Goal: Task Accomplishment & Management: Manage account settings

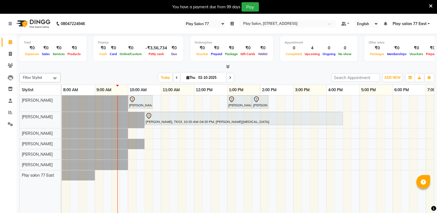
select select "95"
click at [394, 77] on span "ADD NEW" at bounding box center [392, 78] width 16 height 4
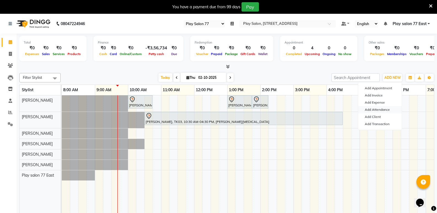
click at [390, 109] on link "Add Attendance" at bounding box center [380, 109] width 44 height 7
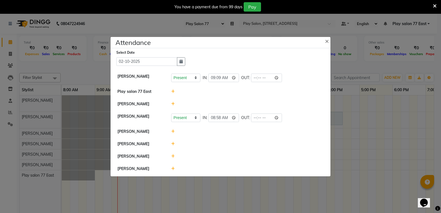
click at [173, 171] on span at bounding box center [173, 168] width 4 height 5
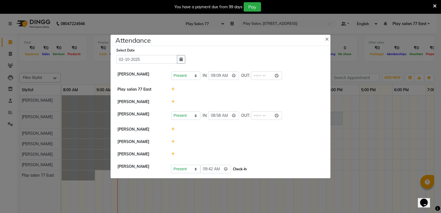
click at [234, 167] on button "Check-In" at bounding box center [240, 169] width 17 height 8
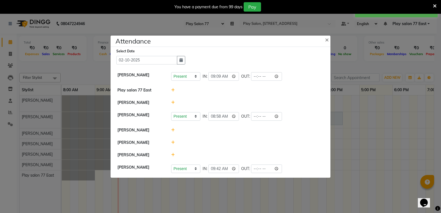
click at [362, 158] on ngb-modal-window "Attendance × Select Date 02-10-2025 Manisha Gurung Present Absent Late Half Day…" at bounding box center [220, 106] width 441 height 213
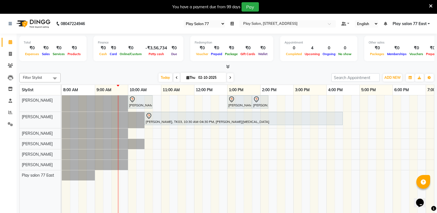
click at [174, 79] on span at bounding box center [176, 77] width 7 height 9
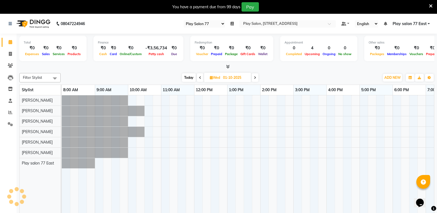
scroll to position [0, 33]
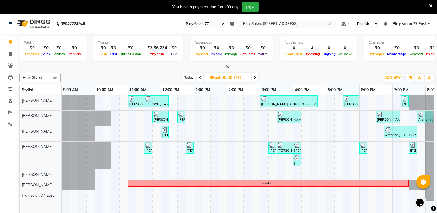
click at [174, 79] on div "Today Wed 01-10-2025" at bounding box center [219, 78] width 313 height 8
click at [200, 82] on span at bounding box center [200, 77] width 7 height 9
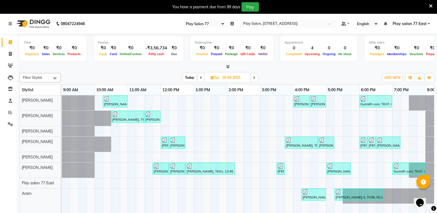
click at [253, 77] on span at bounding box center [254, 77] width 7 height 9
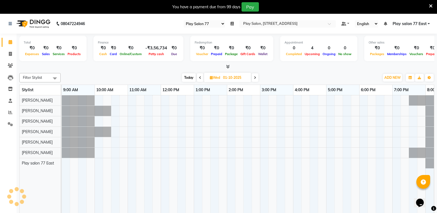
click at [253, 77] on span at bounding box center [255, 77] width 7 height 9
type input "02-10-2025"
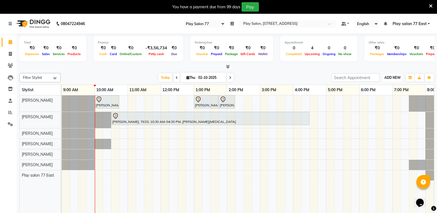
click at [394, 80] on button "ADD NEW Toggle Dropdown" at bounding box center [392, 78] width 19 height 8
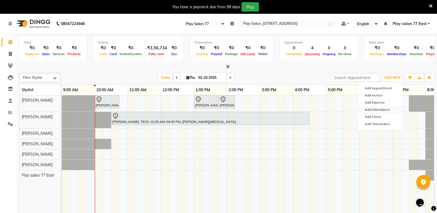
click at [380, 110] on link "Add Attendance" at bounding box center [380, 109] width 44 height 7
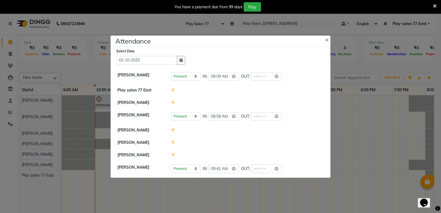
click at [174, 142] on icon at bounding box center [173, 143] width 4 height 4
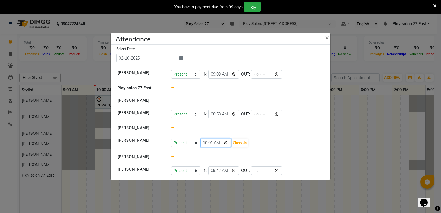
click at [222, 144] on input "10:01" at bounding box center [215, 143] width 31 height 9
click at [219, 144] on input "10:01" at bounding box center [215, 143] width 31 height 9
type input "10:00"
click at [232, 142] on button "Check-In" at bounding box center [240, 143] width 17 height 8
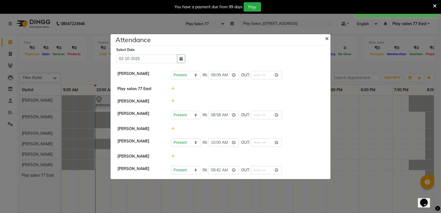
click at [329, 40] on button "×" at bounding box center [328, 37] width 14 height 15
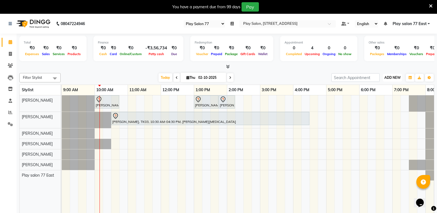
click at [390, 79] on span "ADD NEW" at bounding box center [392, 78] width 16 height 4
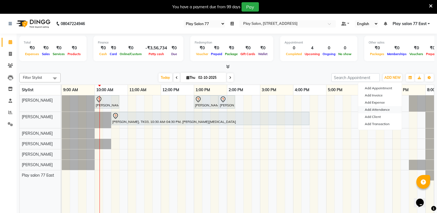
click at [385, 109] on link "Add Attendance" at bounding box center [380, 109] width 44 height 7
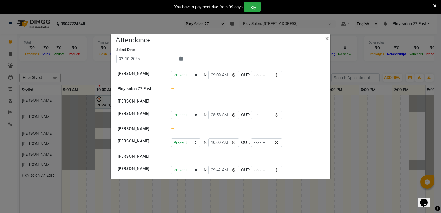
click at [173, 101] on icon at bounding box center [173, 101] width 4 height 4
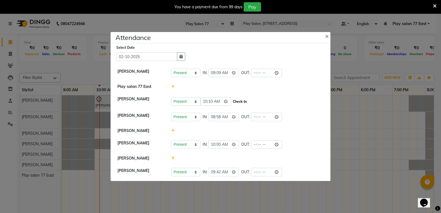
click at [235, 102] on button "Check-In" at bounding box center [240, 102] width 17 height 8
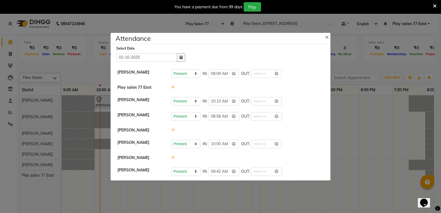
click at [173, 158] on icon at bounding box center [173, 158] width 4 height 4
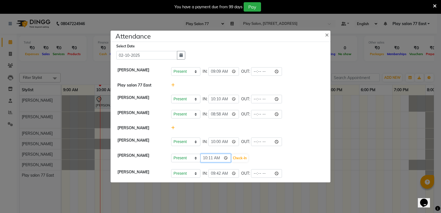
click at [218, 158] on input "10:11" at bounding box center [215, 158] width 31 height 9
type input "10:08"
click at [240, 87] on div at bounding box center [247, 85] width 161 height 6
click at [232, 158] on button "Check-In" at bounding box center [240, 158] width 17 height 8
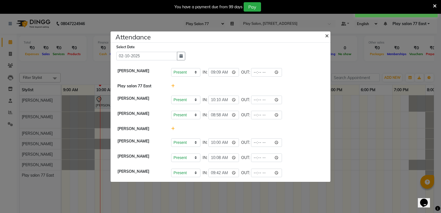
click at [326, 36] on span "×" at bounding box center [327, 35] width 4 height 8
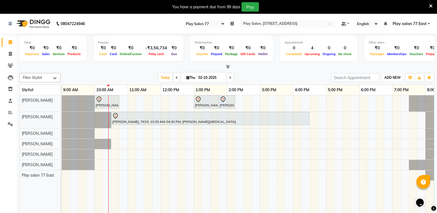
click at [397, 76] on span "ADD NEW" at bounding box center [392, 78] width 16 height 4
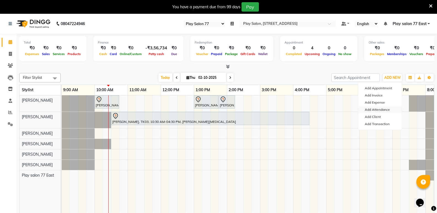
click at [375, 110] on link "Add Attendance" at bounding box center [380, 109] width 44 height 7
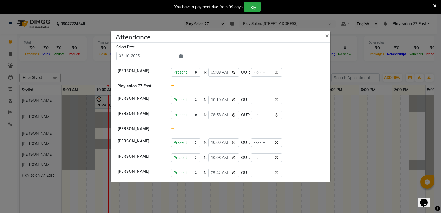
click at [171, 129] on icon at bounding box center [173, 129] width 4 height 4
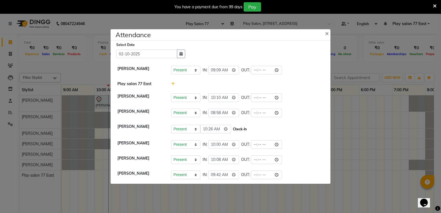
click at [232, 128] on button "Check-In" at bounding box center [240, 129] width 17 height 8
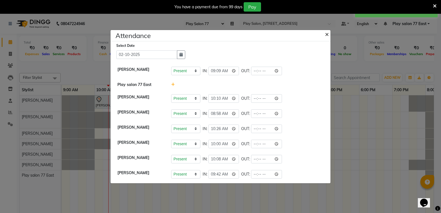
click at [325, 34] on span "×" at bounding box center [327, 34] width 4 height 8
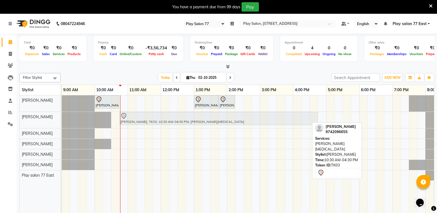
drag, startPoint x: 135, startPoint y: 120, endPoint x: 144, endPoint y: 119, distance: 9.4
click at [28, 119] on div "Caroline M, TK03, 10:30 AM-04:30 PM, Tanino - Tanino Botox Caroline M, TK03, 10…" at bounding box center [28, 120] width 0 height 16
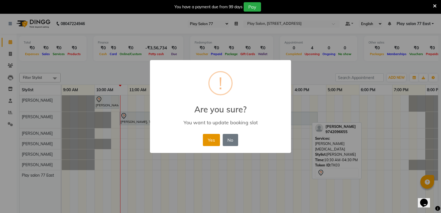
click at [212, 137] on button "Yes" at bounding box center [211, 140] width 17 height 12
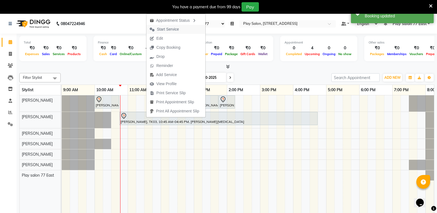
click at [170, 30] on span "Start Service" at bounding box center [168, 29] width 22 height 6
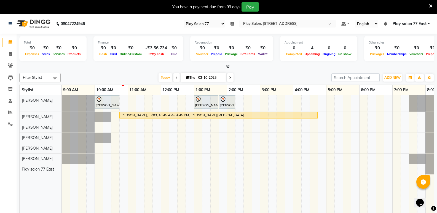
click at [176, 77] on icon at bounding box center [177, 77] width 2 height 3
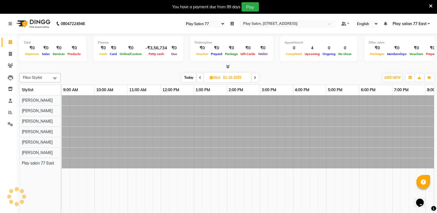
scroll to position [0, 58]
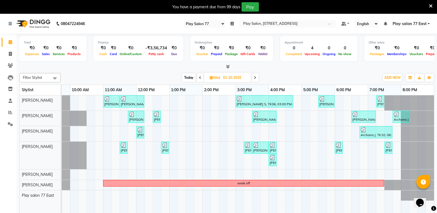
click at [256, 77] on icon at bounding box center [255, 77] width 2 height 3
type input "02-10-2025"
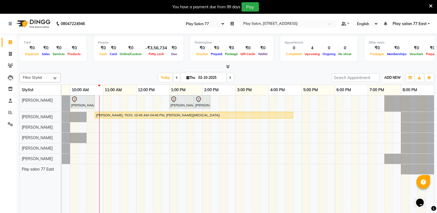
click at [389, 77] on span "ADD NEW" at bounding box center [392, 78] width 16 height 4
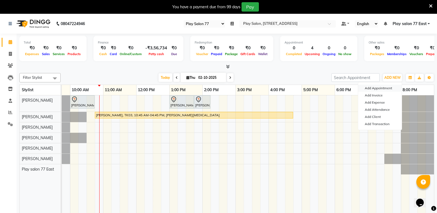
click at [379, 86] on button "Add Appointment" at bounding box center [380, 88] width 44 height 7
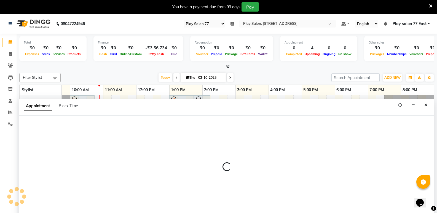
scroll to position [14, 0]
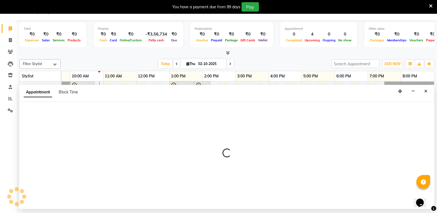
select select "tentative"
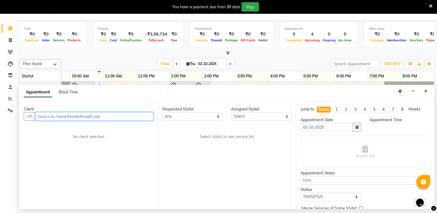
select select "540"
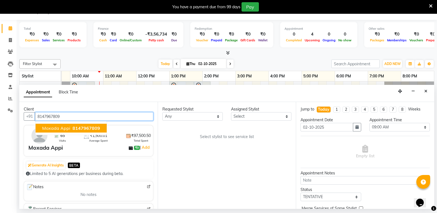
click at [74, 129] on span "8147967809" at bounding box center [86, 128] width 28 height 6
type input "8147967809"
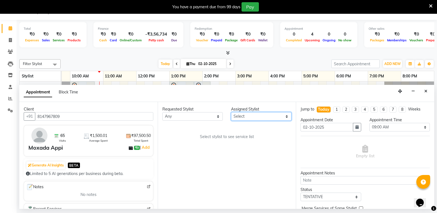
click at [239, 119] on select "Select Caroline Shimrah Manisha Gurung Play salon 77 East Raheem Ali Sanju Lepc…" at bounding box center [261, 116] width 60 height 9
select select "84935"
click at [231, 112] on select "Select Caroline Shimrah Manisha Gurung Play salon 77 East Raheem Ali Sanju Lepc…" at bounding box center [261, 116] width 60 height 9
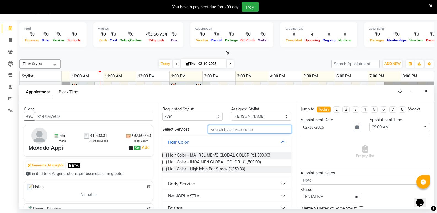
click at [225, 131] on input "text" at bounding box center [249, 129] width 83 height 9
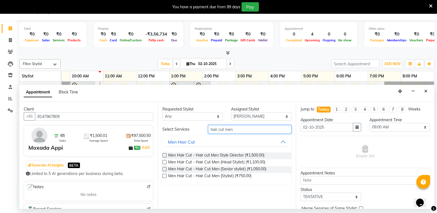
type input "hair cut men"
click at [163, 177] on label at bounding box center [164, 176] width 4 height 4
click at [163, 177] on input "checkbox" at bounding box center [164, 177] width 4 height 4
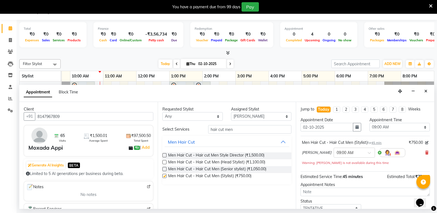
checkbox input "false"
click at [355, 152] on div at bounding box center [354, 152] width 41 height 6
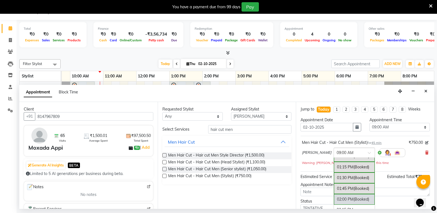
click at [353, 198] on span "(Booked)" at bounding box center [361, 199] width 16 height 5
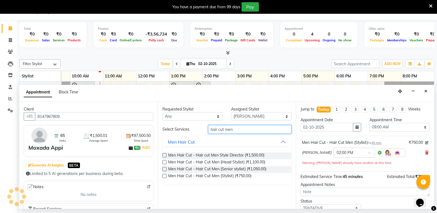
click at [234, 129] on input "hair cut men" at bounding box center [249, 129] width 83 height 9
type input "h"
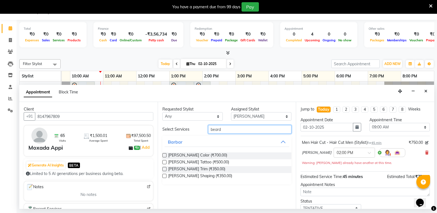
type input "beard"
click at [163, 177] on label at bounding box center [164, 176] width 4 height 4
click at [163, 177] on input "checkbox" at bounding box center [164, 177] width 4 height 4
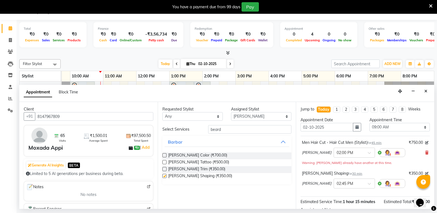
checkbox input "false"
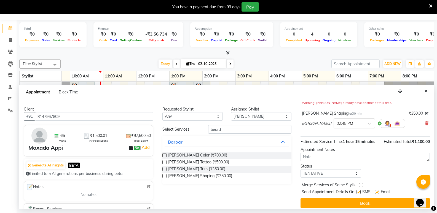
scroll to position [64, 0]
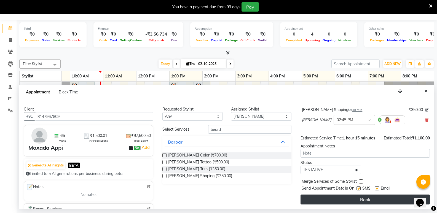
click at [357, 202] on button "Book" at bounding box center [364, 200] width 129 height 10
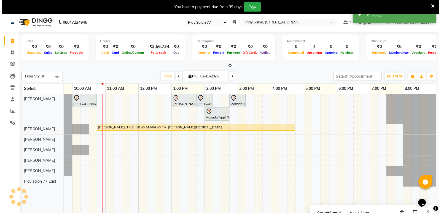
scroll to position [0, 0]
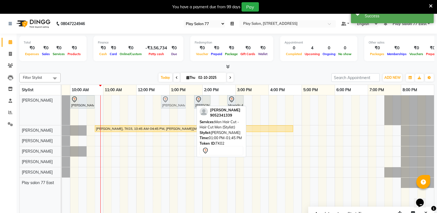
drag, startPoint x: 183, startPoint y: 103, endPoint x: 176, endPoint y: 104, distance: 6.7
click at [4, 104] on div "Akshita A, TK01, 10:00 AM-10:45 AM, Hair Styling - Blowdry + shampoo + conditio…" at bounding box center [4, 110] width 0 height 30
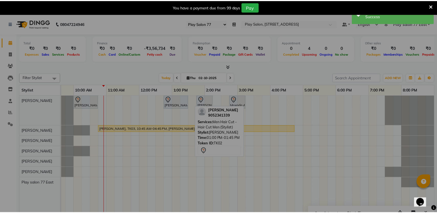
scroll to position [0, 54]
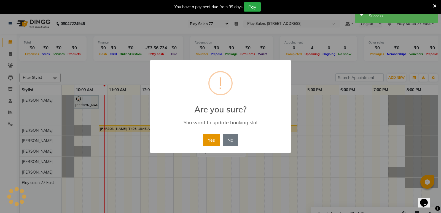
click at [208, 139] on button "Yes" at bounding box center [211, 140] width 17 height 12
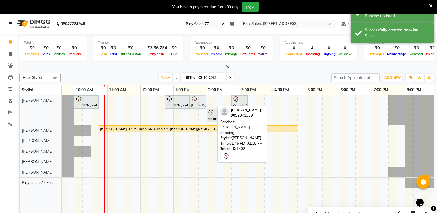
drag, startPoint x: 201, startPoint y: 104, endPoint x: 196, endPoint y: 106, distance: 5.5
click at [8, 106] on div "Akshita A, TK01, 10:00 AM-10:45 AM, Hair Styling - Blowdry + shampoo + conditio…" at bounding box center [8, 110] width 0 height 30
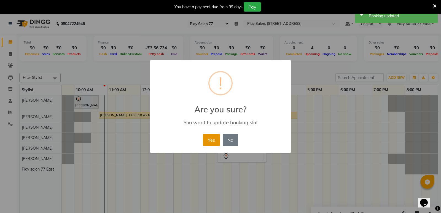
click at [212, 136] on button "Yes" at bounding box center [211, 140] width 17 height 12
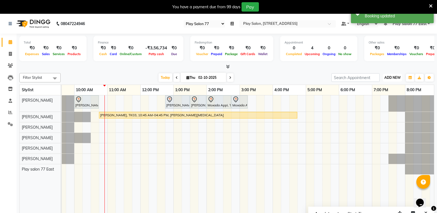
click at [386, 78] on span "ADD NEW" at bounding box center [392, 78] width 16 height 4
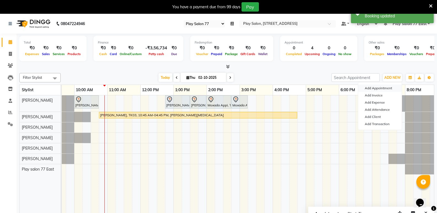
click at [375, 88] on button "Add Appointment" at bounding box center [380, 88] width 44 height 7
select select "tentative"
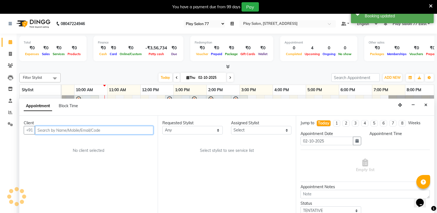
select select "540"
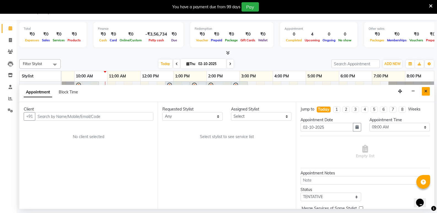
click at [425, 90] on icon "Close" at bounding box center [425, 91] width 3 height 4
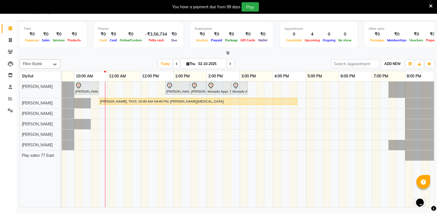
click at [392, 62] on span "ADD NEW" at bounding box center [392, 64] width 16 height 4
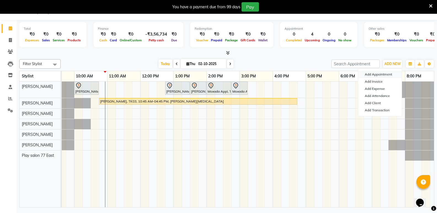
click at [382, 75] on button "Add Appointment" at bounding box center [380, 74] width 44 height 7
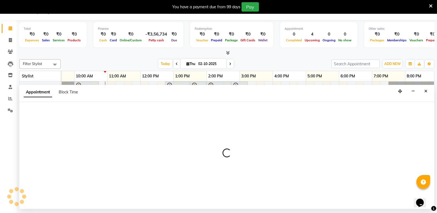
select select "540"
select select "tentative"
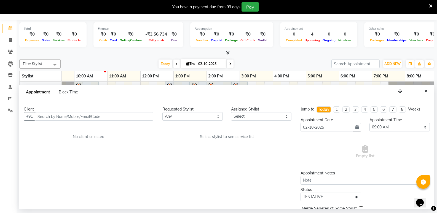
click at [47, 117] on input "text" at bounding box center [94, 116] width 118 height 9
click at [44, 120] on input "text" at bounding box center [94, 116] width 118 height 9
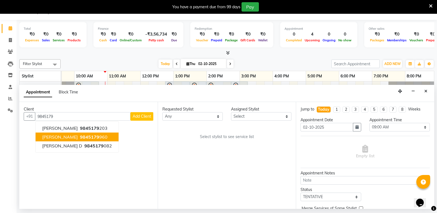
click at [69, 139] on span "Heemanshu Ashar" at bounding box center [60, 137] width 36 height 6
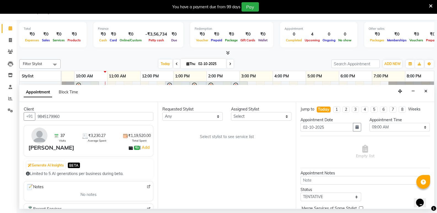
type input "9845179960"
drag, startPoint x: 250, startPoint y: 119, endPoint x: 254, endPoint y: 119, distance: 4.1
click at [250, 119] on select "Select [PERSON_NAME] [PERSON_NAME] Play salon 77 East [PERSON_NAME] [PERSON_NAM…" at bounding box center [261, 116] width 60 height 9
click at [231, 112] on select "Select [PERSON_NAME] [PERSON_NAME] Play salon 77 East [PERSON_NAME] [PERSON_NAM…" at bounding box center [261, 116] width 60 height 9
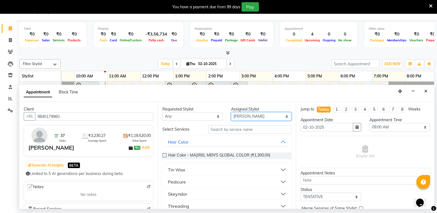
click at [250, 117] on select "Select [PERSON_NAME] [PERSON_NAME] Play salon 77 East [PERSON_NAME] [PERSON_NAM…" at bounding box center [261, 116] width 60 height 9
select select "84935"
click at [231, 112] on select "Select [PERSON_NAME] [PERSON_NAME] Play salon 77 East [PERSON_NAME] [PERSON_NAM…" at bounding box center [261, 116] width 60 height 9
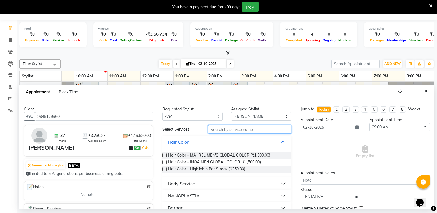
click at [224, 129] on input "text" at bounding box center [249, 129] width 83 height 9
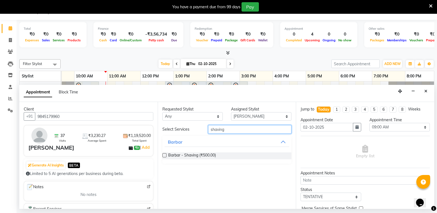
type input "shaving"
click at [165, 156] on label at bounding box center [164, 155] width 4 height 4
click at [165, 156] on input "checkbox" at bounding box center [164, 156] width 4 height 4
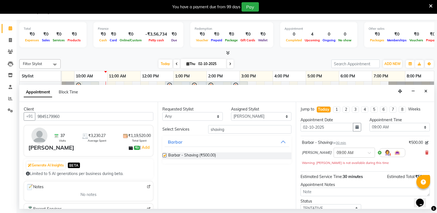
checkbox input "false"
click at [354, 152] on div at bounding box center [354, 152] width 41 height 6
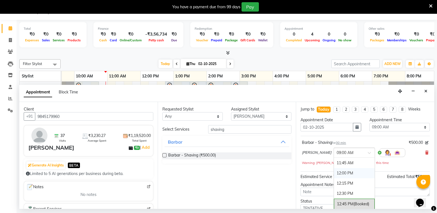
scroll to position [58, 0]
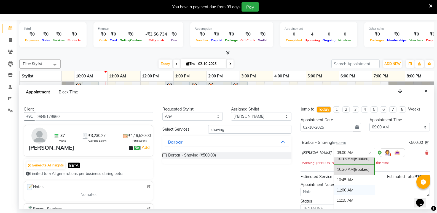
click at [336, 190] on div "11:00 AM" at bounding box center [354, 190] width 41 height 10
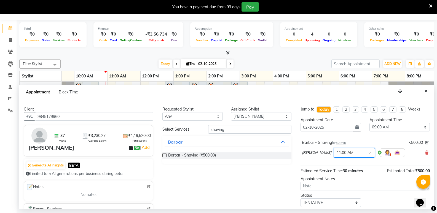
scroll to position [33, 0]
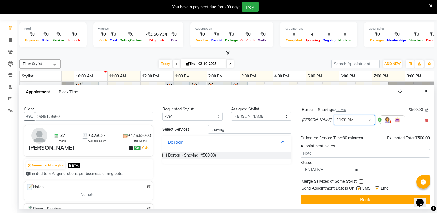
drag, startPoint x: 431, startPoint y: 187, endPoint x: 0, endPoint y: 10, distance: 466.2
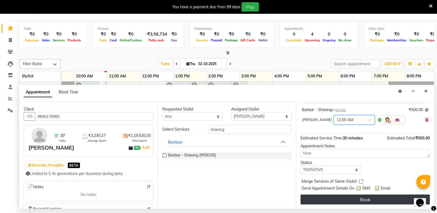
click at [351, 200] on button "Book" at bounding box center [364, 200] width 129 height 10
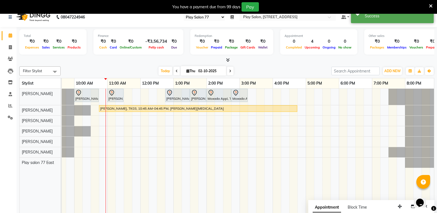
scroll to position [0, 0]
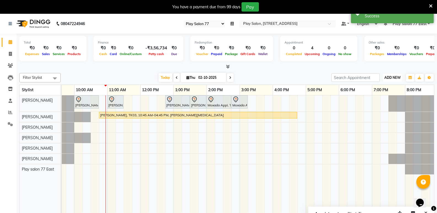
click at [390, 77] on span "ADD NEW" at bounding box center [392, 78] width 16 height 4
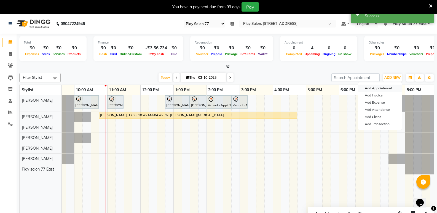
click at [378, 89] on button "Add Appointment" at bounding box center [380, 88] width 44 height 7
select select "tentative"
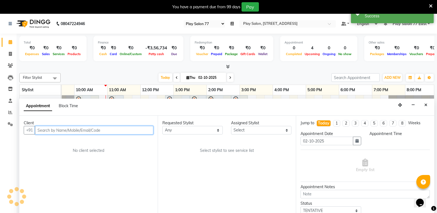
select select "540"
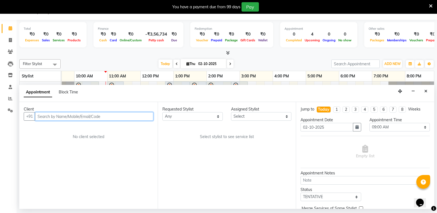
click at [57, 117] on input "text" at bounding box center [94, 116] width 118 height 9
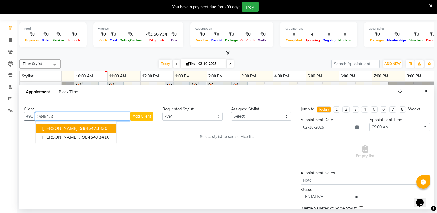
click at [65, 130] on button "Divya Goel 9845473 830" at bounding box center [76, 128] width 81 height 9
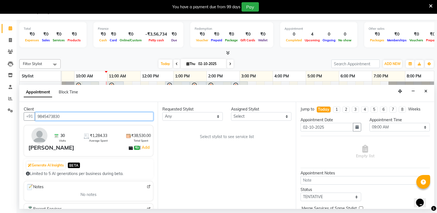
type input "9845473830"
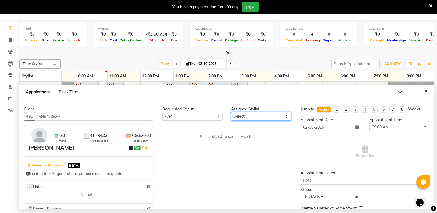
click at [256, 116] on select "Select [PERSON_NAME] [PERSON_NAME] Play salon 77 East [PERSON_NAME] [PERSON_NAM…" at bounding box center [261, 116] width 60 height 9
select select "84937"
click at [231, 112] on select "Select [PERSON_NAME] [PERSON_NAME] Play salon 77 East [PERSON_NAME] [PERSON_NAM…" at bounding box center [261, 116] width 60 height 9
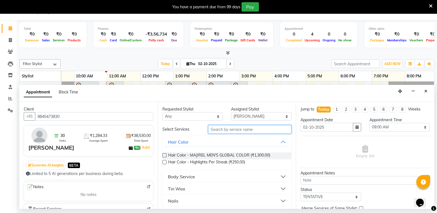
click at [219, 129] on input "text" at bounding box center [249, 129] width 83 height 9
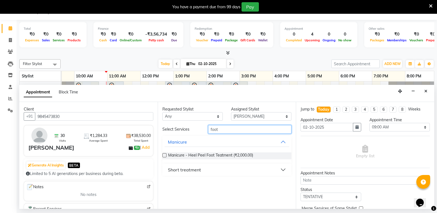
type input "foot"
click at [189, 167] on div "Short treatment" at bounding box center [184, 169] width 33 height 7
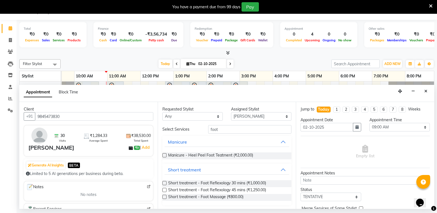
click at [165, 197] on label at bounding box center [164, 197] width 4 height 4
click at [165, 197] on input "checkbox" at bounding box center [164, 198] width 4 height 4
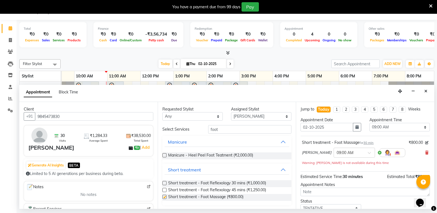
checkbox input "false"
click at [355, 153] on input "text" at bounding box center [349, 152] width 24 height 6
click at [346, 180] on div "11:45 AM" at bounding box center [354, 181] width 41 height 10
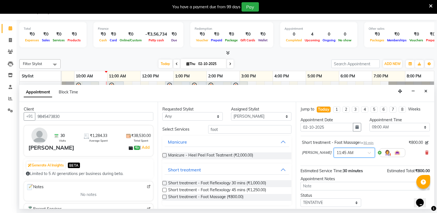
click at [364, 153] on div at bounding box center [354, 152] width 41 height 6
click at [344, 190] on div "11:00 AM" at bounding box center [354, 190] width 41 height 10
click at [353, 152] on input "text" at bounding box center [349, 152] width 24 height 6
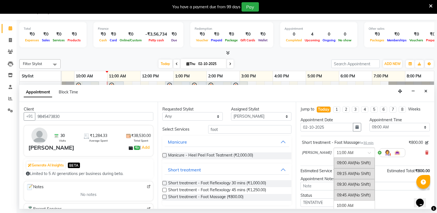
scroll to position [84, 0]
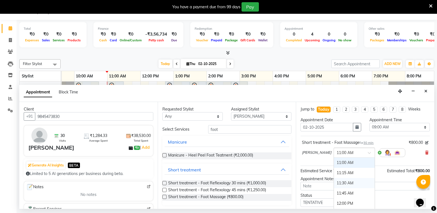
click at [349, 182] on div "11:30 AM" at bounding box center [354, 183] width 41 height 10
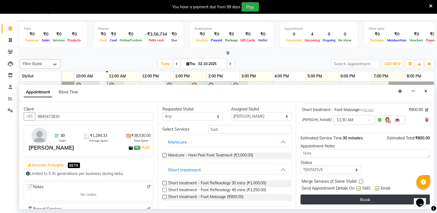
click at [362, 200] on button "Book" at bounding box center [364, 200] width 129 height 10
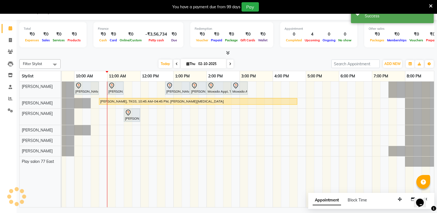
scroll to position [0, 0]
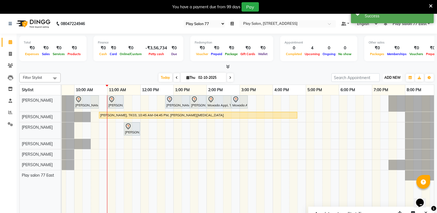
click at [396, 75] on button "ADD NEW Toggle Dropdown" at bounding box center [392, 78] width 19 height 8
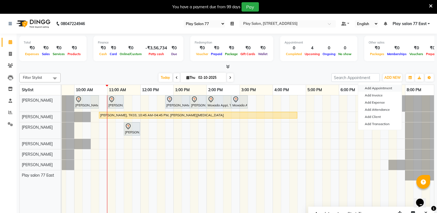
click at [380, 91] on button "Add Appointment" at bounding box center [380, 88] width 44 height 7
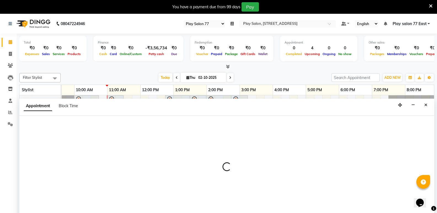
scroll to position [14, 0]
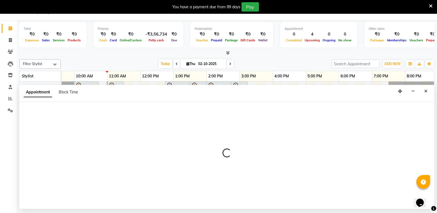
select select "tentative"
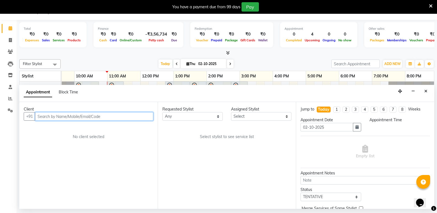
select select "540"
click at [49, 117] on input "text" at bounding box center [94, 116] width 118 height 9
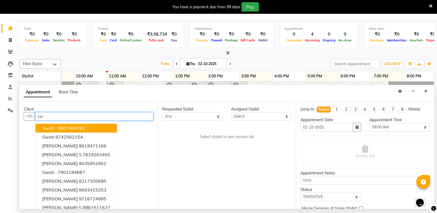
type input "s"
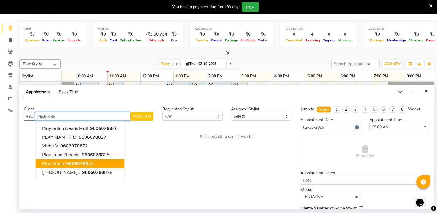
click at [87, 163] on ngb-highlight "96060788 28" at bounding box center [79, 164] width 29 height 6
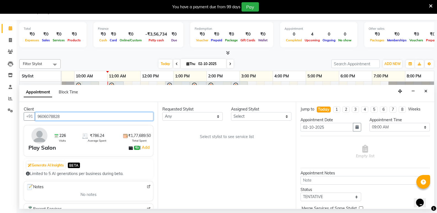
type input "9606078828"
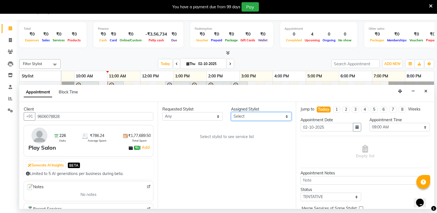
click at [256, 118] on select "Select [PERSON_NAME] [PERSON_NAME] Play salon 77 East [PERSON_NAME] [PERSON_NAM…" at bounding box center [261, 116] width 60 height 9
select select "84927"
click at [231, 112] on select "Select [PERSON_NAME] [PERSON_NAME] Play salon 77 East [PERSON_NAME] [PERSON_NAM…" at bounding box center [261, 116] width 60 height 9
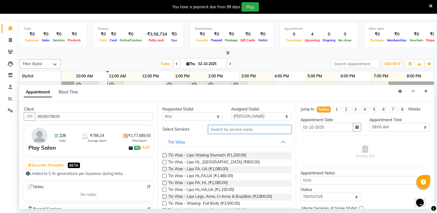
click at [234, 131] on input "text" at bounding box center [249, 129] width 83 height 9
click at [220, 130] on input "text" at bounding box center [249, 129] width 83 height 9
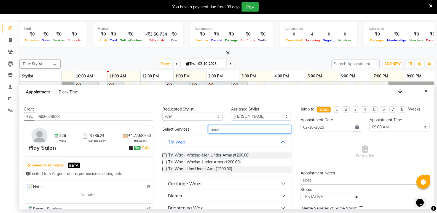
type input "under"
click at [232, 181] on button "Cartridge Waxs" at bounding box center [227, 184] width 125 height 10
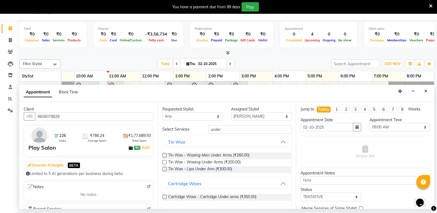
click at [163, 196] on label at bounding box center [164, 197] width 4 height 4
click at [163, 196] on input "checkbox" at bounding box center [164, 198] width 4 height 4
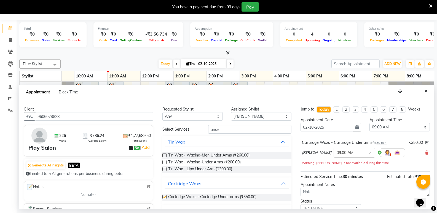
checkbox input "false"
click at [219, 130] on input "under" at bounding box center [249, 129] width 83 height 9
type input "u"
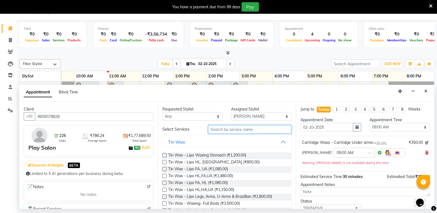
type input "t"
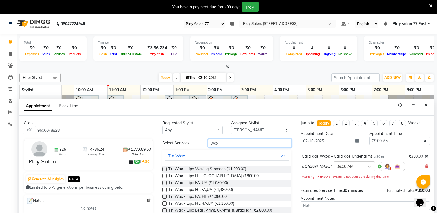
click at [218, 143] on input "wax" at bounding box center [249, 143] width 83 height 9
type input "w"
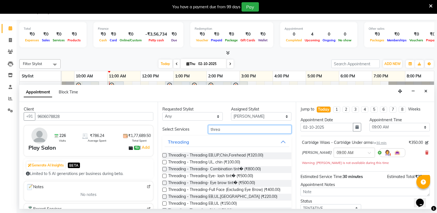
type input "threa"
click at [164, 189] on label at bounding box center [164, 190] width 4 height 4
click at [164, 189] on input "checkbox" at bounding box center [164, 191] width 4 height 4
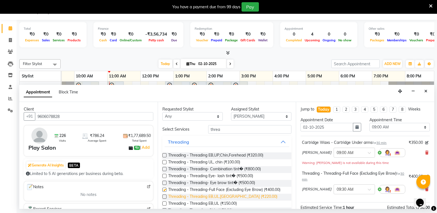
checkbox input "false"
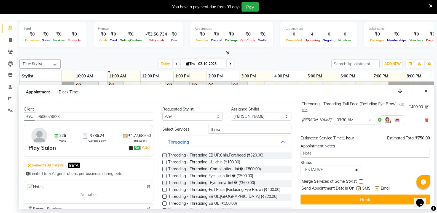
drag, startPoint x: 432, startPoint y: 170, endPoint x: 2, endPoint y: 3, distance: 461.6
click at [365, 201] on button "Book" at bounding box center [364, 200] width 129 height 10
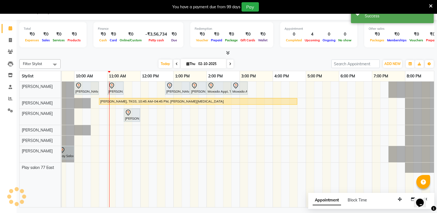
scroll to position [0, 0]
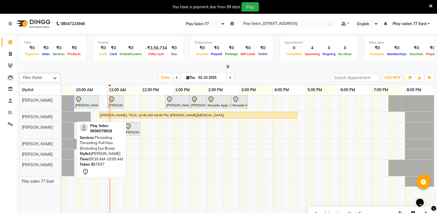
drag, startPoint x: 67, startPoint y: 168, endPoint x: 101, endPoint y: 168, distance: 33.9
click at [101, 168] on div "Filter Stylist Select All Raheem Ali Sanju Lepcha Caroline Shimrah Sapna Tamang…" at bounding box center [226, 146] width 415 height 150
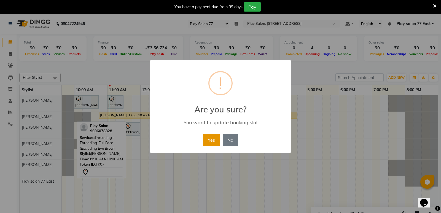
click at [215, 138] on button "Yes" at bounding box center [211, 140] width 17 height 12
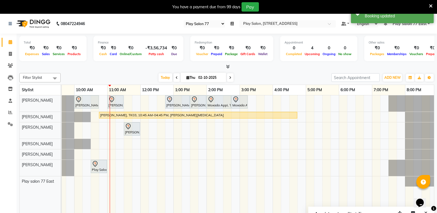
click at [426, 212] on icon "Close" at bounding box center [425, 213] width 3 height 4
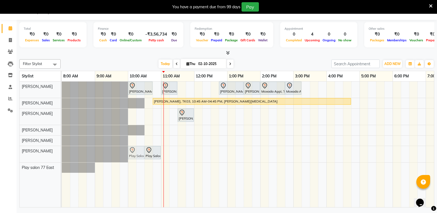
drag, startPoint x: 103, startPoint y: 155, endPoint x: 136, endPoint y: 156, distance: 33.4
click at [62, 156] on div "Play Salon, TK07, 09:00 AM-09:30 AM, Cartridge Waxs - Cartridge Under arms Play…" at bounding box center [62, 154] width 0 height 16
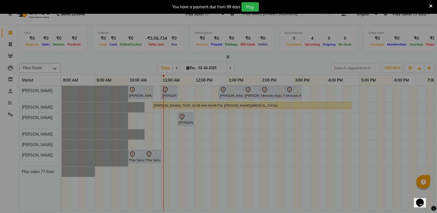
scroll to position [10, 0]
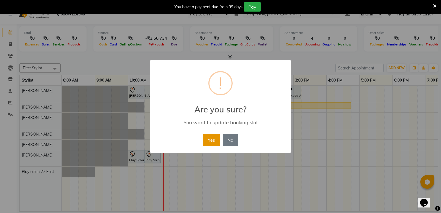
click at [209, 140] on button "Yes" at bounding box center [211, 140] width 17 height 12
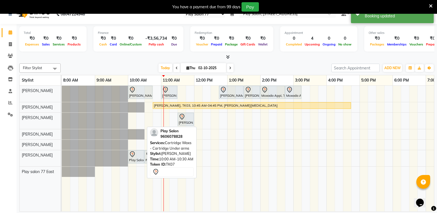
click at [136, 159] on div "Play Salon, TK07, 10:00 AM-10:30 AM, Cartridge Waxs - Cartridge Under arms" at bounding box center [135, 157] width 15 height 12
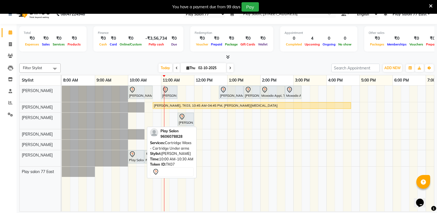
click at [139, 158] on div "Play Salon, TK07, 10:00 AM-10:30 AM, Cartridge Waxs - Cartridge Under arms" at bounding box center [135, 157] width 15 height 12
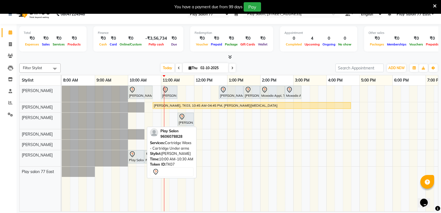
select select "7"
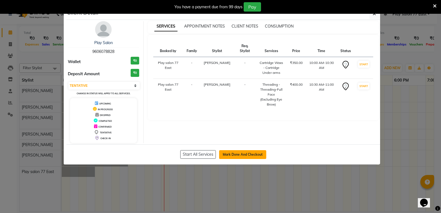
click at [241, 156] on button "Mark Done And Checkout" at bounding box center [242, 154] width 47 height 9
select select "8547"
select select "service"
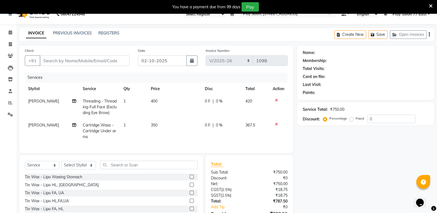
type input "9606078828"
select select "84927"
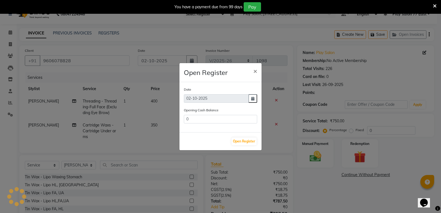
type input "116232.5"
click at [243, 141] on button "Open Register" at bounding box center [244, 142] width 25 height 8
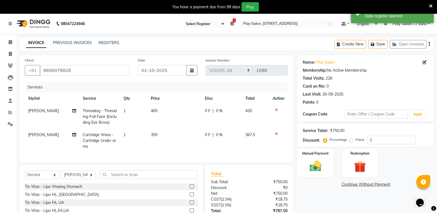
click at [158, 132] on td "350" at bounding box center [174, 141] width 54 height 24
select select "84927"
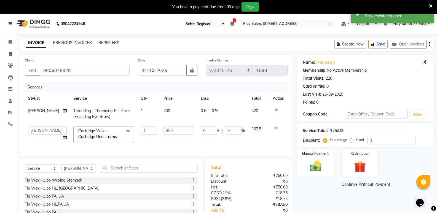
click at [170, 109] on td "400" at bounding box center [178, 114] width 37 height 18
select select "84927"
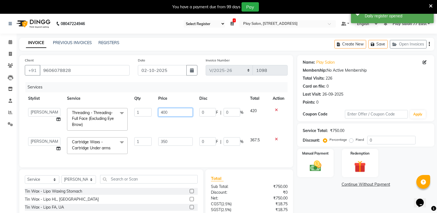
click at [170, 112] on input "400" at bounding box center [175, 112] width 34 height 9
type input "4"
type input "350"
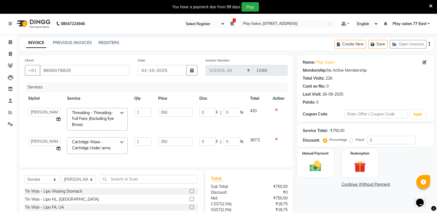
click at [258, 157] on div "Client +91 9606078828 Date 02-10-2025 Invoice Number imports/2025-26 V/2025 V/2…" at bounding box center [156, 111] width 274 height 112
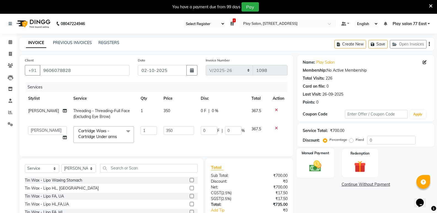
click at [331, 163] on div "Manual Payment" at bounding box center [316, 162] width 38 height 29
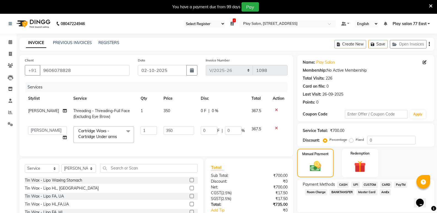
click at [391, 184] on span "CARD" at bounding box center [386, 185] width 12 height 6
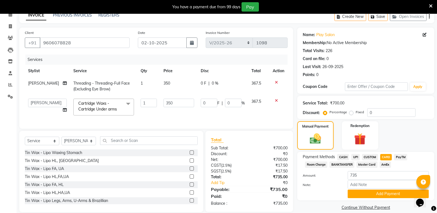
scroll to position [39, 0]
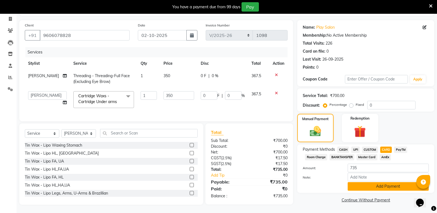
click at [391, 182] on button "Add Payment" at bounding box center [388, 186] width 81 height 9
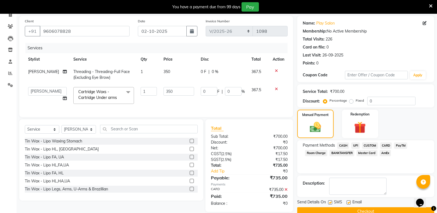
scroll to position [50, 0]
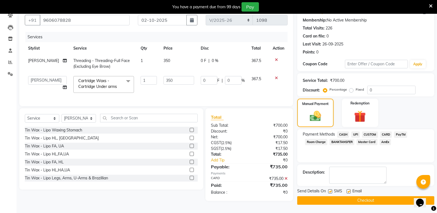
click at [362, 200] on button "Checkout" at bounding box center [365, 200] width 137 height 9
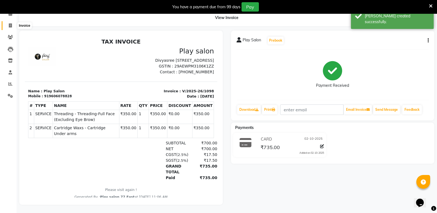
click at [9, 23] on icon at bounding box center [10, 25] width 3 height 4
select select "service"
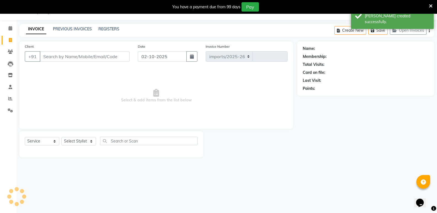
select select "8547"
type input "1099"
click at [9, 28] on icon at bounding box center [11, 28] width 4 height 4
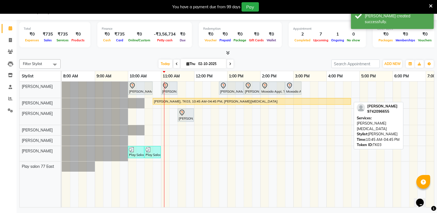
drag, startPoint x: 164, startPoint y: 102, endPoint x: 154, endPoint y: 100, distance: 10.3
click at [154, 100] on div "Caroline M, TK03, 10:45 AM-04:45 PM, Tanino - Tanino Botox" at bounding box center [251, 101] width 197 height 5
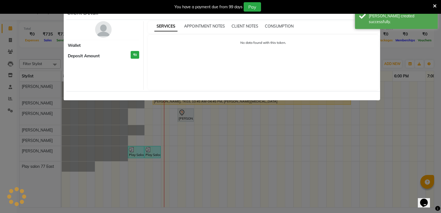
select select "1"
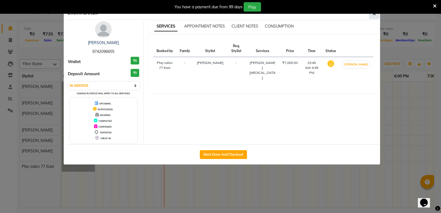
click at [373, 14] on icon "button" at bounding box center [374, 14] width 3 height 4
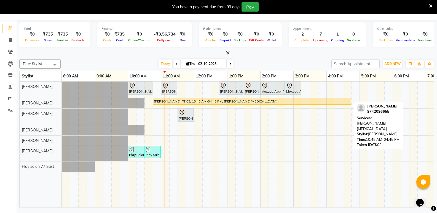
click at [161, 100] on div "Caroline M, TK03, 10:45 AM-04:45 PM, Tanino - Tanino Botox" at bounding box center [251, 101] width 197 height 5
select select "1"
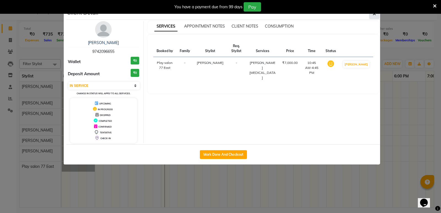
click at [373, 14] on icon "button" at bounding box center [374, 14] width 3 height 4
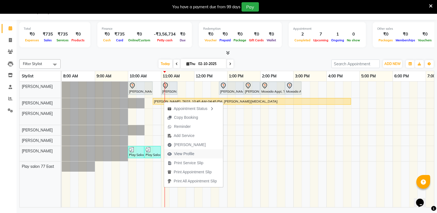
click at [178, 155] on span "View Profile" at bounding box center [184, 154] width 20 height 6
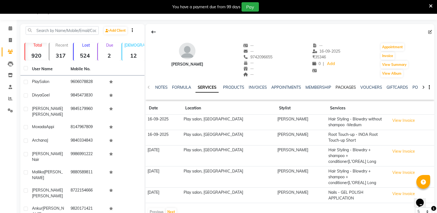
click at [351, 89] on link "PACKAGES" at bounding box center [345, 87] width 20 height 5
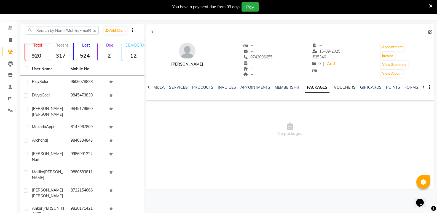
click at [340, 87] on link "VOUCHERS" at bounding box center [345, 87] width 22 height 5
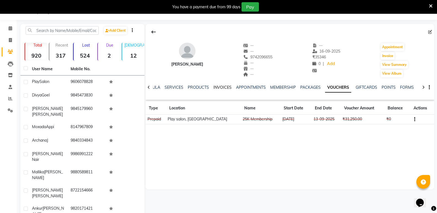
click at [217, 87] on link "INVOICES" at bounding box center [222, 87] width 18 height 5
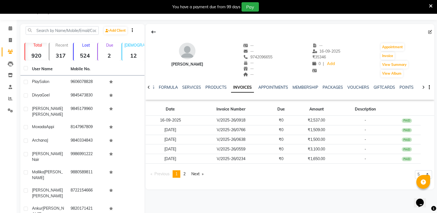
click at [185, 173] on span "2" at bounding box center [184, 173] width 2 height 5
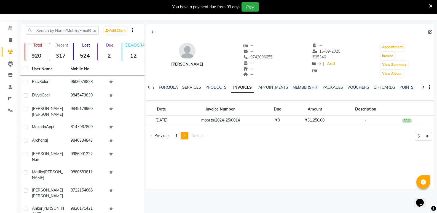
click at [191, 89] on link "SERVICES" at bounding box center [191, 87] width 19 height 5
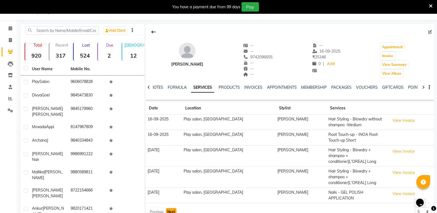
click at [172, 208] on button "Next" at bounding box center [171, 212] width 10 height 8
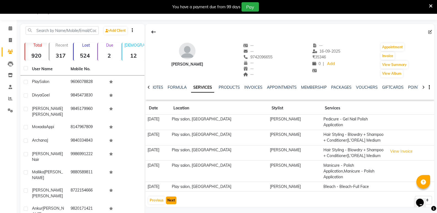
click at [171, 197] on button "Next" at bounding box center [171, 201] width 10 height 8
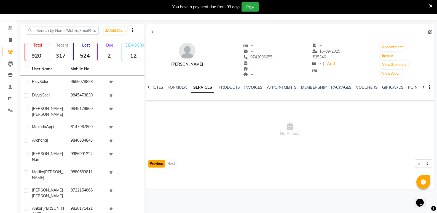
click at [150, 163] on button "Previous" at bounding box center [156, 164] width 17 height 8
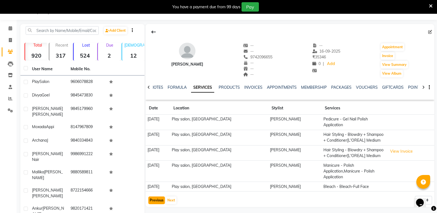
click at [157, 197] on button "Previous" at bounding box center [156, 201] width 17 height 8
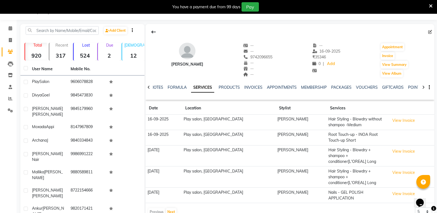
click at [156, 208] on div "Previous Next" at bounding box center [162, 212] width 29 height 9
click at [254, 87] on link "INVOICES" at bounding box center [253, 87] width 18 height 5
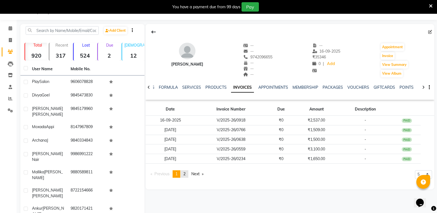
click at [187, 175] on link "page 2" at bounding box center [185, 173] width 8 height 7
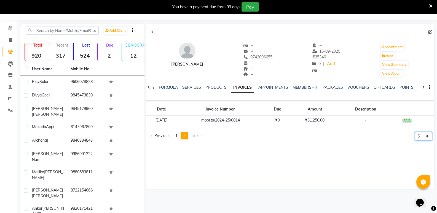
click at [430, 136] on select "5 10 50 100 500" at bounding box center [423, 136] width 17 height 9
click at [11, 28] on icon at bounding box center [11, 28] width 4 height 4
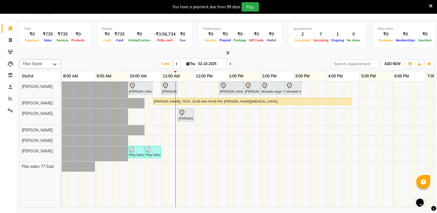
click at [389, 62] on span "ADD NEW" at bounding box center [392, 64] width 16 height 4
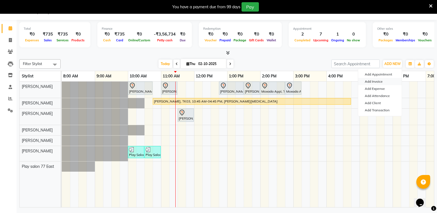
click at [375, 82] on link "Add Invoice" at bounding box center [380, 81] width 44 height 7
select select "service"
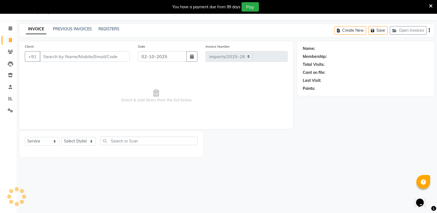
select select "8547"
type input "1099"
click at [95, 144] on select "Select Stylist" at bounding box center [78, 141] width 34 height 9
click at [108, 124] on div "Client +91 Date 02-10-2025 Invoice Number imports/2025-26 V/2025 V/2025-26 1099…" at bounding box center [156, 85] width 274 height 88
click at [56, 141] on select "Select Service Product Membership Package Voucher Prepaid Gift Card" at bounding box center [42, 141] width 34 height 9
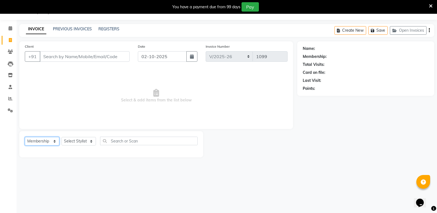
click at [25, 137] on select "Select Service Product Membership Package Voucher Prepaid Gift Card" at bounding box center [42, 141] width 34 height 9
click at [38, 144] on select "Select Service Product Membership Package Voucher Prepaid Gift Card" at bounding box center [42, 141] width 34 height 9
select select "P"
click at [25, 137] on select "Select Service Product Membership Package Voucher Prepaid Gift Card" at bounding box center [42, 141] width 34 height 9
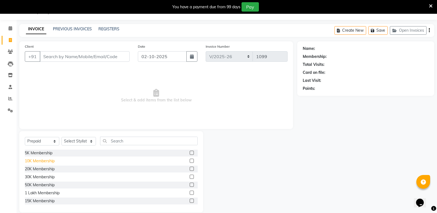
click at [51, 159] on div "10K Membership" at bounding box center [40, 161] width 30 height 6
checkbox input "false"
click at [72, 142] on select "Select Stylist Bhidadar Mahatha Caroline Shimrah Manisha Gurung Play salon 77 E…" at bounding box center [78, 141] width 34 height 9
select select "84934"
click at [61, 137] on select "Select Stylist Bhidadar Mahatha Caroline Shimrah Manisha Gurung Play salon 77 E…" at bounding box center [78, 141] width 34 height 9
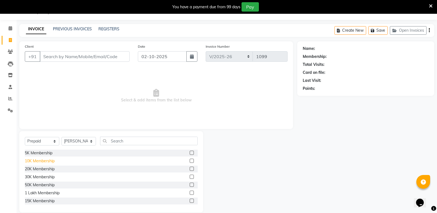
click at [42, 159] on div "10K Membership" at bounding box center [40, 161] width 30 height 6
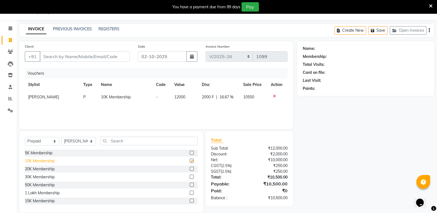
checkbox input "false"
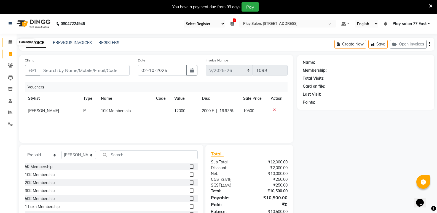
click at [7, 43] on span at bounding box center [11, 42] width 10 height 6
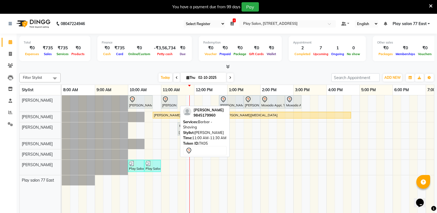
click at [167, 105] on div "[PERSON_NAME], TK05, 11:00 AM-11:30 AM, Barbar - Shaving" at bounding box center [169, 102] width 15 height 12
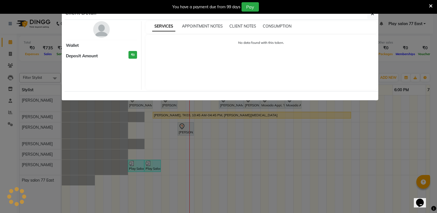
select select "7"
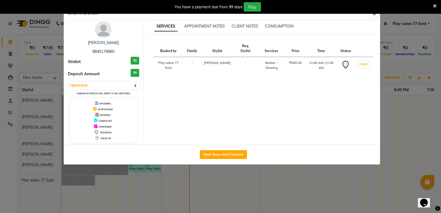
drag, startPoint x: 223, startPoint y: 157, endPoint x: 217, endPoint y: 143, distance: 14.9
click at [223, 157] on button "Mark Done And Checkout" at bounding box center [223, 154] width 47 height 9
select select "service"
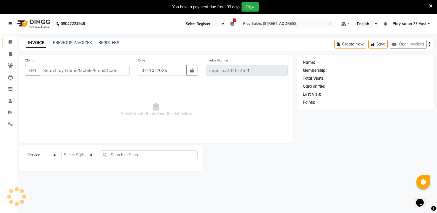
select select "8547"
type input "1099"
type input "9845179960"
select select "84935"
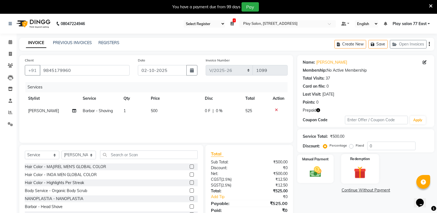
click at [348, 170] on div "Redemption" at bounding box center [360, 168] width 38 height 29
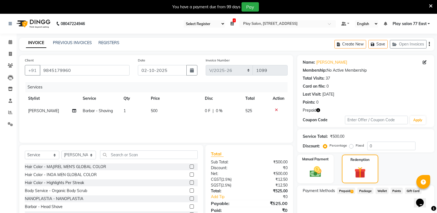
click at [348, 192] on span "Prepaid 1" at bounding box center [346, 191] width 18 height 6
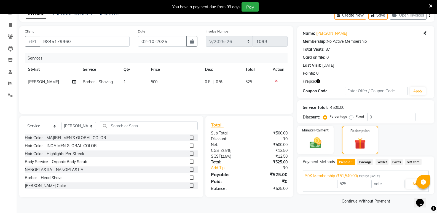
scroll to position [29, 0]
click at [412, 187] on button "Add" at bounding box center [415, 183] width 20 height 9
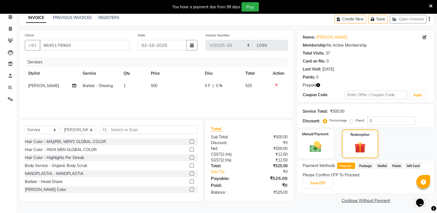
scroll to position [25, 0]
click at [322, 185] on button "Send OTP" at bounding box center [317, 183] width 29 height 9
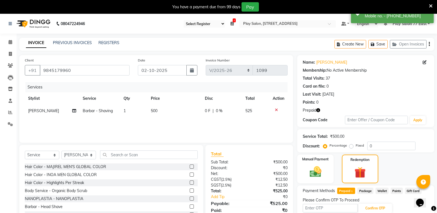
scroll to position [27, 0]
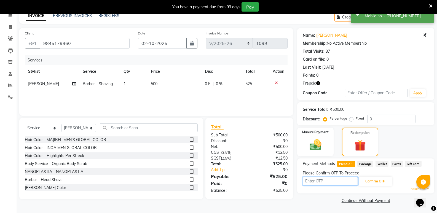
click at [334, 181] on input "text" at bounding box center [330, 181] width 55 height 9
type input "7299"
click at [375, 179] on button "Confirm OTP" at bounding box center [375, 181] width 34 height 9
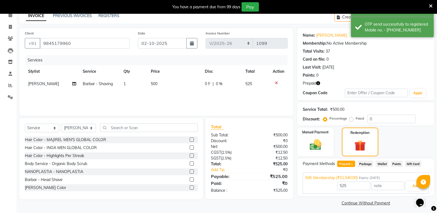
scroll to position [29, 0]
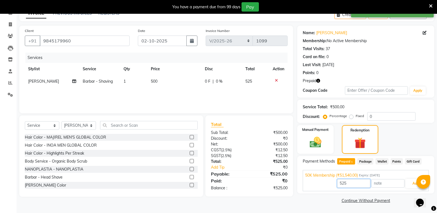
click at [368, 184] on input "525" at bounding box center [353, 183] width 33 height 9
type input "500"
click at [412, 181] on button "Add" at bounding box center [415, 183] width 20 height 9
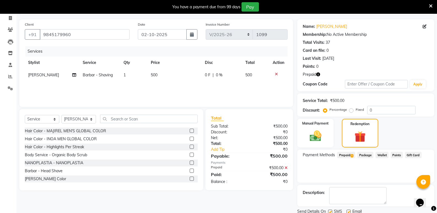
scroll to position [56, 0]
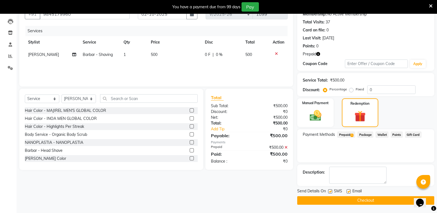
click at [340, 135] on span "Prepaid 1" at bounding box center [346, 134] width 18 height 6
click at [341, 201] on button "Checkout" at bounding box center [365, 200] width 137 height 9
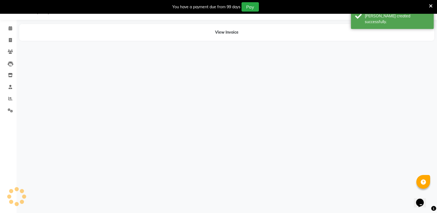
scroll to position [14, 0]
click at [10, 30] on span at bounding box center [11, 28] width 10 height 6
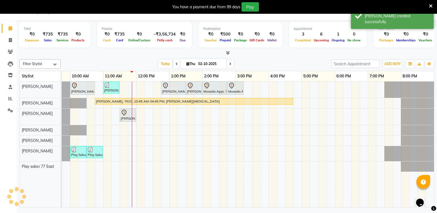
scroll to position [0, 58]
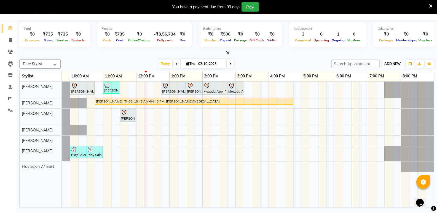
click at [389, 63] on span "ADD NEW" at bounding box center [392, 64] width 16 height 4
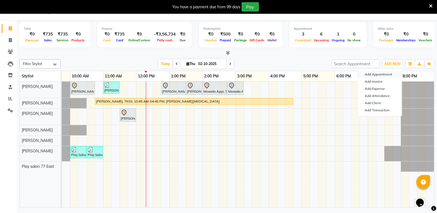
click at [373, 76] on button "Add Appointment" at bounding box center [380, 74] width 44 height 7
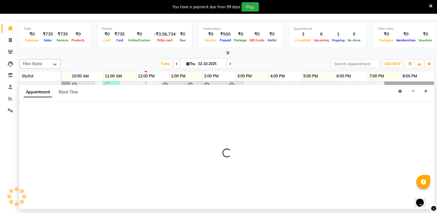
select select "540"
select select "tentative"
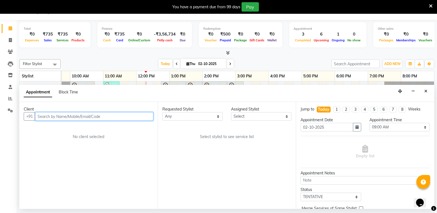
click at [79, 120] on input "text" at bounding box center [94, 116] width 118 height 9
type input "0"
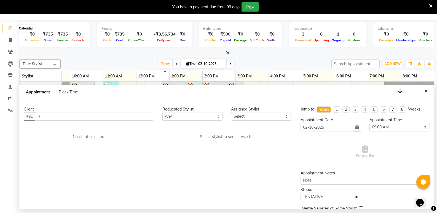
click at [10, 28] on icon at bounding box center [11, 28] width 4 height 4
click at [11, 41] on icon at bounding box center [10, 40] width 3 height 4
select select "8547"
select select "service"
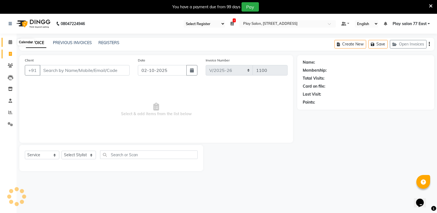
click at [9, 43] on icon at bounding box center [11, 42] width 4 height 4
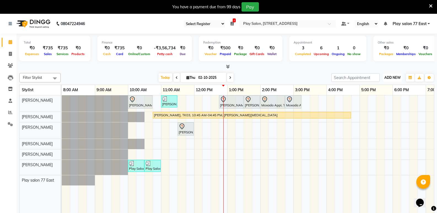
click at [398, 76] on span "ADD NEW" at bounding box center [392, 78] width 16 height 4
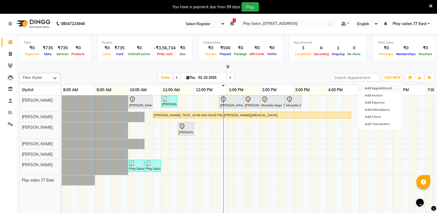
click at [381, 87] on button "Add Appointment" at bounding box center [380, 88] width 44 height 7
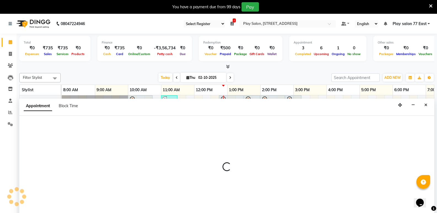
select select "tentative"
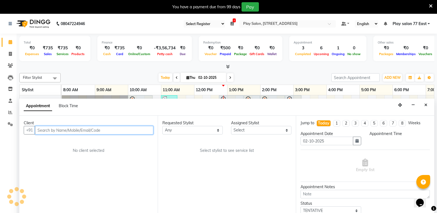
select select "540"
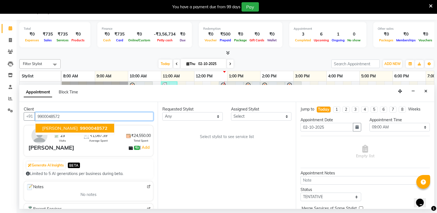
click at [80, 128] on span "9900048572" at bounding box center [94, 128] width 28 height 6
type input "9900048572"
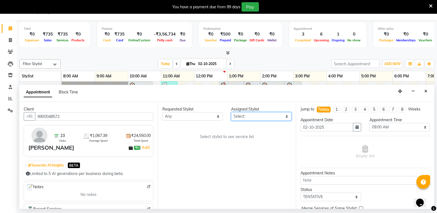
click at [252, 117] on select "Select [PERSON_NAME] [PERSON_NAME] Play salon 77 East [PERSON_NAME] [PERSON_NAM…" at bounding box center [261, 116] width 60 height 9
select select "84935"
click at [231, 112] on select "Select [PERSON_NAME] [PERSON_NAME] Play salon 77 East [PERSON_NAME] [PERSON_NAM…" at bounding box center [261, 116] width 60 height 9
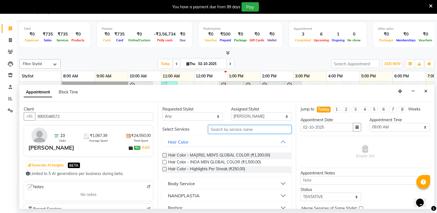
click at [225, 127] on input "text" at bounding box center [249, 129] width 83 height 9
click at [224, 128] on input "text" at bounding box center [249, 129] width 83 height 9
click at [221, 129] on input "text" at bounding box center [249, 129] width 83 height 9
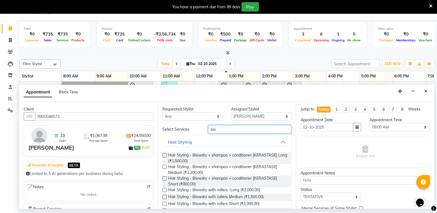
scroll to position [63, 0]
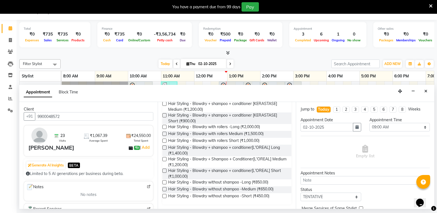
type input "blo"
click at [165, 159] on label at bounding box center [164, 159] width 4 height 4
click at [165, 159] on input "checkbox" at bounding box center [164, 160] width 4 height 4
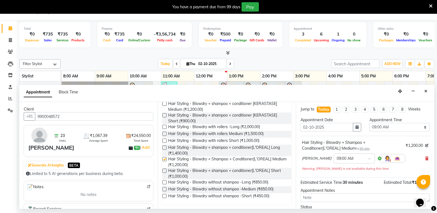
checkbox input "false"
click at [341, 157] on input "text" at bounding box center [349, 158] width 24 height 6
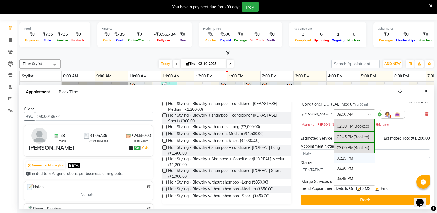
scroll to position [44, 0]
click at [334, 168] on div "03:30 PM" at bounding box center [354, 168] width 41 height 10
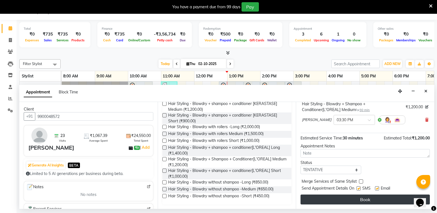
click at [366, 200] on button "Book" at bounding box center [364, 200] width 129 height 10
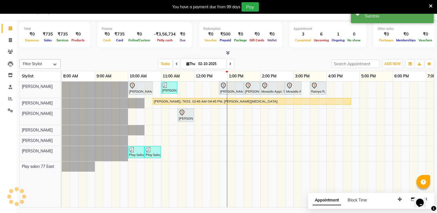
scroll to position [0, 0]
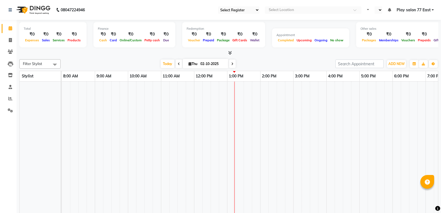
select select "95"
select select "en"
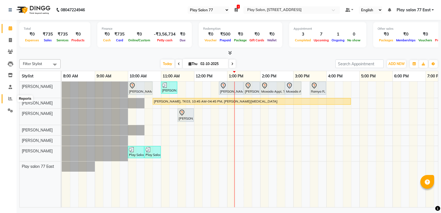
click at [11, 98] on icon at bounding box center [10, 98] width 4 height 4
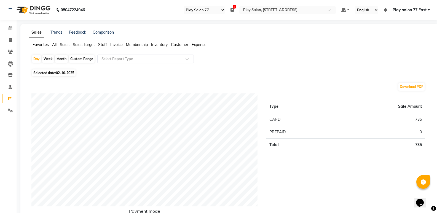
click at [64, 45] on span "Sales" at bounding box center [65, 44] width 10 height 5
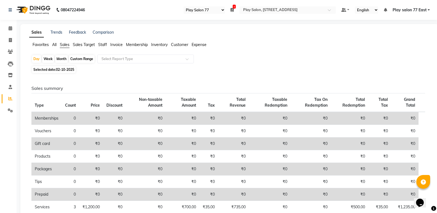
click at [103, 45] on span "Staff" at bounding box center [102, 44] width 9 height 5
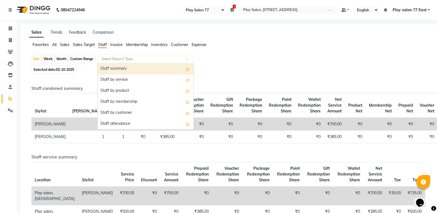
click at [112, 58] on input "text" at bounding box center [139, 59] width 79 height 6
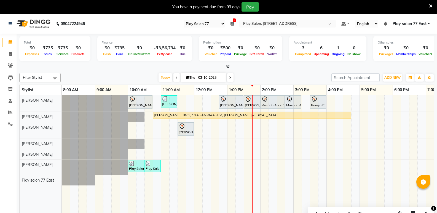
select select "95"
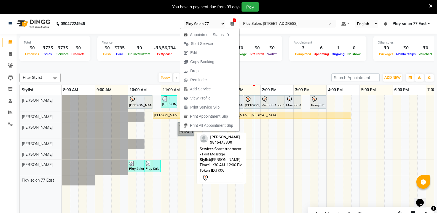
click at [183, 133] on link "[PERSON_NAME], TK06, 11:30 AM-12:00 PM, Short treatment - Foot Massage" at bounding box center [185, 128] width 16 height 13
select select "7"
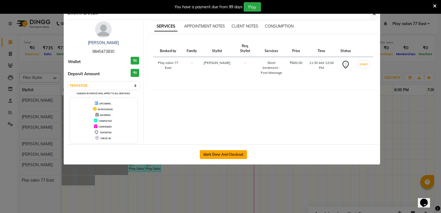
click at [214, 155] on button "Mark Done And Checkout" at bounding box center [223, 154] width 47 height 9
select select "service"
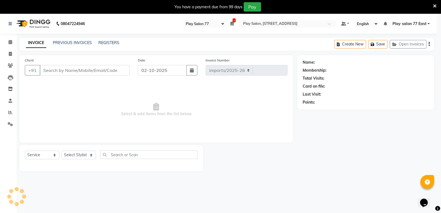
select select "8547"
type input "1100"
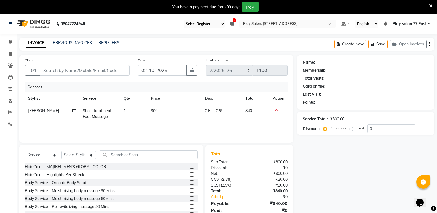
type input "9845473830"
select select "84937"
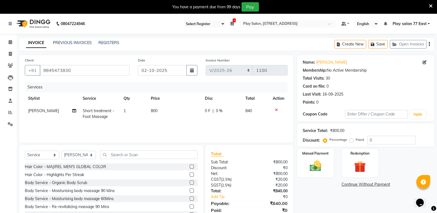
click at [162, 109] on td "800" at bounding box center [174, 114] width 54 height 18
select select "84937"
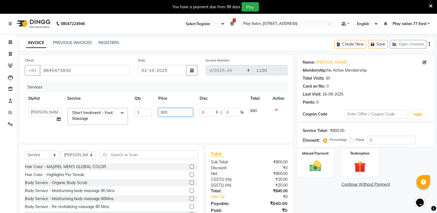
click at [172, 113] on input "800" at bounding box center [175, 112] width 34 height 9
type input "8"
type input "1000"
click at [324, 146] on div "Service Total: ₹800.00 Discount: Percentage Fixed 0" at bounding box center [365, 134] width 137 height 23
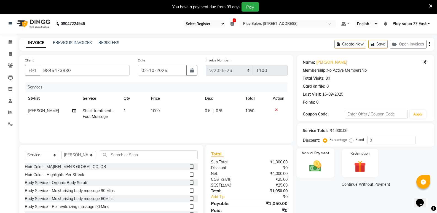
click at [318, 165] on img at bounding box center [315, 166] width 20 height 14
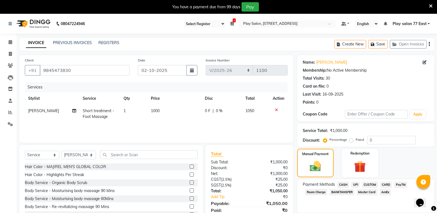
click at [357, 184] on span "UPI" at bounding box center [355, 185] width 9 height 6
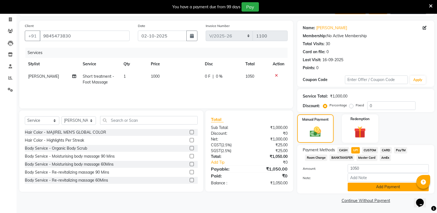
click at [393, 188] on button "Add Payment" at bounding box center [388, 187] width 81 height 9
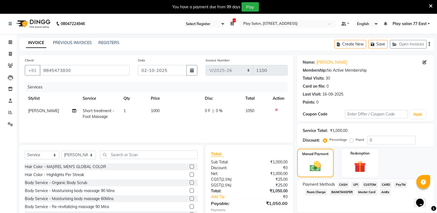
scroll to position [50, 0]
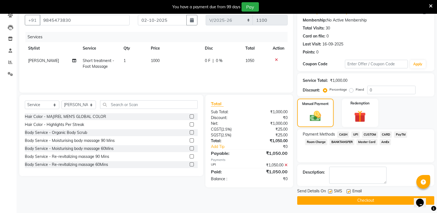
click at [370, 202] on button "Checkout" at bounding box center [365, 200] width 137 height 9
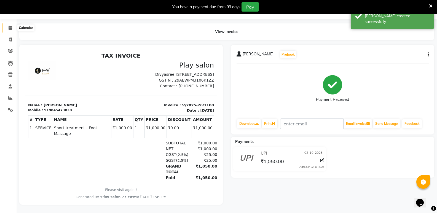
click at [11, 26] on icon at bounding box center [11, 28] width 4 height 4
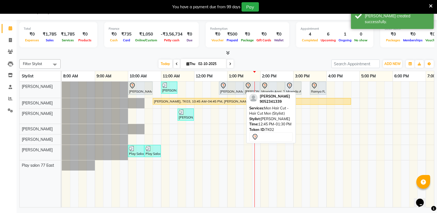
click at [226, 88] on icon at bounding box center [223, 85] width 7 height 7
select select "7"
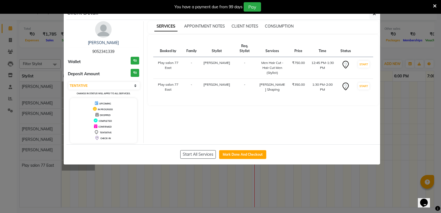
click at [251, 154] on button "Mark Done And Checkout" at bounding box center [242, 154] width 47 height 9
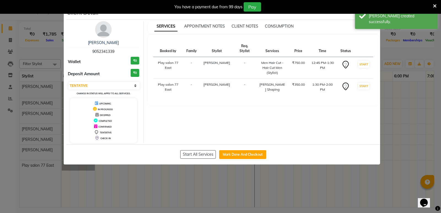
select select "service"
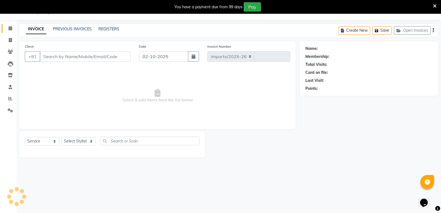
select select "8547"
type input "1101"
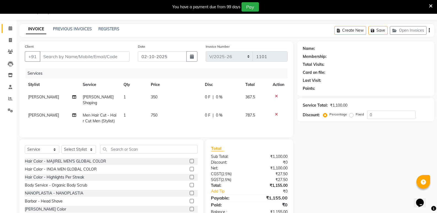
type input "9052341339"
select select "84935"
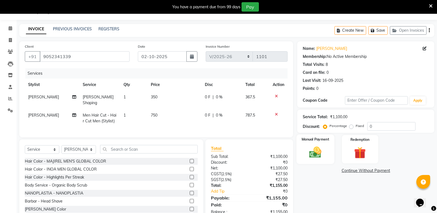
click at [321, 156] on img at bounding box center [315, 152] width 20 height 14
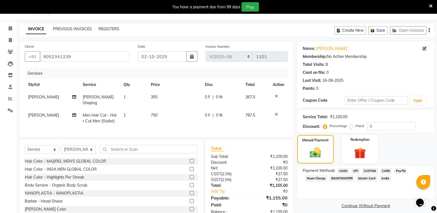
click at [343, 170] on span "CASH" at bounding box center [343, 171] width 12 height 6
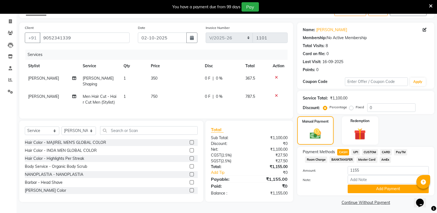
scroll to position [34, 0]
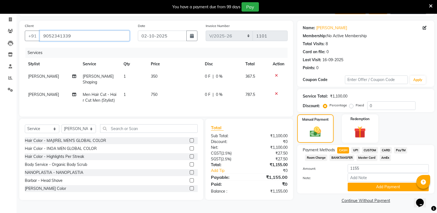
drag, startPoint x: 74, startPoint y: 35, endPoint x: 42, endPoint y: 43, distance: 32.6
click at [42, 43] on div "Client +91 9052341339" at bounding box center [77, 34] width 113 height 23
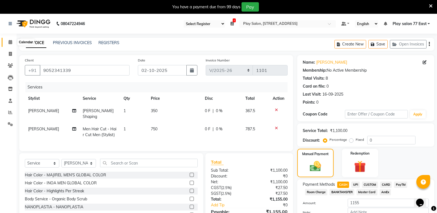
click at [10, 42] on icon at bounding box center [11, 42] width 4 height 4
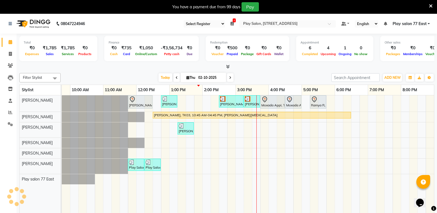
scroll to position [0, 58]
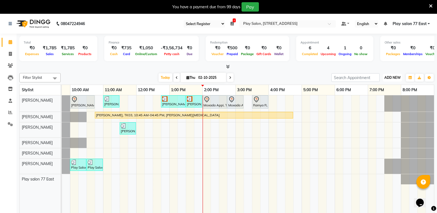
click at [392, 77] on span "ADD NEW" at bounding box center [392, 78] width 16 height 4
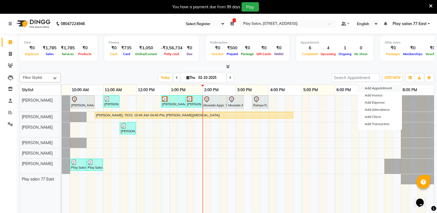
click at [378, 89] on button "Add Appointment" at bounding box center [380, 88] width 44 height 7
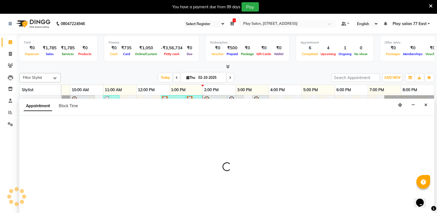
select select "tentative"
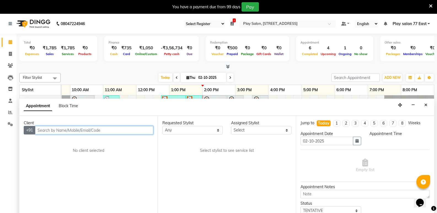
scroll to position [14, 0]
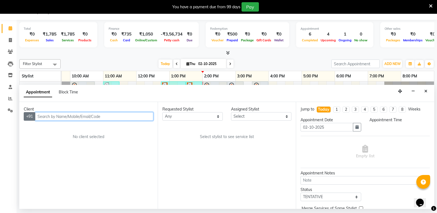
select select "540"
click at [45, 118] on input "text" at bounding box center [94, 116] width 118 height 9
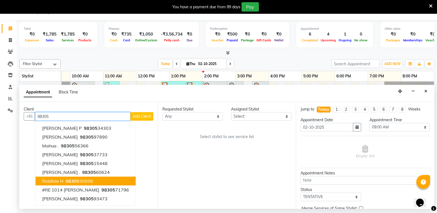
click at [77, 182] on span "98305" at bounding box center [73, 181] width 14 height 6
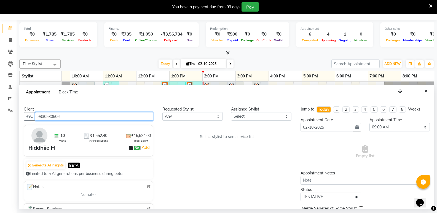
type input "9830530506"
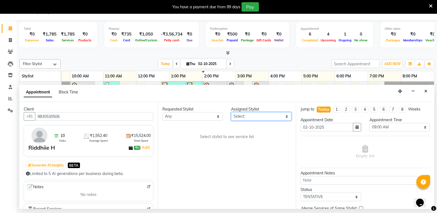
click at [254, 116] on select "Select [PERSON_NAME] [PERSON_NAME] Play salon 77 East [PERSON_NAME] [PERSON_NAM…" at bounding box center [261, 116] width 60 height 9
select select "84937"
click at [231, 112] on select "Select [PERSON_NAME] [PERSON_NAME] Play salon 77 East [PERSON_NAME] [PERSON_NAM…" at bounding box center [261, 116] width 60 height 9
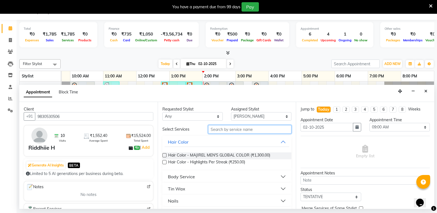
click at [222, 131] on input "text" at bounding box center [249, 129] width 83 height 9
type input "deep"
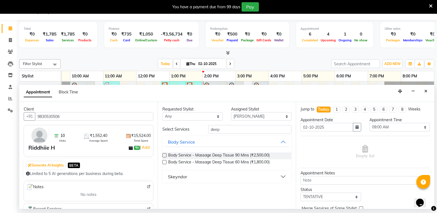
click at [163, 162] on label at bounding box center [164, 162] width 4 height 4
click at [163, 162] on input "checkbox" at bounding box center [164, 163] width 4 height 4
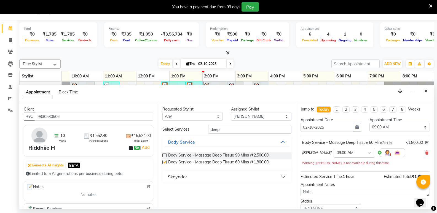
checkbox input "false"
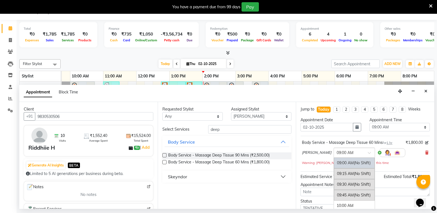
click at [351, 152] on input "text" at bounding box center [349, 152] width 24 height 6
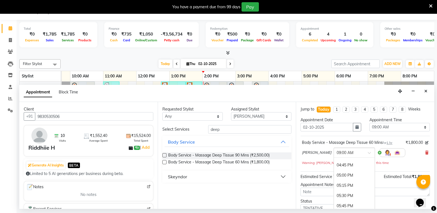
scroll to position [328, 0]
click at [346, 165] on div "05:00 PM" at bounding box center [354, 165] width 41 height 10
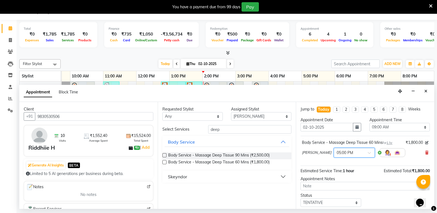
scroll to position [33, 0]
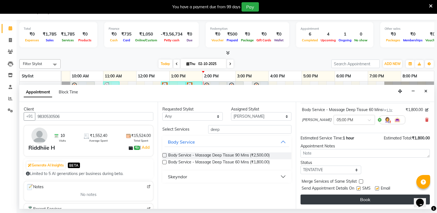
click at [365, 200] on button "Book" at bounding box center [364, 200] width 129 height 10
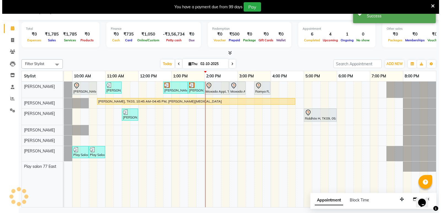
scroll to position [0, 0]
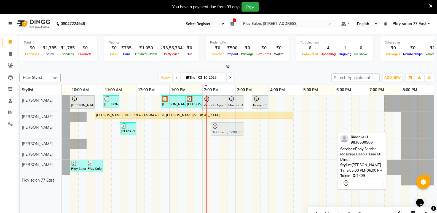
drag, startPoint x: 320, startPoint y: 132, endPoint x: 231, endPoint y: 140, distance: 89.1
click at [231, 140] on div "Akshita A, TK01, 10:00 AM-10:45 AM, Hair Styling - Blowdry + shampoo + conditio…" at bounding box center [219, 158] width 430 height 126
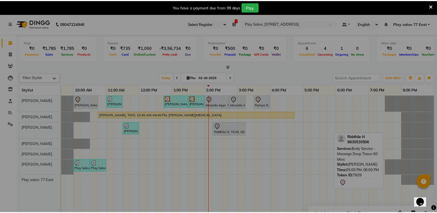
scroll to position [0, 54]
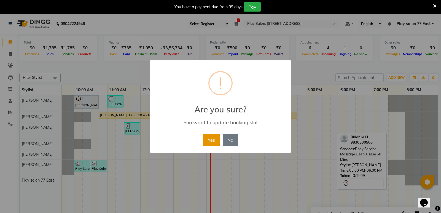
click at [213, 141] on button "Yes" at bounding box center [211, 140] width 17 height 12
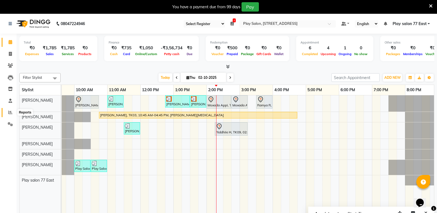
click at [10, 113] on icon at bounding box center [10, 112] width 4 height 4
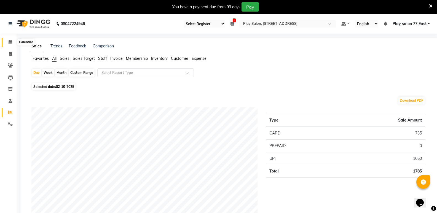
click at [9, 41] on icon at bounding box center [11, 42] width 4 height 4
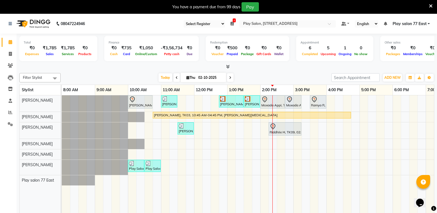
click at [186, 77] on icon at bounding box center [187, 78] width 3 height 4
select select "10"
select select "2025"
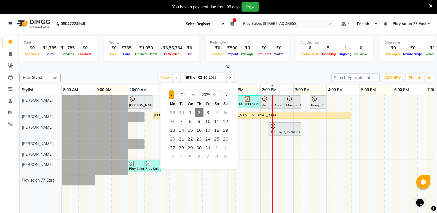
click at [173, 95] on button "Previous month" at bounding box center [171, 94] width 5 height 9
select select "9"
click at [182, 139] on span "23" at bounding box center [181, 139] width 9 height 9
type input "[DATE]"
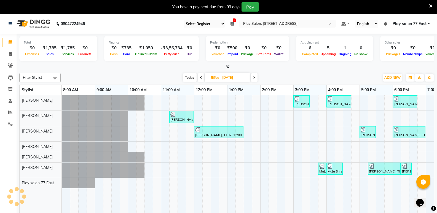
scroll to position [0, 58]
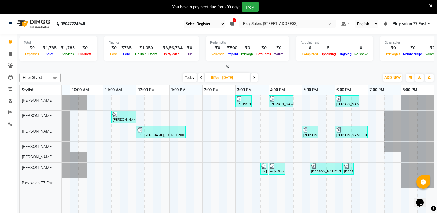
click at [212, 77] on icon at bounding box center [212, 78] width 3 height 4
select select "9"
select select "2025"
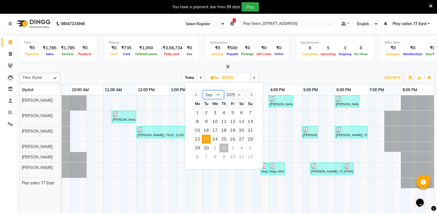
click at [220, 94] on select "Jan Feb Mar Apr May Jun Jul Aug Sep Oct Nov Dec" at bounding box center [213, 95] width 21 height 8
click at [251, 96] on span "Next month" at bounding box center [251, 95] width 2 height 2
select select "10"
click at [226, 113] on span "2" at bounding box center [223, 112] width 9 height 9
type input "02-10-2025"
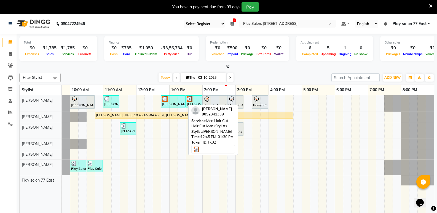
click at [170, 103] on div "[PERSON_NAME], TK02, 12:45 PM-01:30 PM, Men Hair Cut - Hair Cut Men (Stylist)" at bounding box center [173, 101] width 23 height 10
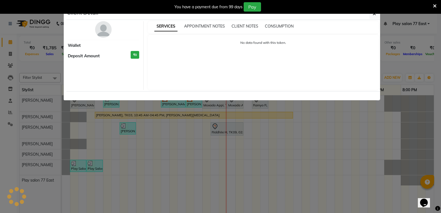
select select "3"
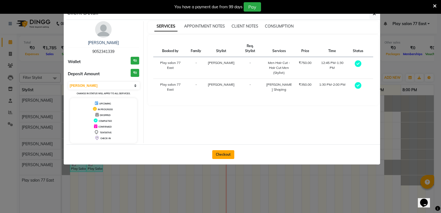
click at [221, 155] on button "Checkout" at bounding box center [223, 154] width 22 height 9
select select "8547"
select select "service"
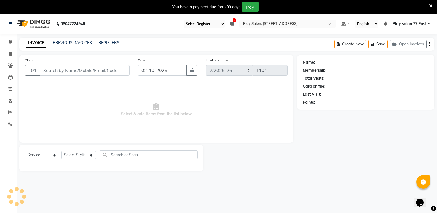
type input "9052341339"
select select "84935"
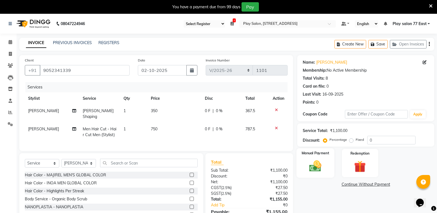
click at [317, 161] on img at bounding box center [315, 166] width 20 height 14
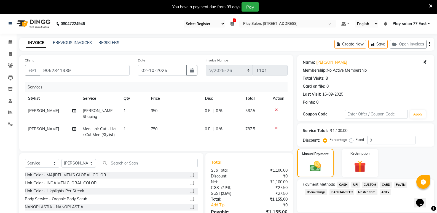
click at [345, 184] on span "CASH" at bounding box center [343, 185] width 12 height 6
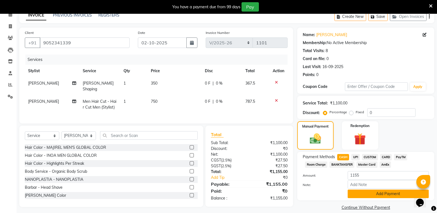
scroll to position [7, 0]
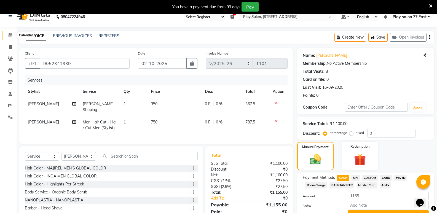
click at [10, 37] on icon at bounding box center [11, 35] width 4 height 4
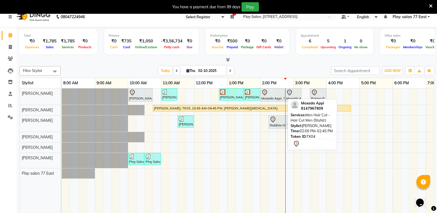
click at [262, 97] on div "Moxada Appi, TK04, 02:00 PM-02:45 PM, Men Hair Cut - Hair Cut Men (Stylist)" at bounding box center [272, 95] width 23 height 12
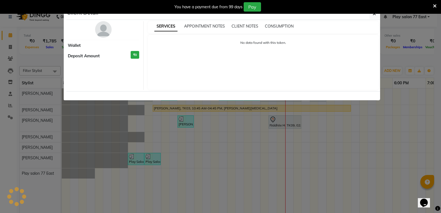
select select "7"
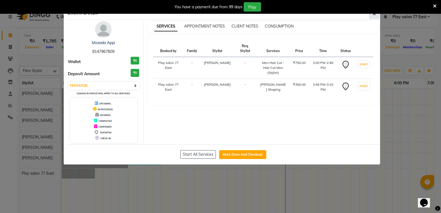
click at [373, 15] on icon "button" at bounding box center [374, 14] width 3 height 4
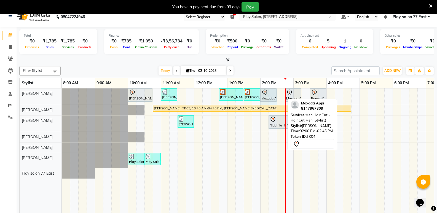
drag, startPoint x: 284, startPoint y: 96, endPoint x: 275, endPoint y: 99, distance: 9.2
click at [62, 99] on div "Akshita A, TK01, 10:00 AM-10:45 AM, Hair Styling - Blowdry + shampoo + conditio…" at bounding box center [62, 96] width 0 height 16
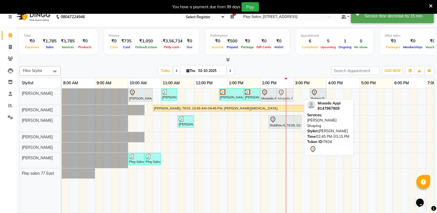
drag, startPoint x: 290, startPoint y: 97, endPoint x: 280, endPoint y: 100, distance: 10.1
click at [62, 100] on div "Akshita A, TK01, 10:00 AM-10:45 AM, Hair Styling - Blowdry + shampoo + conditio…" at bounding box center [62, 96] width 0 height 16
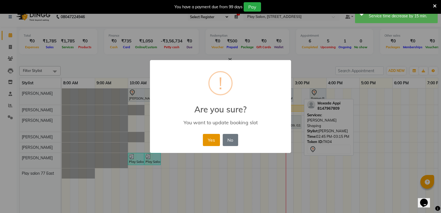
click at [211, 139] on button "Yes" at bounding box center [211, 140] width 17 height 12
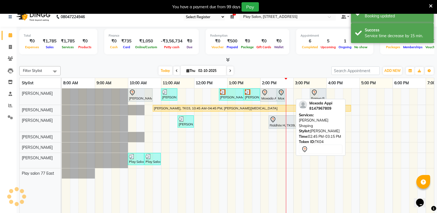
drag, startPoint x: 292, startPoint y: 99, endPoint x: 295, endPoint y: 84, distance: 15.7
click at [62, 101] on div "Akshita A, TK01, 10:00 AM-10:45 AM, Hair Styling - Blowdry + shampoo + conditio…" at bounding box center [62, 96] width 0 height 16
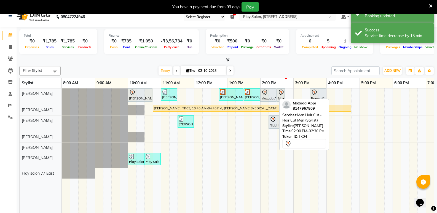
click at [271, 96] on div "Moxada Appi, TK04, 02:00 PM-02:30 PM, Men Hair Cut - Hair Cut Men (Stylist)" at bounding box center [268, 95] width 15 height 12
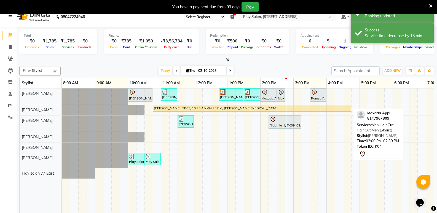
click at [273, 99] on div "Moxada Appi, TK04, 02:00 PM-02:30 PM, Men Hair Cut - Hair Cut Men (Stylist)" at bounding box center [268, 95] width 15 height 12
select select "7"
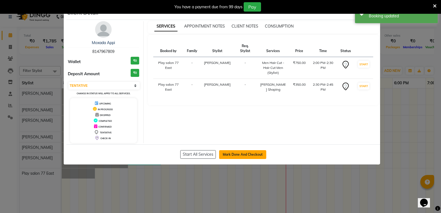
click at [238, 152] on button "Mark Done And Checkout" at bounding box center [242, 154] width 47 height 9
select select "8547"
select select "service"
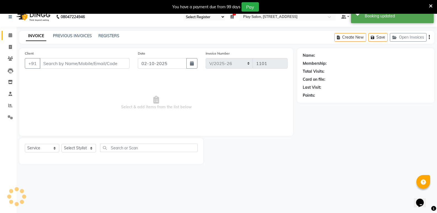
type input "8147967809"
select select "84935"
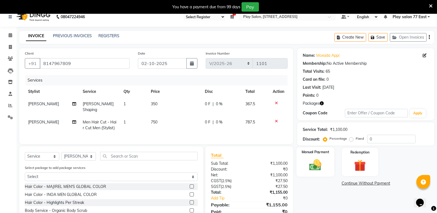
click at [311, 166] on img at bounding box center [315, 165] width 20 height 14
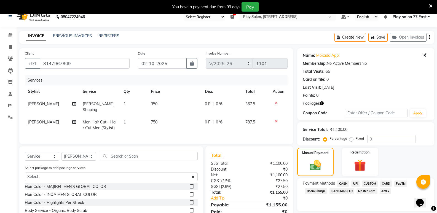
click at [384, 184] on span "CARD" at bounding box center [386, 184] width 12 height 6
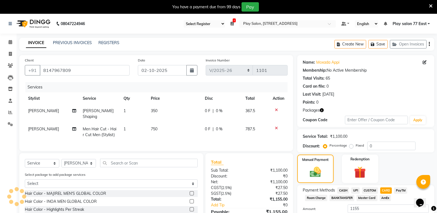
scroll to position [52, 0]
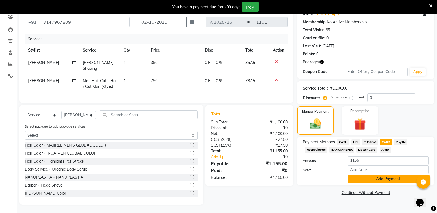
click at [388, 175] on button "Add Payment" at bounding box center [388, 179] width 81 height 9
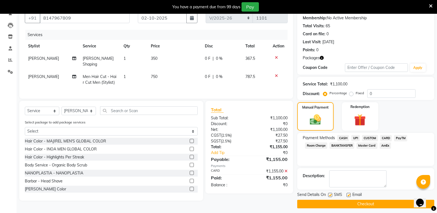
click at [365, 206] on button "Checkout" at bounding box center [365, 204] width 137 height 9
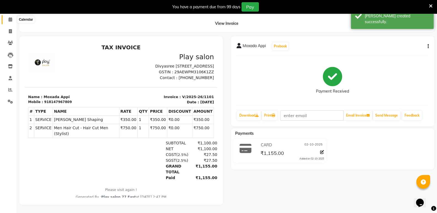
click at [11, 17] on icon at bounding box center [11, 19] width 4 height 4
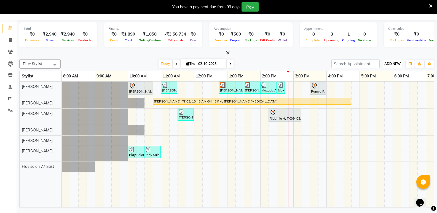
click at [396, 61] on button "ADD NEW Toggle Dropdown" at bounding box center [392, 64] width 19 height 8
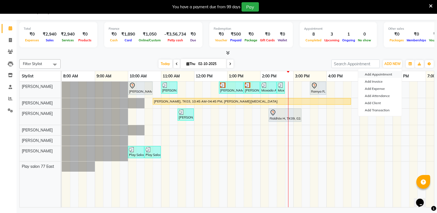
click at [384, 73] on button "Add Appointment" at bounding box center [380, 74] width 44 height 7
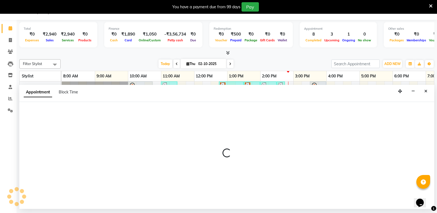
select select "tentative"
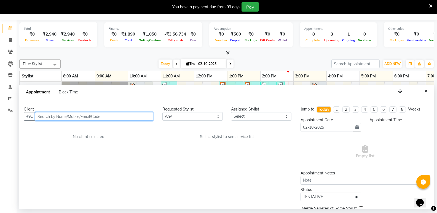
select select "540"
click at [62, 115] on input "text" at bounding box center [94, 116] width 118 height 9
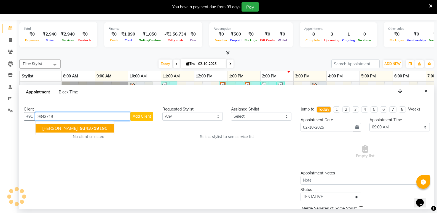
click at [99, 126] on ngb-highlight "9343719 190" at bounding box center [93, 128] width 29 height 6
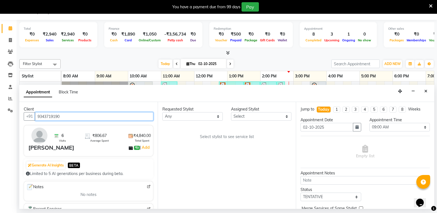
type input "9343719190"
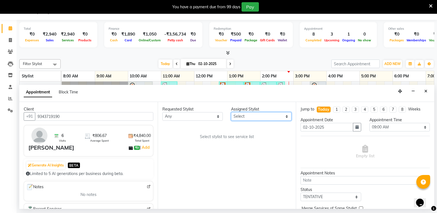
click at [242, 116] on select "Select [PERSON_NAME] [PERSON_NAME] Play salon 77 East [PERSON_NAME] [PERSON_NAM…" at bounding box center [261, 116] width 60 height 9
select select "84932"
click at [231, 112] on select "Select [PERSON_NAME] [PERSON_NAME] Play salon 77 East [PERSON_NAME] [PERSON_NAM…" at bounding box center [261, 116] width 60 height 9
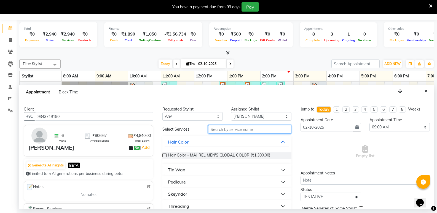
click at [217, 128] on input "text" at bounding box center [249, 129] width 83 height 9
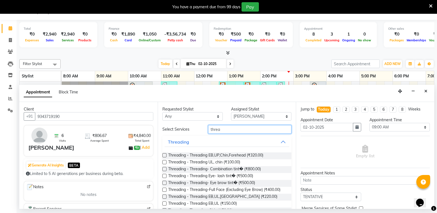
type input "threa"
click at [163, 202] on label at bounding box center [164, 203] width 4 height 4
click at [163, 202] on input "checkbox" at bounding box center [164, 204] width 4 height 4
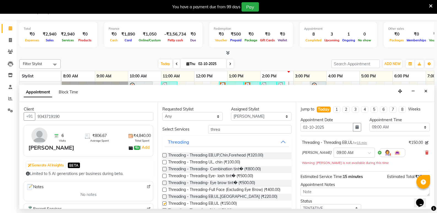
checkbox input "false"
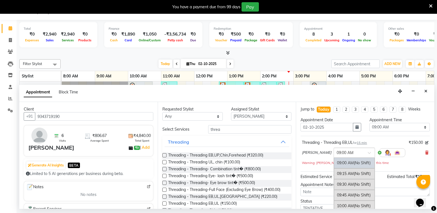
click at [361, 149] on div at bounding box center [354, 152] width 41 height 6
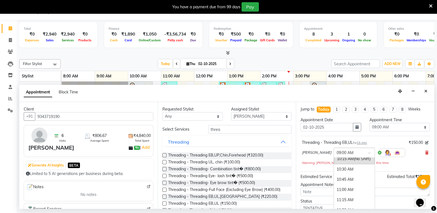
scroll to position [193, 0]
click at [341, 207] on div "02:45 PM" at bounding box center [354, 208] width 41 height 10
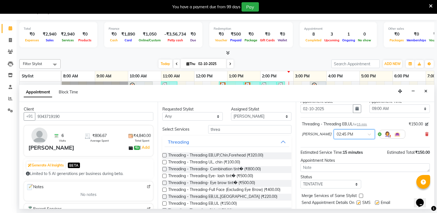
scroll to position [33, 0]
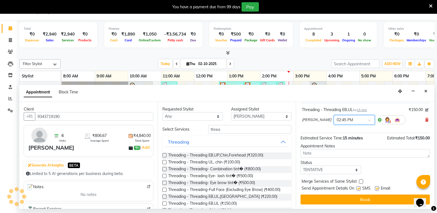
drag, startPoint x: 432, startPoint y: 183, endPoint x: 17, endPoint y: 0, distance: 453.3
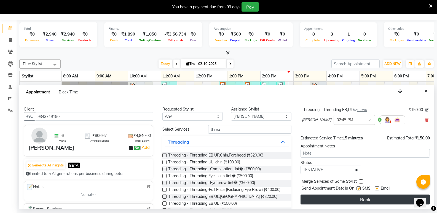
click at [362, 198] on button "Book" at bounding box center [364, 200] width 129 height 10
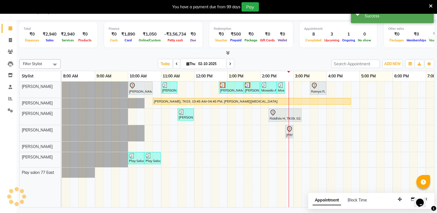
scroll to position [0, 0]
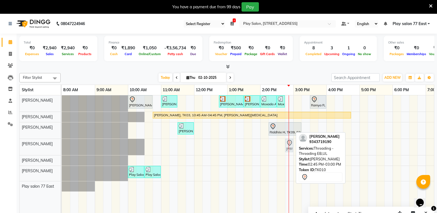
drag, startPoint x: 286, startPoint y: 149, endPoint x: 282, endPoint y: 149, distance: 3.6
click at [62, 149] on div "Darshana Moola, TK10, 02:45 PM-03:00 PM, Threading - Threading EB,UL Darshana M…" at bounding box center [62, 147] width 0 height 16
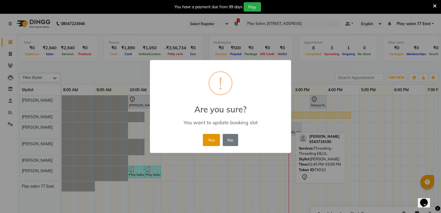
click at [210, 139] on button "Yes" at bounding box center [211, 140] width 17 height 12
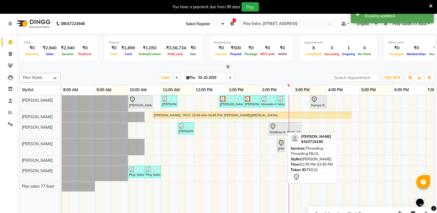
click at [280, 147] on div "[PERSON_NAME], TK10, 02:30 PM-02:45 PM, Threading - Threading EB,UL" at bounding box center [280, 146] width 7 height 12
click at [281, 148] on div "[PERSON_NAME], TK10, 02:30 PM-02:45 PM, Threading - Threading EB,UL" at bounding box center [280, 146] width 7 height 12
select select "7"
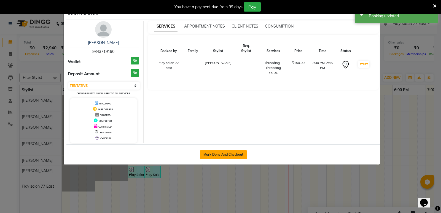
click at [239, 152] on button "Mark Done And Checkout" at bounding box center [223, 154] width 47 height 9
select select "8547"
select select "service"
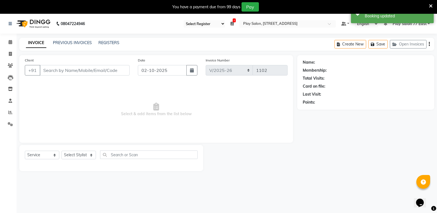
type input "9343719190"
select select "84932"
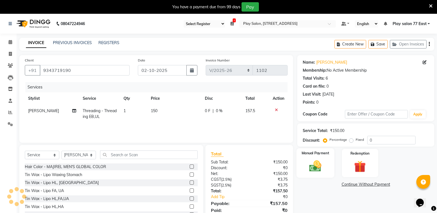
click at [314, 173] on img at bounding box center [315, 166] width 20 height 14
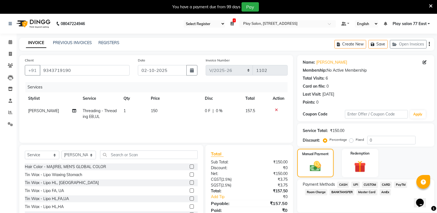
click at [354, 184] on span "UPI" at bounding box center [355, 185] width 9 height 6
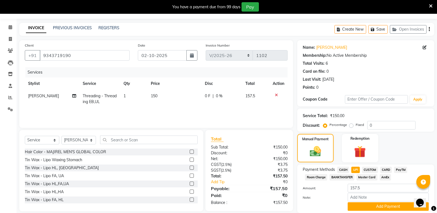
scroll to position [34, 0]
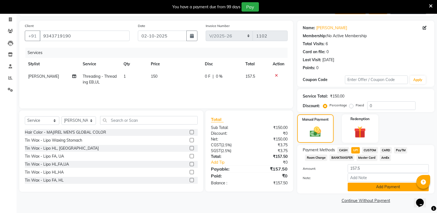
click at [374, 187] on button "Add Payment" at bounding box center [388, 187] width 81 height 9
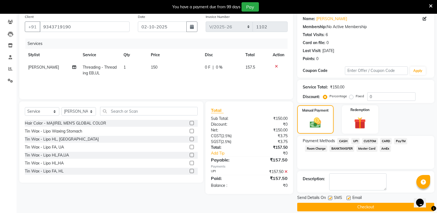
scroll to position [50, 0]
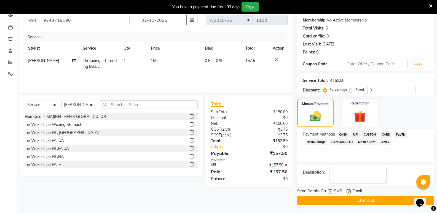
drag, startPoint x: 366, startPoint y: 202, endPoint x: 304, endPoint y: 194, distance: 62.2
click at [365, 202] on button "Checkout" at bounding box center [365, 200] width 137 height 9
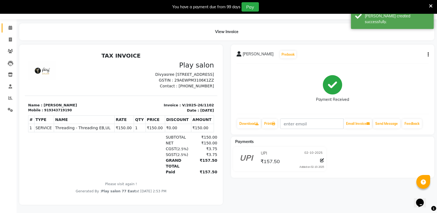
click at [10, 26] on icon at bounding box center [11, 28] width 4 height 4
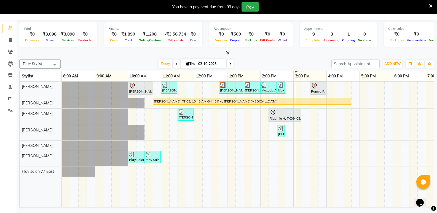
scroll to position [14, 0]
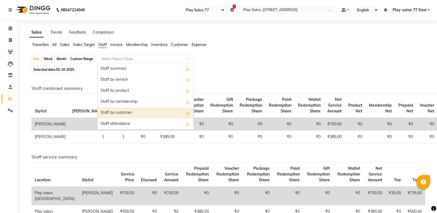
select select "95"
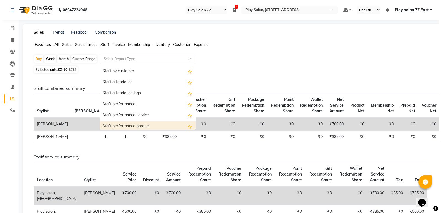
scroll to position [55, 0]
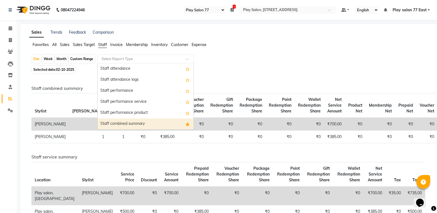
click at [127, 125] on div "Staff combined summary" at bounding box center [146, 124] width 96 height 11
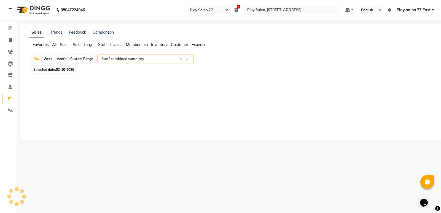
select select "full_report"
select select "csv"
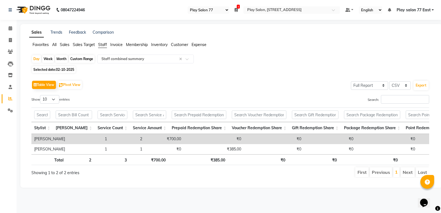
click at [64, 71] on span "02-10-2025" at bounding box center [65, 70] width 18 height 4
select select "10"
select select "2025"
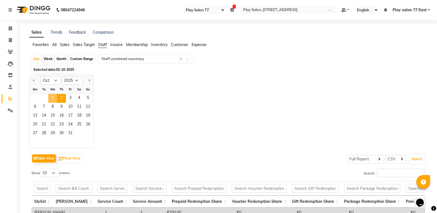
click at [52, 99] on span "1" at bounding box center [52, 98] width 9 height 9
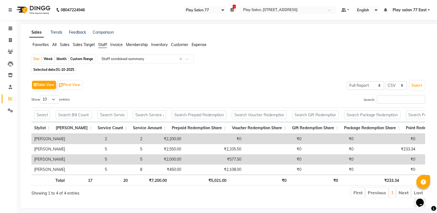
click at [62, 69] on span "01-10-2025" at bounding box center [65, 70] width 18 height 4
select select "10"
select select "2025"
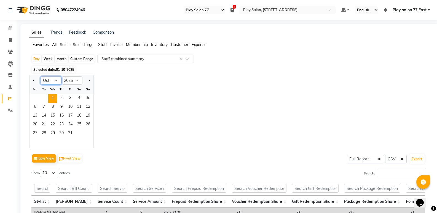
click at [53, 80] on select "Jan Feb Mar Apr May Jun Jul Aug Sep Oct Nov Dec" at bounding box center [51, 80] width 21 height 8
select select "9"
click at [41, 76] on select "Jan Feb Mar Apr May Jun Jul Aug Sep Oct Nov Dec" at bounding box center [51, 80] width 21 height 8
click at [44, 131] on span "30" at bounding box center [43, 133] width 9 height 9
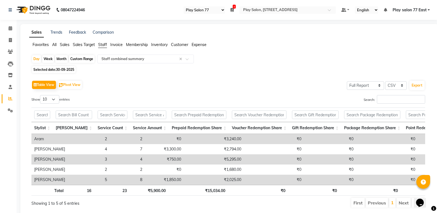
click at [61, 68] on span "30-09-2025" at bounding box center [65, 70] width 18 height 4
select select "9"
select select "2025"
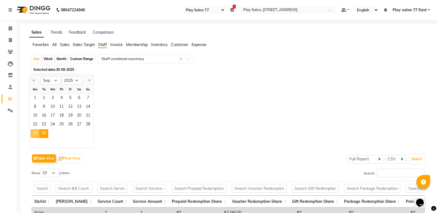
click at [39, 131] on span "29" at bounding box center [35, 133] width 9 height 9
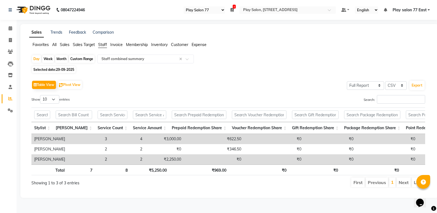
click at [55, 67] on span "Selected date: 29-09-2025" at bounding box center [54, 69] width 44 height 7
select select "9"
select select "2025"
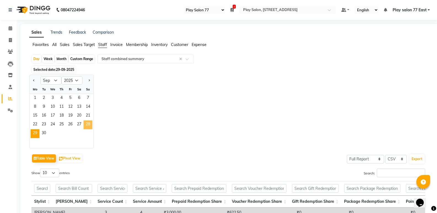
click at [88, 125] on span "28" at bounding box center [88, 124] width 9 height 9
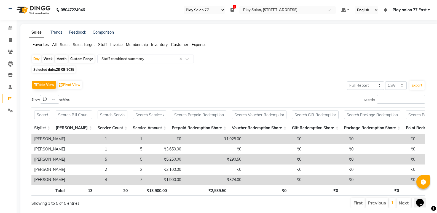
click at [61, 68] on span "28-09-2025" at bounding box center [65, 70] width 18 height 4
select select "9"
select select "2025"
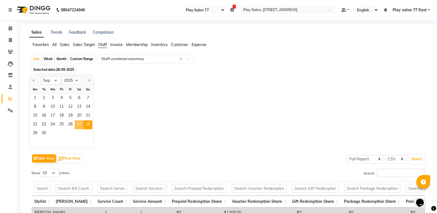
click at [80, 123] on span "27" at bounding box center [79, 124] width 9 height 9
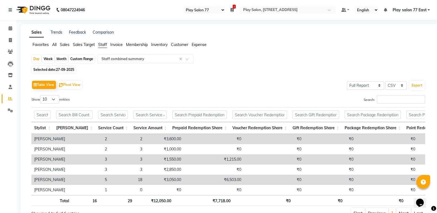
click at [66, 68] on span "27-09-2025" at bounding box center [65, 70] width 18 height 4
select select "9"
select select "2025"
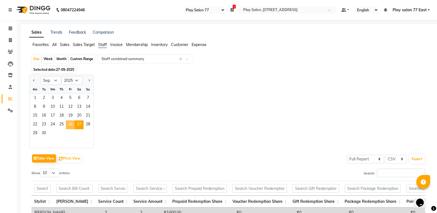
click at [69, 123] on span "26" at bounding box center [70, 124] width 9 height 9
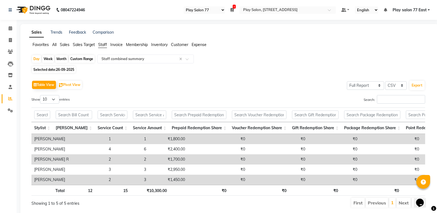
click at [64, 69] on span "26-09-2025" at bounding box center [65, 70] width 18 height 4
select select "9"
select select "2025"
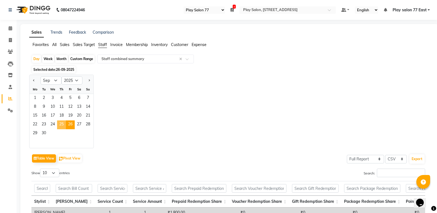
click at [60, 122] on span "25" at bounding box center [61, 124] width 9 height 9
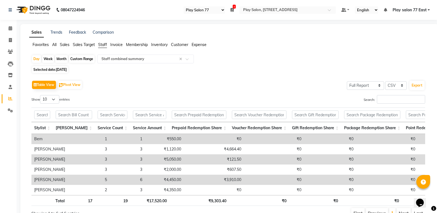
click at [58, 70] on span "25-09-2025" at bounding box center [61, 70] width 11 height 4
select select "9"
select select "2025"
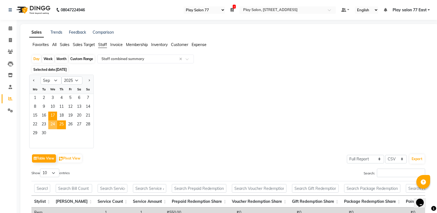
drag, startPoint x: 53, startPoint y: 122, endPoint x: 55, endPoint y: 119, distance: 4.1
click at [54, 122] on span "24" at bounding box center [52, 124] width 9 height 9
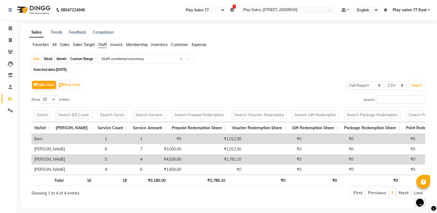
click at [55, 68] on span "Selected date: 24-09-2025" at bounding box center [50, 69] width 36 height 7
select select "9"
select select "2025"
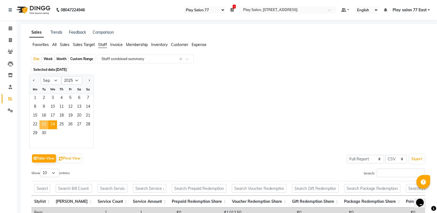
click at [44, 123] on span "23" at bounding box center [43, 124] width 9 height 9
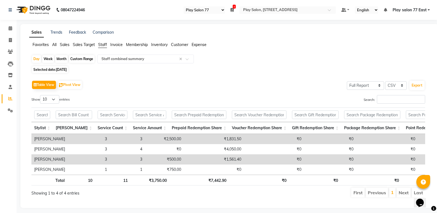
click at [58, 68] on span "[DATE]" at bounding box center [61, 70] width 11 height 4
select select "9"
select select "2025"
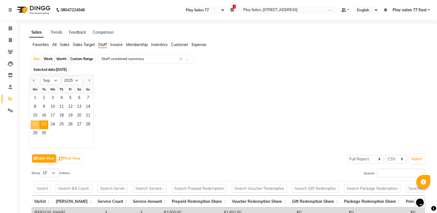
click at [35, 126] on span "22" at bounding box center [35, 124] width 9 height 9
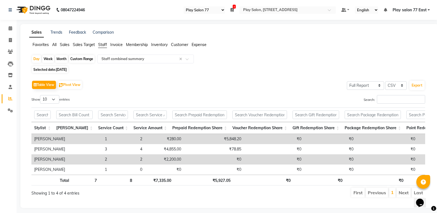
click at [64, 71] on span "22-09-2025" at bounding box center [61, 70] width 11 height 4
select select "9"
select select "2025"
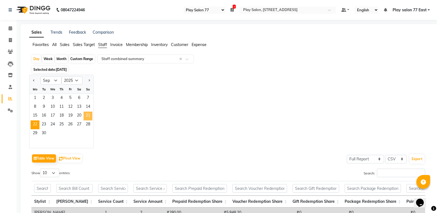
click at [88, 117] on span "21" at bounding box center [88, 116] width 9 height 9
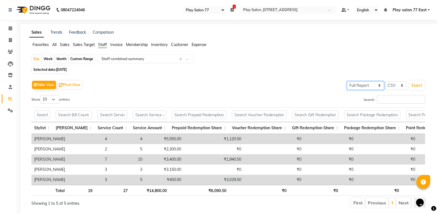
select select "filtered_report"
drag, startPoint x: 55, startPoint y: 69, endPoint x: 58, endPoint y: 70, distance: 2.8
click at [55, 69] on span "Selected date: 21-09-2025" at bounding box center [50, 69] width 36 height 7
select select "9"
select select "2025"
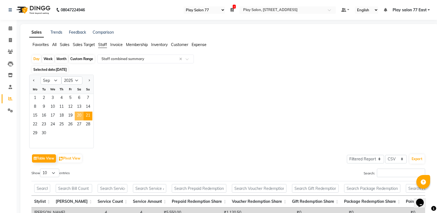
click at [77, 114] on span "20" at bounding box center [79, 116] width 9 height 9
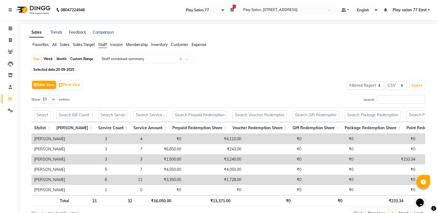
click at [60, 68] on span "20-09-2025" at bounding box center [65, 70] width 18 height 4
select select "9"
select select "2025"
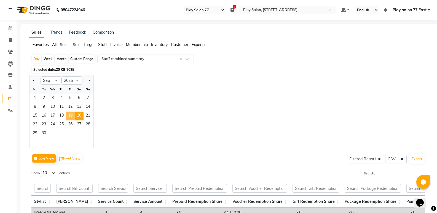
click at [72, 115] on span "19" at bounding box center [70, 116] width 9 height 9
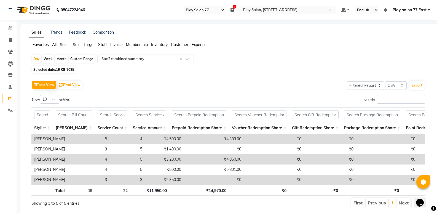
click at [57, 69] on span "19-09-2025" at bounding box center [65, 70] width 18 height 4
select select "9"
select select "2025"
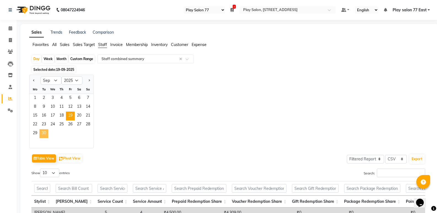
click at [42, 131] on span "30" at bounding box center [43, 133] width 9 height 9
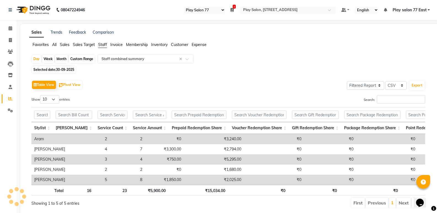
click at [58, 71] on span "30-09-2025" at bounding box center [65, 70] width 18 height 4
select select "9"
select select "2025"
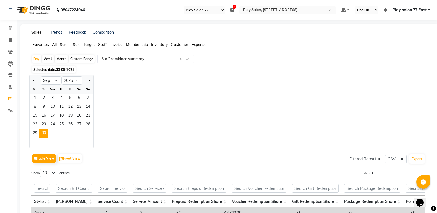
click at [162, 87] on div "Jan Feb Mar Apr May Jun Jul Aug Sep Oct Nov Dec 2015 2016 2017 2018 2019 2020 2…" at bounding box center [229, 112] width 400 height 74
click at [45, 134] on span "30" at bounding box center [43, 133] width 9 height 9
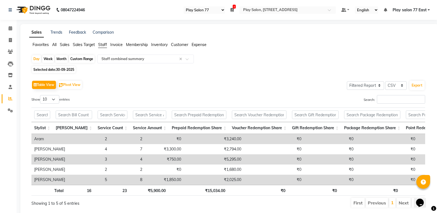
click at [67, 45] on span "Sales" at bounding box center [65, 44] width 10 height 5
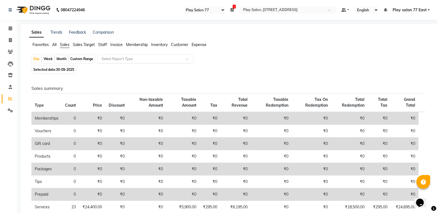
click at [116, 57] on input "text" at bounding box center [139, 59] width 79 height 6
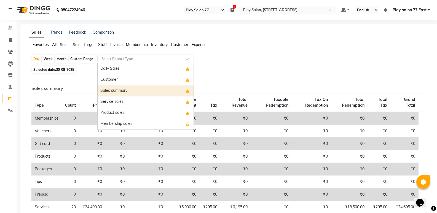
click at [114, 91] on div "Sales summary" at bounding box center [146, 90] width 96 height 11
select select "filtered_report"
select select "csv"
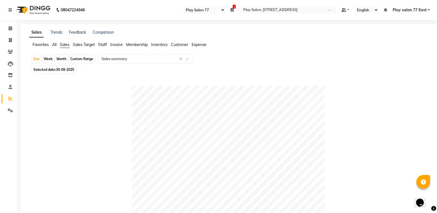
click at [200, 43] on span "Expense" at bounding box center [199, 44] width 15 height 5
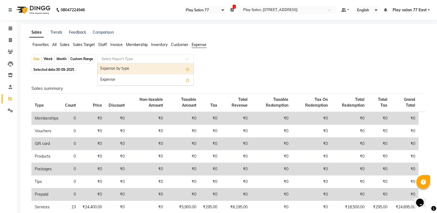
click at [119, 59] on input "text" at bounding box center [139, 59] width 79 height 6
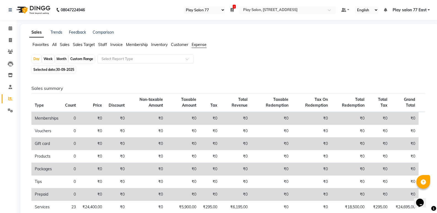
click at [182, 44] on span "Customer" at bounding box center [179, 44] width 17 height 5
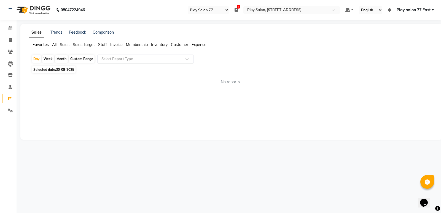
click at [126, 59] on input "text" at bounding box center [139, 59] width 79 height 6
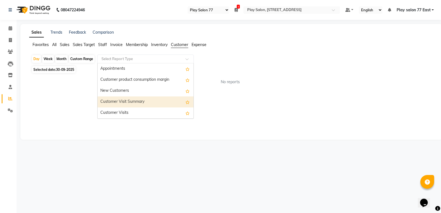
click at [120, 101] on div "Customer Visit Summary" at bounding box center [146, 101] width 96 height 11
select select "filtered_report"
select select "csv"
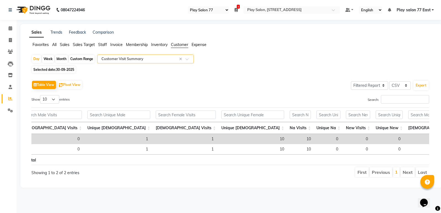
scroll to position [0, 0]
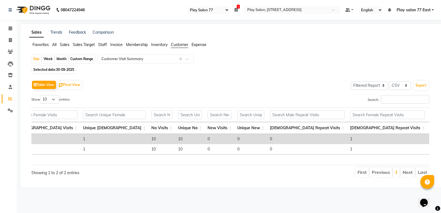
click at [64, 46] on span "Sales" at bounding box center [65, 44] width 10 height 5
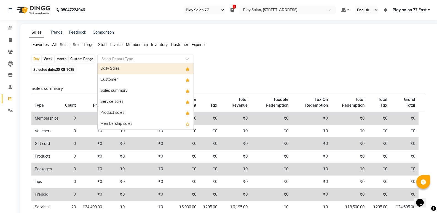
click at [119, 59] on input "text" at bounding box center [139, 59] width 79 height 6
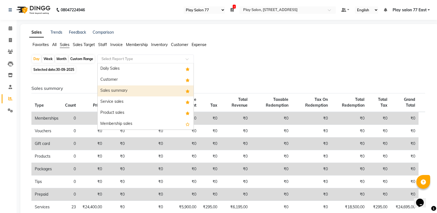
click at [116, 90] on div "Sales summary" at bounding box center [146, 90] width 96 height 11
select select "filtered_report"
select select "csv"
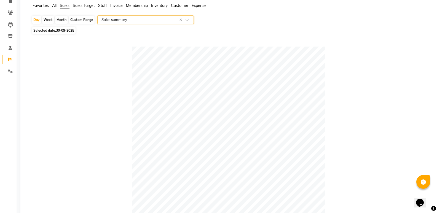
scroll to position [21, 0]
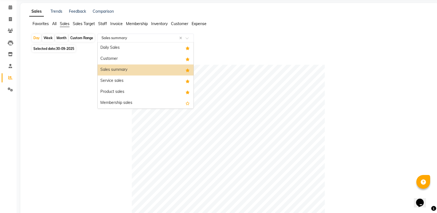
click at [121, 37] on input "text" at bounding box center [139, 38] width 79 height 6
click at [114, 69] on div "Sales summary" at bounding box center [146, 69] width 96 height 11
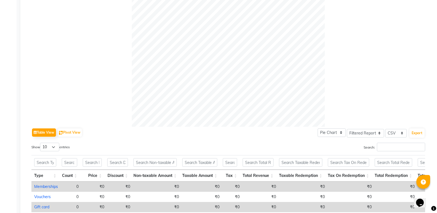
scroll to position [0, 0]
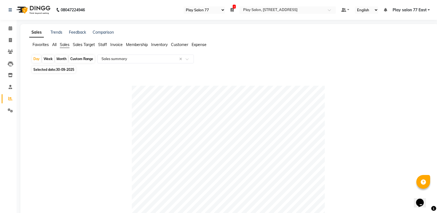
click at [55, 44] on span "All" at bounding box center [54, 44] width 4 height 5
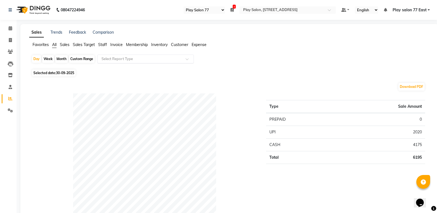
click at [112, 59] on input "text" at bounding box center [139, 59] width 79 height 6
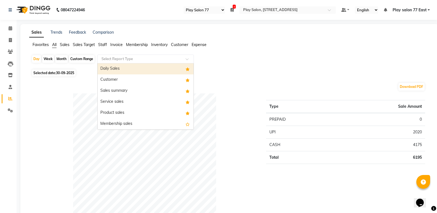
click at [236, 52] on div "Favorites All Sales Sales Target Staff Invoice Membership Inventory Customer Ex…" at bounding box center [229, 47] width 408 height 10
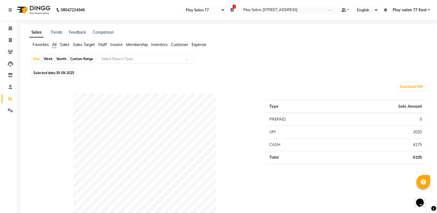
click at [61, 71] on span "30-09-2025" at bounding box center [65, 73] width 18 height 4
select select "9"
select select "2025"
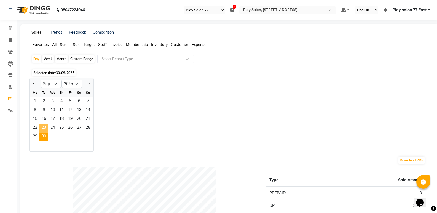
click at [43, 128] on span "23" at bounding box center [43, 128] width 9 height 9
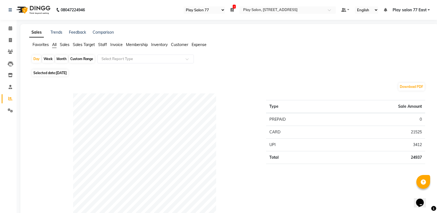
click at [69, 43] on span "Sales" at bounding box center [65, 44] width 10 height 5
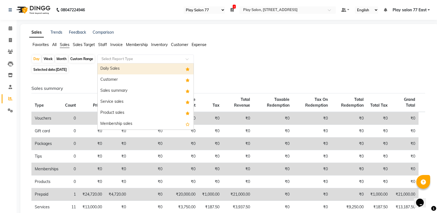
click at [107, 57] on input "text" at bounding box center [139, 59] width 79 height 6
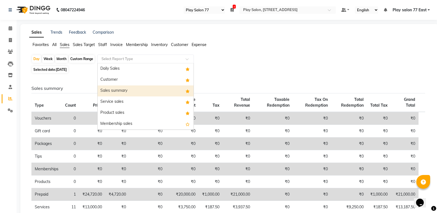
click at [111, 89] on div "Sales summary" at bounding box center [146, 90] width 96 height 11
select select "filtered_report"
select select "csv"
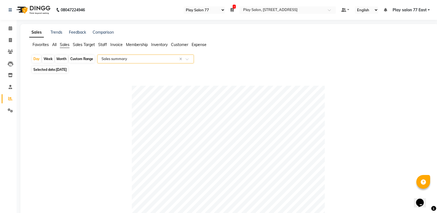
click at [54, 69] on span "Selected date: 23-09-2025" at bounding box center [50, 69] width 36 height 7
select select "9"
select select "2025"
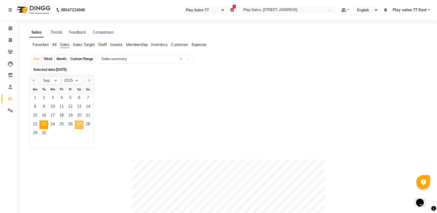
click at [80, 124] on span "27" at bounding box center [79, 124] width 9 height 9
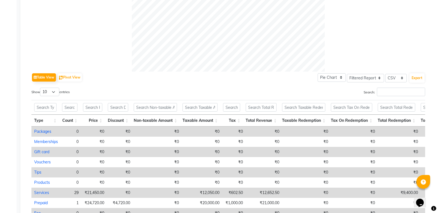
scroll to position [21, 0]
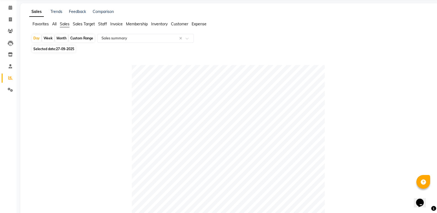
click at [76, 38] on div "Custom Range" at bounding box center [82, 38] width 26 height 8
select select "9"
select select "2025"
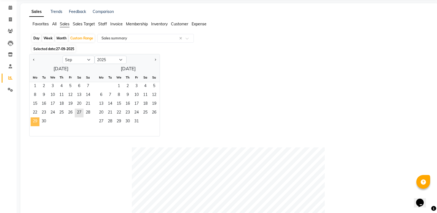
click at [36, 120] on span "29" at bounding box center [35, 121] width 9 height 9
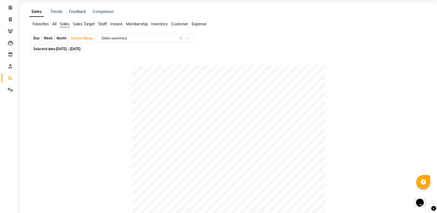
click at [111, 37] on input "text" at bounding box center [139, 39] width 79 height 6
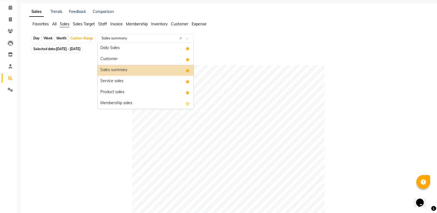
click at [102, 21] on span "Staff" at bounding box center [102, 23] width 9 height 5
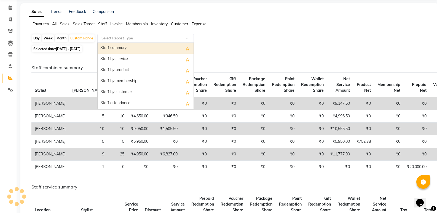
click at [118, 35] on div "Select Report Type" at bounding box center [145, 38] width 96 height 9
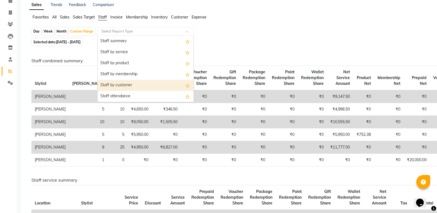
scroll to position [58, 0]
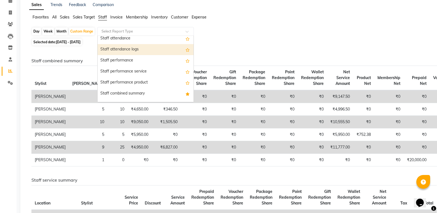
click at [128, 50] on div "Staff attendance logs" at bounding box center [146, 49] width 96 height 11
select select "filtered_report"
select select "csv"
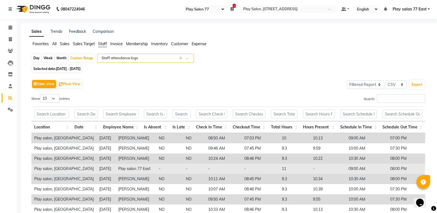
scroll to position [0, 0]
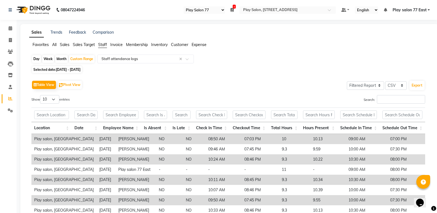
click at [80, 68] on span "27-09-2025 - 29-09-2025" at bounding box center [68, 70] width 25 height 4
select select "9"
select select "2025"
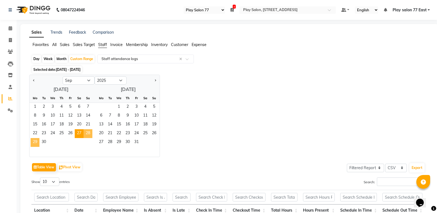
click at [36, 142] on span "29" at bounding box center [35, 142] width 9 height 9
click at [248, 95] on div "Jan Feb Mar Apr May Jun Jul Aug Sep Oct Nov Dec 2015 2016 2017 2018 2019 2020 2…" at bounding box center [229, 116] width 400 height 82
click at [52, 181] on select "10 25 50 100" at bounding box center [49, 181] width 19 height 9
drag, startPoint x: 264, startPoint y: 135, endPoint x: 250, endPoint y: 133, distance: 14.1
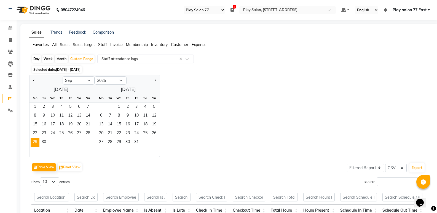
click at [264, 135] on div "Jan Feb Mar Apr May Jun Jul Aug Sep Oct Nov Dec 2015 2016 2017 2018 2019 2020 2…" at bounding box center [229, 116] width 400 height 82
click at [232, 86] on div "Jan Feb Mar Apr May Jun Jul Aug Sep Oct Nov Dec 2015 2016 2017 2018 2019 2020 2…" at bounding box center [229, 116] width 400 height 82
click at [46, 58] on div "Week" at bounding box center [48, 59] width 12 height 8
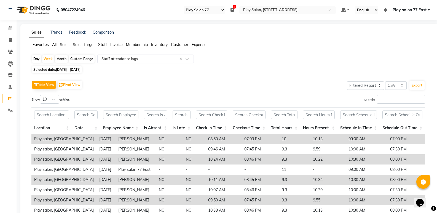
click at [34, 58] on div "Day" at bounding box center [36, 59] width 9 height 8
select select "9"
select select "2025"
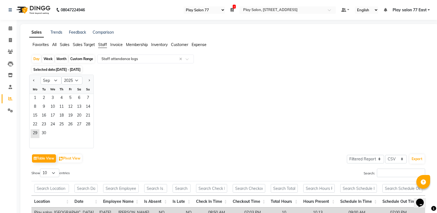
click at [79, 71] on span "27-09-2025 - 29-09-2025" at bounding box center [68, 70] width 25 height 4
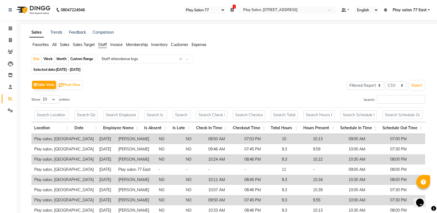
click at [62, 71] on span "27-09-2025 - 29-09-2025" at bounding box center [68, 70] width 25 height 4
select select "9"
select select "2025"
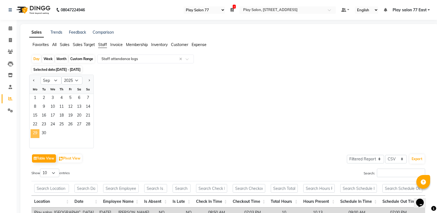
click at [36, 133] on span "29" at bounding box center [35, 133] width 9 height 9
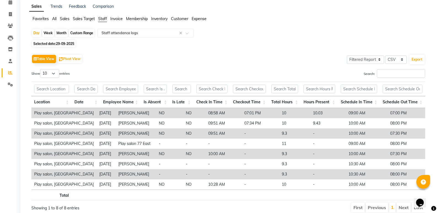
scroll to position [28, 0]
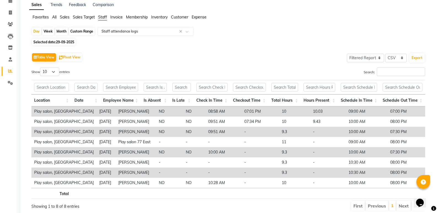
click at [101, 18] on span "Staff" at bounding box center [102, 17] width 9 height 5
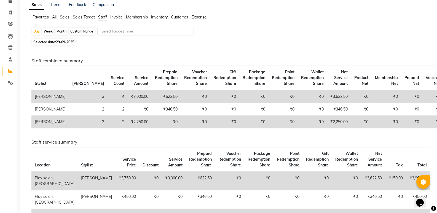
scroll to position [0, 0]
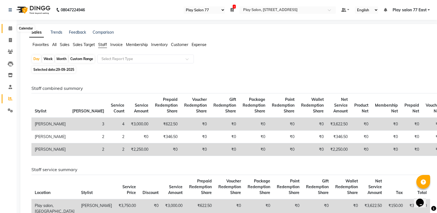
click at [10, 28] on icon at bounding box center [11, 28] width 4 height 4
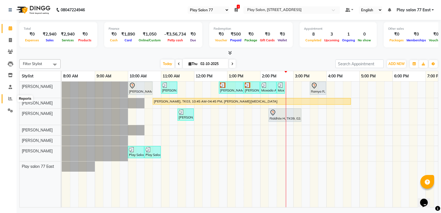
click at [9, 98] on icon at bounding box center [10, 98] width 4 height 4
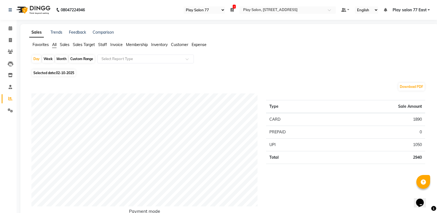
click at [50, 72] on span "Selected date: 02-10-2025" at bounding box center [54, 72] width 44 height 7
select select "10"
select select "2025"
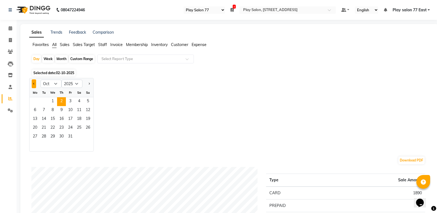
click at [32, 83] on button "Previous month" at bounding box center [34, 83] width 4 height 9
select select "9"
click at [44, 136] on span "30" at bounding box center [43, 137] width 9 height 9
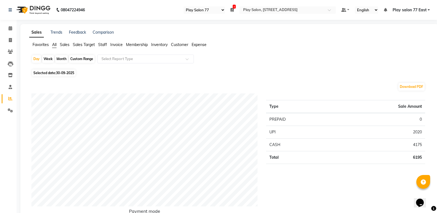
click at [103, 45] on span "Staff" at bounding box center [102, 44] width 9 height 5
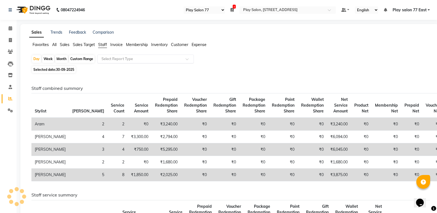
click at [116, 57] on input "text" at bounding box center [139, 59] width 79 height 6
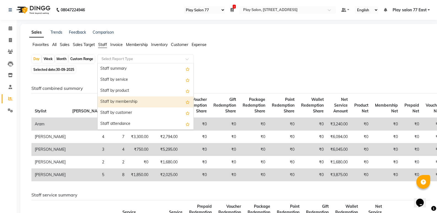
scroll to position [58, 0]
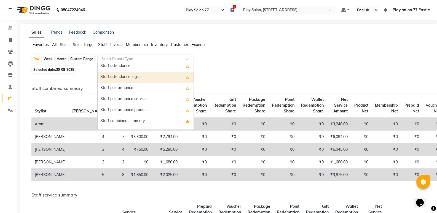
click at [119, 76] on div "Staff attendance logs" at bounding box center [146, 77] width 96 height 11
select select "filtered_report"
select select "csv"
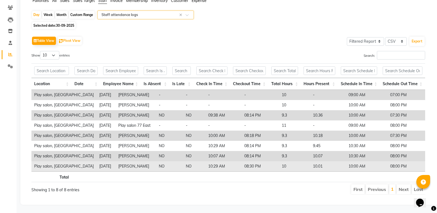
scroll to position [48, 0]
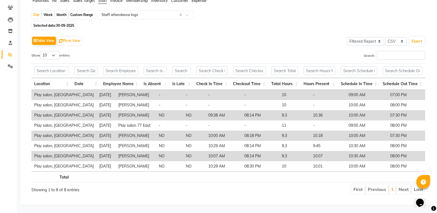
click at [61, 23] on span "30-09-2025" at bounding box center [65, 25] width 18 height 4
select select "9"
select select "2025"
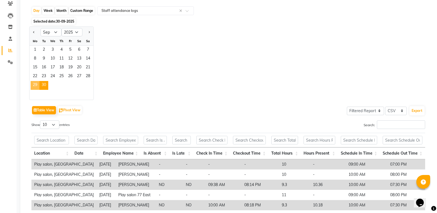
drag, startPoint x: 36, startPoint y: 86, endPoint x: 222, endPoint y: 120, distance: 189.1
click at [36, 85] on span "29" at bounding box center [35, 85] width 9 height 9
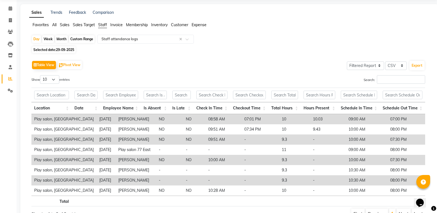
scroll to position [28, 0]
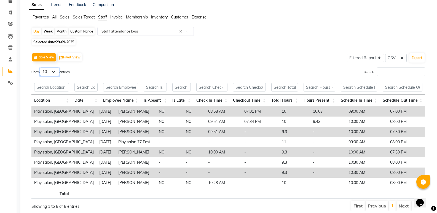
click at [52, 70] on select "10 25 50 100" at bounding box center [49, 72] width 19 height 9
select select "100"
click at [41, 68] on select "10 25 50 100" at bounding box center [49, 72] width 19 height 9
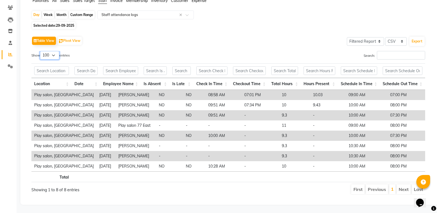
scroll to position [48, 0]
click at [404, 187] on li "Next" at bounding box center [403, 189] width 14 height 10
click at [392, 186] on link "1" at bounding box center [392, 189] width 3 height 6
click at [407, 184] on li "Next" at bounding box center [403, 189] width 14 height 10
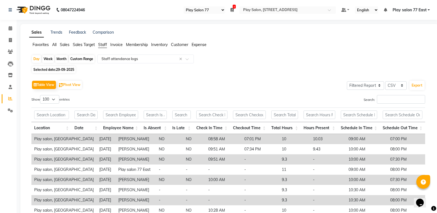
click at [63, 58] on div "Month" at bounding box center [61, 59] width 13 height 8
select select "9"
select select "2025"
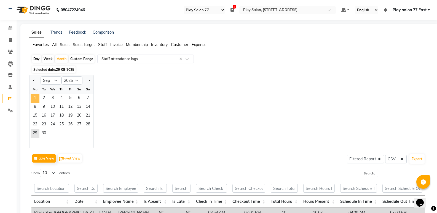
click at [34, 98] on span "1" at bounding box center [35, 98] width 9 height 9
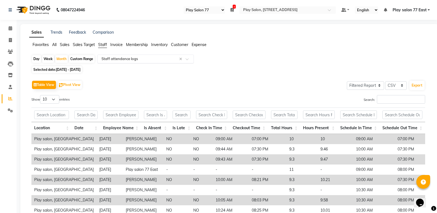
click at [120, 59] on input "text" at bounding box center [139, 59] width 79 height 6
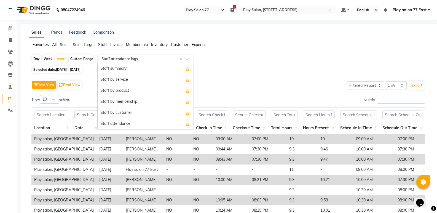
scroll to position [66, 0]
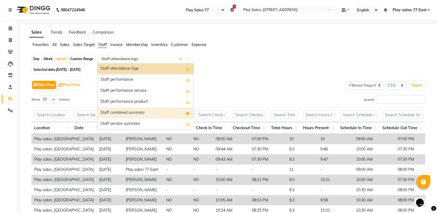
click at [125, 112] on div "Staff combined summary" at bounding box center [146, 112] width 96 height 11
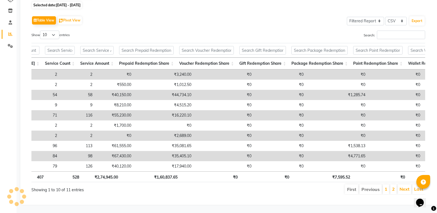
scroll to position [0, 72]
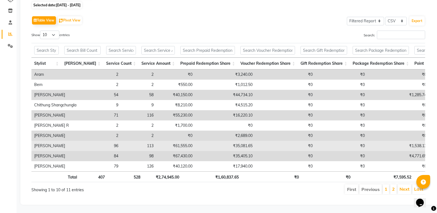
click at [411, 141] on td "₹1,538.13" at bounding box center [398, 146] width 62 height 10
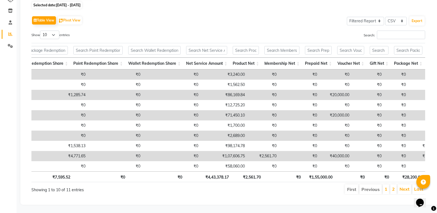
scroll to position [0, 0]
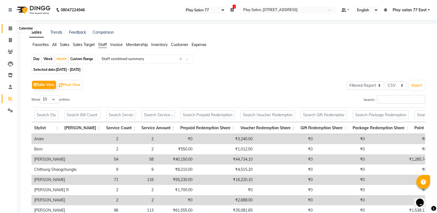
click at [12, 29] on icon at bounding box center [11, 28] width 4 height 4
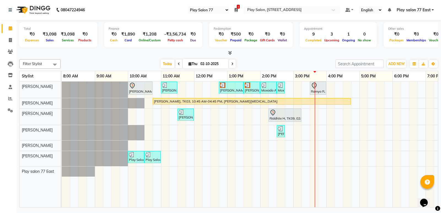
click at [198, 173] on div "Akshita A, TK01, 10:00 AM-10:45 AM, Hair Styling - Blowdry + shampoo + conditio…" at bounding box center [277, 145] width 430 height 126
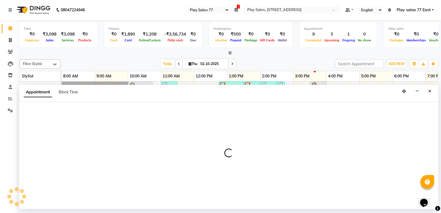
select select "84928"
select select "tentative"
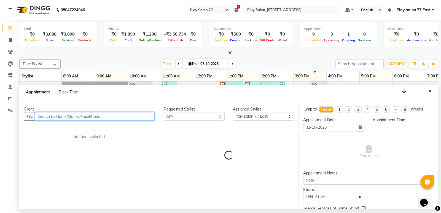
select select "720"
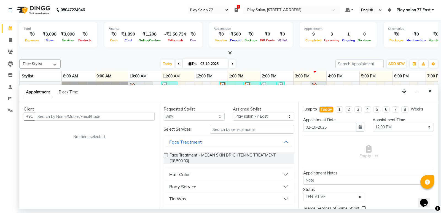
drag, startPoint x: 428, startPoint y: 91, endPoint x: 422, endPoint y: 91, distance: 6.1
click at [428, 91] on button "Close" at bounding box center [430, 91] width 8 height 9
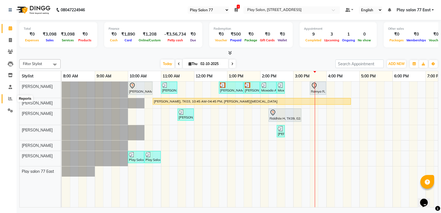
click at [10, 99] on icon at bounding box center [10, 98] width 4 height 4
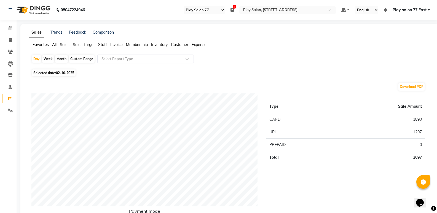
click at [83, 59] on div "Custom Range" at bounding box center [82, 59] width 26 height 8
select select "10"
select select "2025"
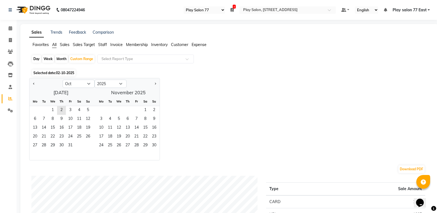
click at [117, 44] on span "Invoice" at bounding box center [116, 44] width 12 height 5
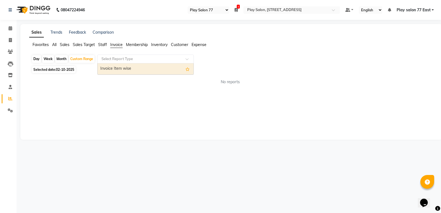
click at [115, 57] on input "text" at bounding box center [139, 59] width 79 height 6
click at [114, 69] on div "Invoice Item wise" at bounding box center [146, 68] width 96 height 11
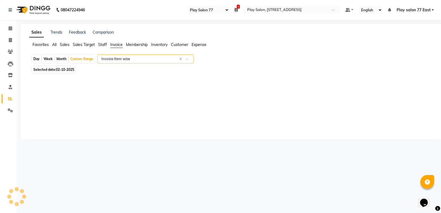
select select "filtered_report"
select select "csv"
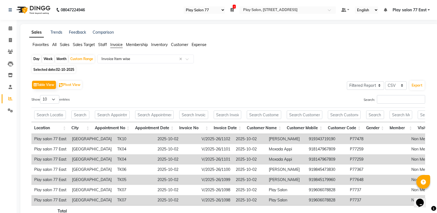
click at [49, 69] on span "Selected date: 02-10-2025" at bounding box center [54, 69] width 44 height 7
select select "10"
select select "2025"
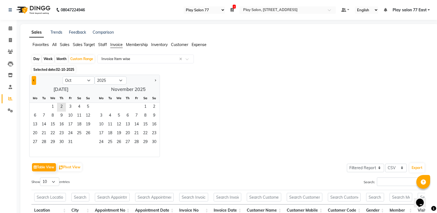
click at [34, 80] on span "Previous month" at bounding box center [34, 80] width 2 height 2
select select "9"
click at [35, 106] on span "1" at bounding box center [35, 107] width 9 height 9
click at [45, 141] on span "30" at bounding box center [43, 142] width 9 height 9
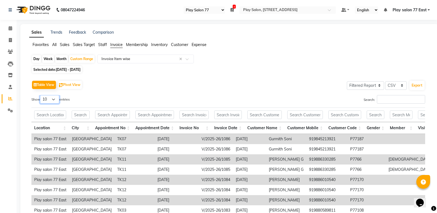
click at [56, 100] on select "10 25 50 100" at bounding box center [49, 99] width 19 height 9
select select "100"
click at [41, 95] on select "10 25 50 100" at bounding box center [49, 99] width 19 height 9
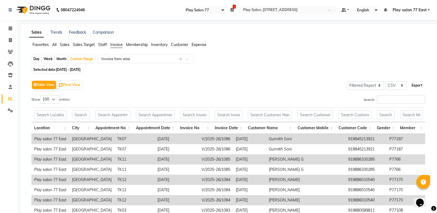
click at [422, 84] on button "Export" at bounding box center [416, 85] width 15 height 9
click at [64, 58] on div "Month" at bounding box center [61, 59] width 13 height 8
select select "9"
select select "2025"
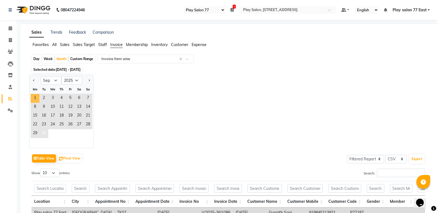
drag, startPoint x: 34, startPoint y: 95, endPoint x: 45, endPoint y: 133, distance: 39.1
click at [34, 95] on span "1" at bounding box center [35, 98] width 9 height 9
click at [45, 133] on span "30" at bounding box center [43, 133] width 9 height 9
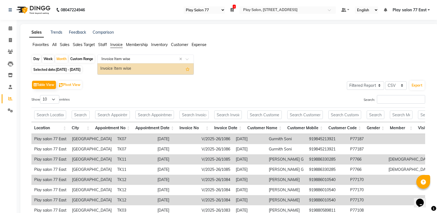
click at [124, 59] on input "text" at bounding box center [139, 59] width 79 height 6
click at [118, 66] on div "Invoice Item wise" at bounding box center [146, 68] width 96 height 11
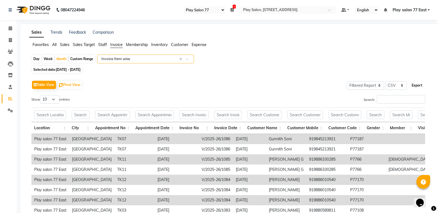
click at [418, 83] on button "Export" at bounding box center [416, 85] width 15 height 9
click at [51, 100] on select "10 25 50 100" at bounding box center [49, 99] width 19 height 9
select select "100"
click at [41, 95] on select "10 25 50 100" at bounding box center [49, 99] width 19 height 9
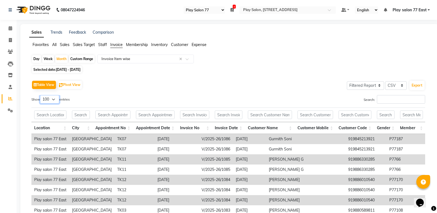
click at [55, 97] on select "10 25 50 100" at bounding box center [49, 99] width 19 height 9
click at [116, 88] on div "Table View Pivot View Select Full Report Filtered Report Select CSV PDF Export" at bounding box center [228, 85] width 394 height 12
click at [415, 84] on button "Export" at bounding box center [416, 85] width 15 height 9
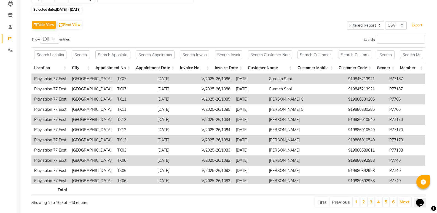
scroll to position [77, 0]
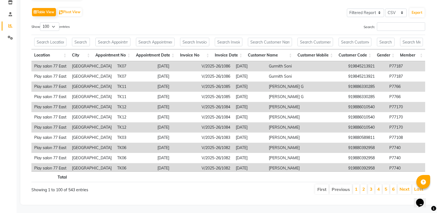
click at [418, 193] on div "Opens Chat This icon Opens the chat window." at bounding box center [422, 193] width 13 height 0
drag, startPoint x: 438, startPoint y: 196, endPoint x: 14, endPoint y: 1, distance: 467.4
click at [415, 186] on link "Last" at bounding box center [418, 189] width 9 height 6
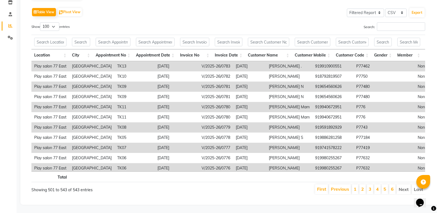
click at [415, 187] on li "Last" at bounding box center [418, 189] width 14 height 10
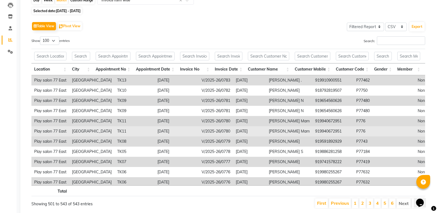
scroll to position [49, 0]
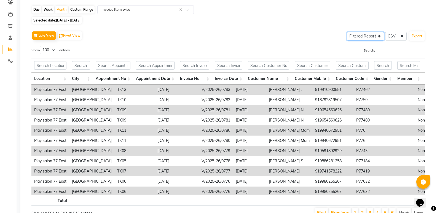
click at [374, 36] on select "Select Full Report Filtered Report" at bounding box center [365, 36] width 37 height 9
select select "full_report"
click at [347, 32] on select "Select Full Report Filtered Report" at bounding box center [365, 36] width 37 height 9
click at [47, 49] on select "10 25 50 100" at bounding box center [49, 50] width 19 height 9
click at [41, 46] on select "10 25 50 100" at bounding box center [49, 50] width 19 height 9
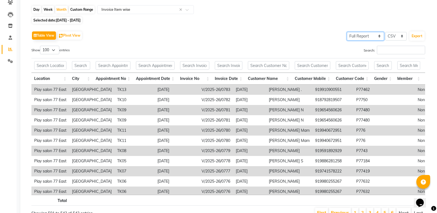
click at [364, 34] on select "Select Full Report Filtered Report" at bounding box center [365, 36] width 37 height 9
click at [347, 32] on select "Select Full Report Filtered Report" at bounding box center [365, 36] width 37 height 9
click at [416, 38] on button "Export" at bounding box center [416, 35] width 15 height 9
click at [366, 33] on select "Select Full Report Filtered Report" at bounding box center [365, 36] width 37 height 9
click at [414, 36] on button "Export" at bounding box center [416, 35] width 15 height 9
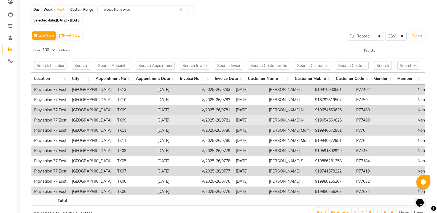
click at [238, 116] on td "2025-09-04" at bounding box center [249, 120] width 33 height 10
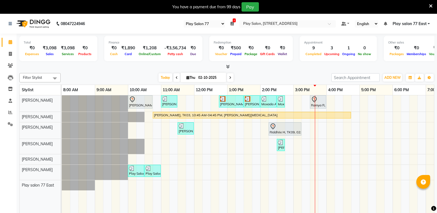
select select "95"
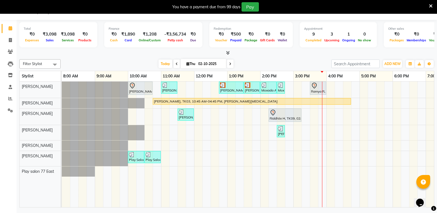
scroll to position [14, 0]
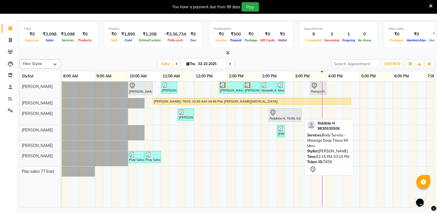
click at [279, 114] on div at bounding box center [285, 112] width 31 height 7
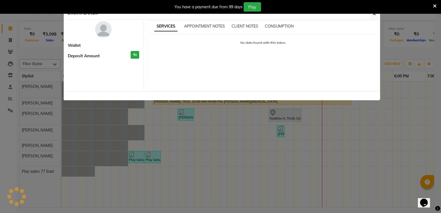
select select "7"
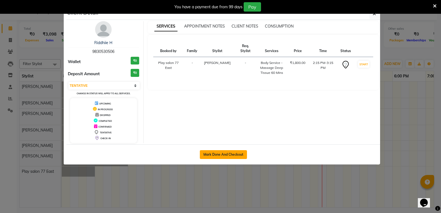
click at [225, 154] on button "Mark Done And Checkout" at bounding box center [223, 154] width 47 height 9
select select "service"
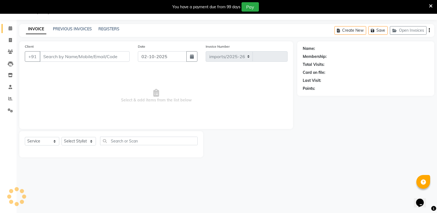
select select "8547"
type input "1103"
type input "9830530506"
select select "84937"
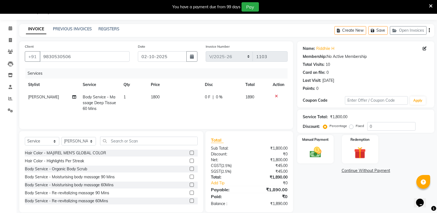
click at [276, 95] on icon at bounding box center [276, 96] width 3 height 4
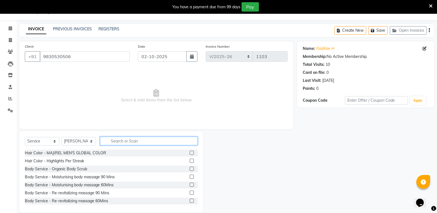
click at [111, 143] on input "text" at bounding box center [149, 141] width 98 height 9
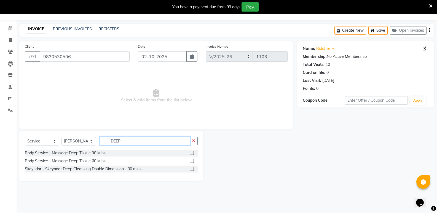
type input "DEEP"
click at [192, 152] on label at bounding box center [192, 153] width 4 height 4
click at [192, 152] on input "checkbox" at bounding box center [192, 153] width 4 height 4
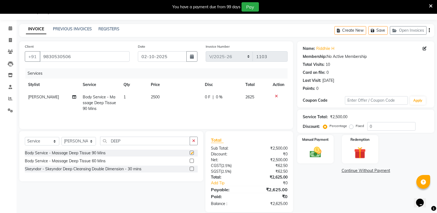
checkbox input "false"
click at [324, 147] on img at bounding box center [315, 152] width 20 height 14
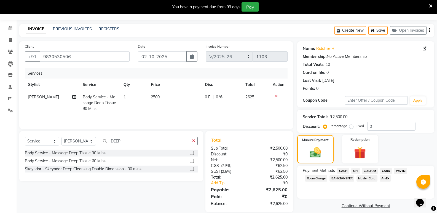
click at [389, 170] on span "CARD" at bounding box center [386, 171] width 12 height 6
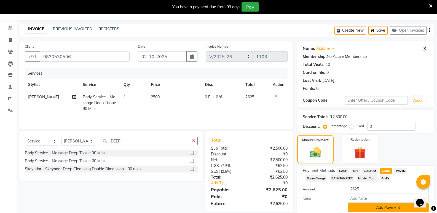
click at [383, 208] on button "Add Payment" at bounding box center [388, 207] width 81 height 9
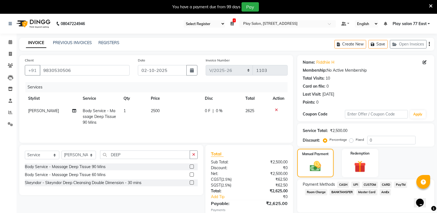
scroll to position [50, 0]
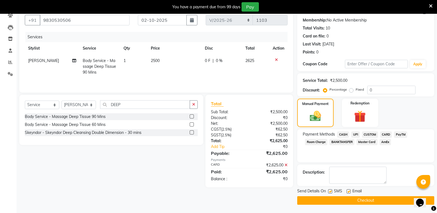
click at [364, 201] on button "Checkout" at bounding box center [365, 200] width 137 height 9
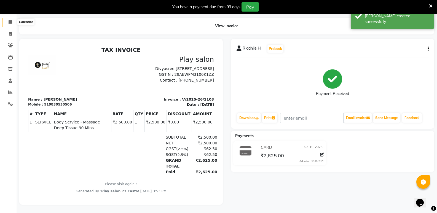
click at [11, 20] on icon at bounding box center [11, 22] width 4 height 4
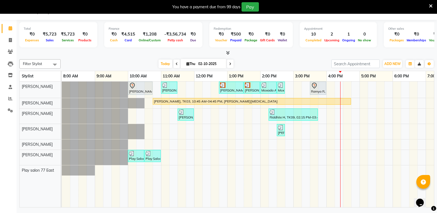
click at [398, 117] on div "[PERSON_NAME] A, TK01, 10:00 AM-10:45 AM, Hair Styling - Blowdry + shampoo + co…" at bounding box center [277, 145] width 430 height 126
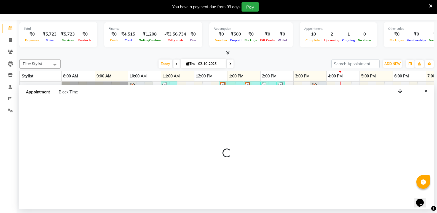
select select "84937"
select select "1080"
select select "tentative"
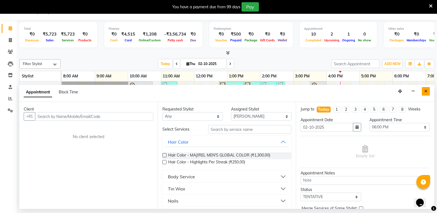
click at [425, 91] on icon "Close" at bounding box center [425, 91] width 3 height 4
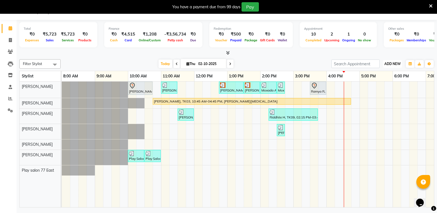
click at [393, 62] on span "ADD NEW" at bounding box center [392, 64] width 16 height 4
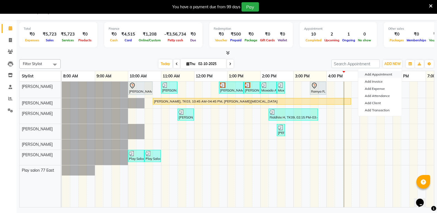
click at [380, 74] on button "Add Appointment" at bounding box center [380, 74] width 44 height 7
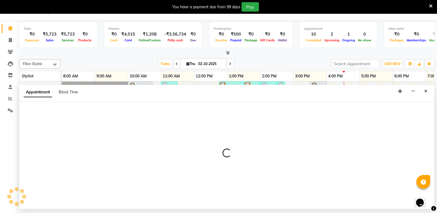
select select "tentative"
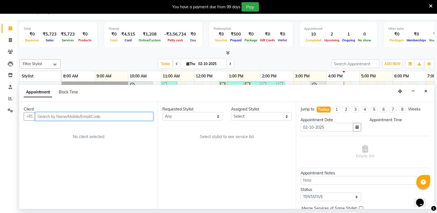
select select "540"
click at [46, 115] on input "text" at bounding box center [94, 116] width 118 height 9
type input "d"
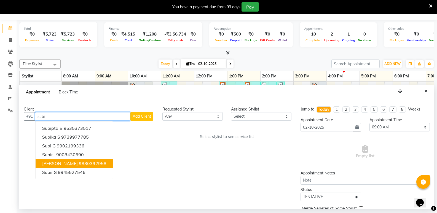
click at [79, 164] on ngb-highlight "9880392958" at bounding box center [93, 164] width 28 height 6
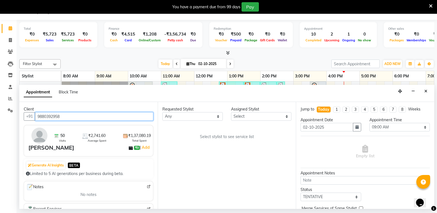
type input "9880392958"
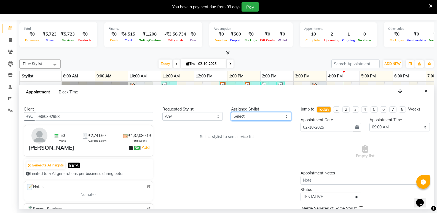
click at [239, 119] on select "Select [PERSON_NAME] [PERSON_NAME] Play salon 77 East [PERSON_NAME] [PERSON_NAM…" at bounding box center [261, 116] width 60 height 9
select select "84937"
click at [231, 112] on select "Select [PERSON_NAME] [PERSON_NAME] Play salon 77 East [PERSON_NAME] [PERSON_NAM…" at bounding box center [261, 116] width 60 height 9
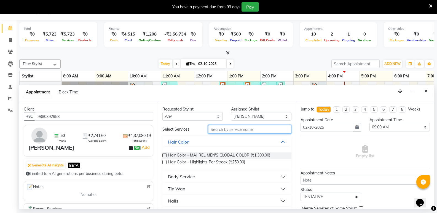
click at [224, 130] on input "text" at bounding box center [249, 129] width 83 height 9
type input "deep"
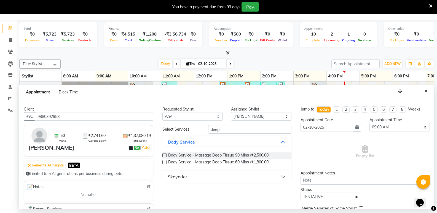
click at [164, 155] on label at bounding box center [164, 155] width 4 height 4
click at [164, 155] on input "checkbox" at bounding box center [164, 156] width 4 height 4
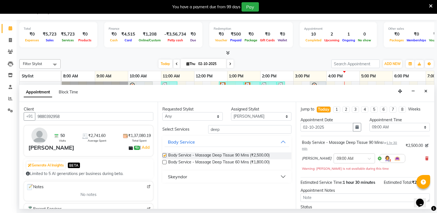
checkbox input "false"
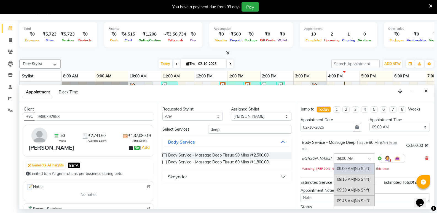
click at [366, 156] on div at bounding box center [354, 158] width 41 height 6
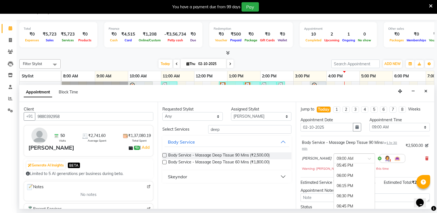
scroll to position [309, 0]
click at [346, 203] on div "05:15 PM" at bounding box center [354, 203] width 41 height 10
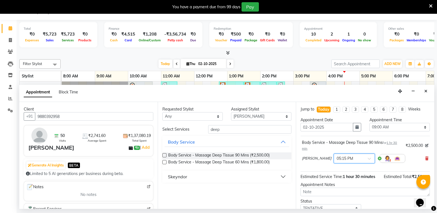
scroll to position [39, 0]
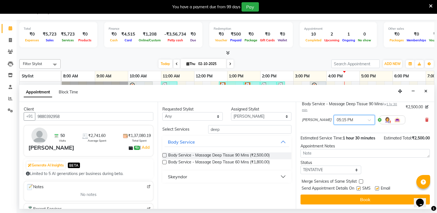
drag, startPoint x: 431, startPoint y: 182, endPoint x: 9, endPoint y: 13, distance: 454.9
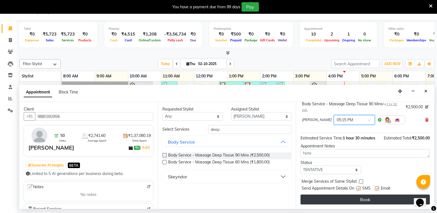
click at [360, 202] on button "Book" at bounding box center [364, 200] width 129 height 10
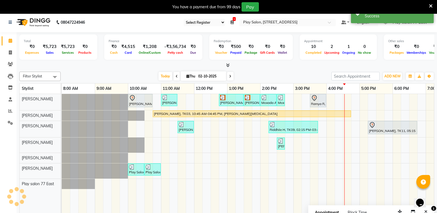
scroll to position [0, 0]
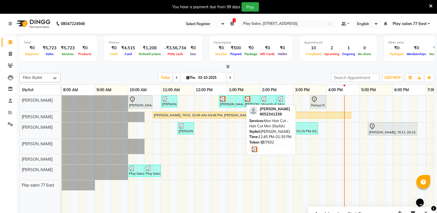
click at [240, 105] on div "[PERSON_NAME], TK02, 12:45 PM-01:30 PM, Men Hair Cut - Hair Cut Men (Stylist)" at bounding box center [230, 101] width 23 height 10
select select "3"
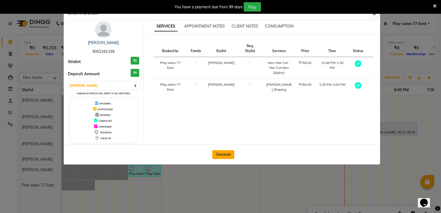
click at [220, 155] on button "Checkout" at bounding box center [223, 154] width 22 height 9
select select "8547"
select select "service"
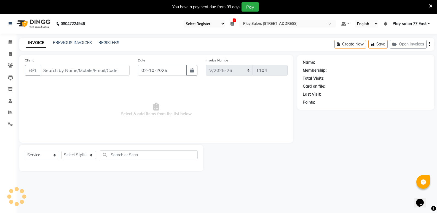
type input "9052341339"
select select "84935"
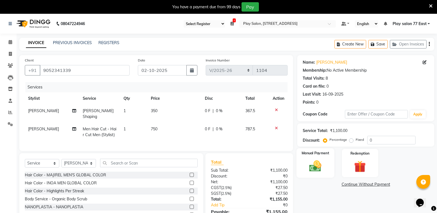
click at [312, 162] on img at bounding box center [315, 166] width 20 height 14
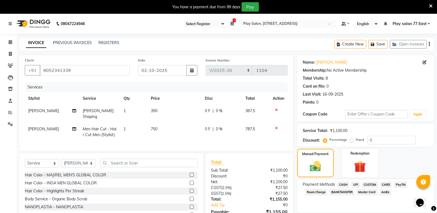
scroll to position [34, 0]
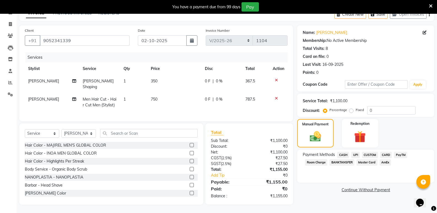
click at [344, 152] on span "CASH" at bounding box center [343, 155] width 12 height 6
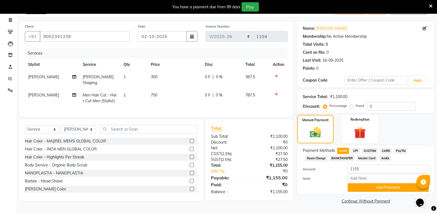
scroll to position [0, 0]
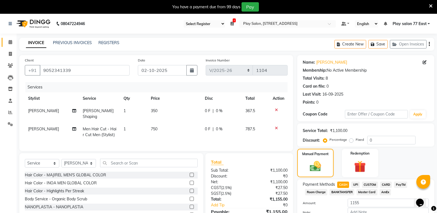
click at [9, 42] on icon at bounding box center [11, 42] width 4 height 4
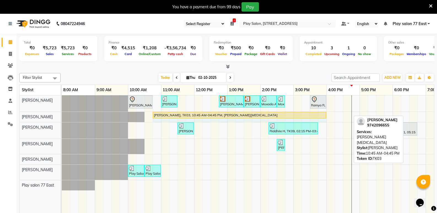
drag, startPoint x: 349, startPoint y: 116, endPoint x: 326, endPoint y: 120, distance: 24.0
click at [326, 120] on div "[PERSON_NAME], TK03, 10:45 AM-04:45 PM, [PERSON_NAME][MEDICAL_DATA] [PERSON_NAM…" at bounding box center [277, 117] width 430 height 10
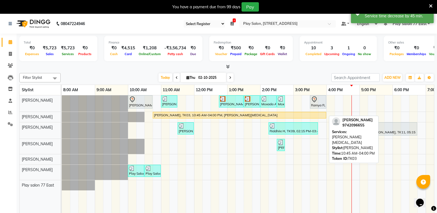
click at [284, 117] on div "[PERSON_NAME], TK03, 10:45 AM-04:00 PM, [PERSON_NAME][MEDICAL_DATA]" at bounding box center [239, 115] width 172 height 5
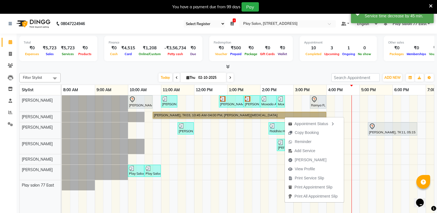
click at [277, 146] on link "[PERSON_NAME], TK10, 02:30 PM-02:45 PM, Threading - Threading EB,UL" at bounding box center [281, 145] width 8 height 12
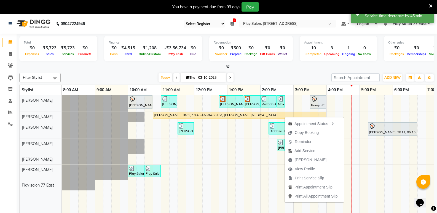
select select "3"
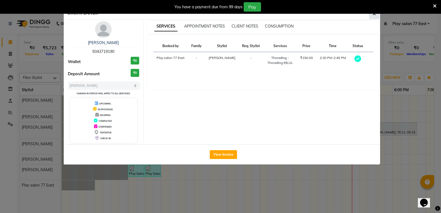
click at [375, 15] on icon "button" at bounding box center [374, 14] width 3 height 4
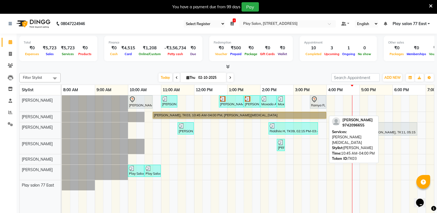
click at [224, 116] on link "[PERSON_NAME], TK03, 10:45 AM-04:00 PM, [PERSON_NAME][MEDICAL_DATA]" at bounding box center [239, 115] width 173 height 7
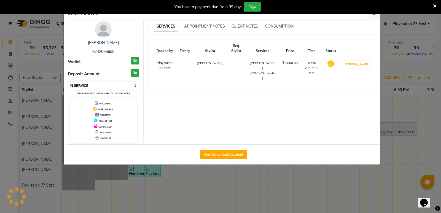
click at [135, 86] on select "Select IN SERVICE CONFIRMED TENTATIVE CHECK IN MARK DONE DROPPED UPCOMING" at bounding box center [103, 86] width 71 height 8
select select "5"
click at [68, 82] on select "Select IN SERVICE CONFIRMED TENTATIVE CHECK IN MARK DONE DROPPED UPCOMING" at bounding box center [103, 86] width 71 height 8
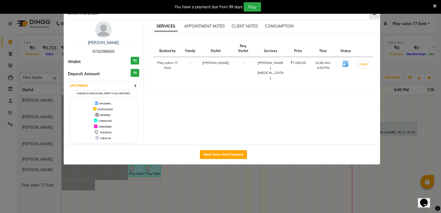
click at [373, 16] on span "button" at bounding box center [374, 14] width 3 height 6
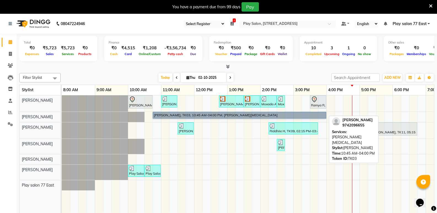
click at [238, 115] on link "[PERSON_NAME], TK03, 10:45 AM-04:00 PM, [PERSON_NAME][MEDICAL_DATA]" at bounding box center [239, 115] width 173 height 7
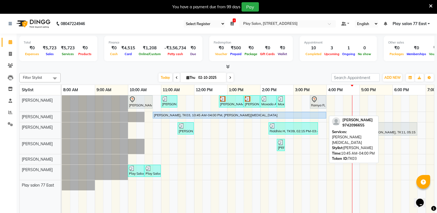
select select "5"
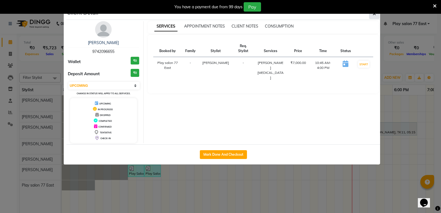
click at [374, 15] on icon "button" at bounding box center [374, 14] width 3 height 4
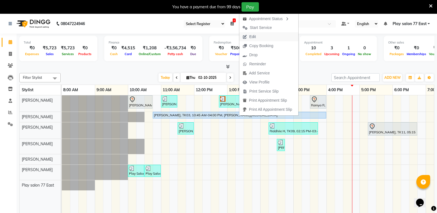
click at [255, 35] on span "Edit" at bounding box center [252, 37] width 7 height 6
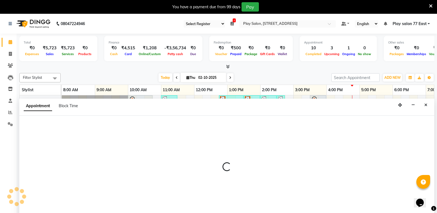
select select "tentative"
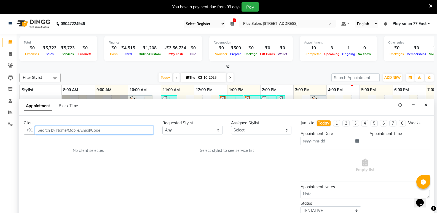
type input "02-10-2025"
select select "upcoming"
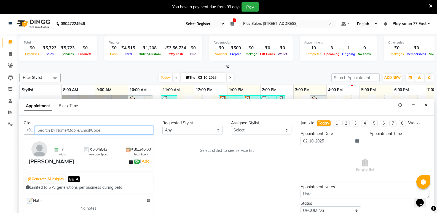
scroll to position [14, 0]
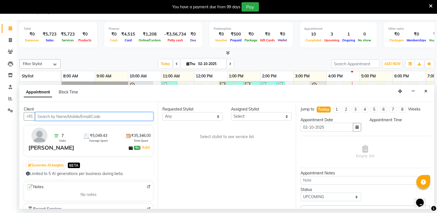
select select "645"
select select "84936"
select select "4301"
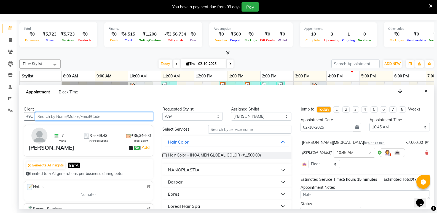
scroll to position [0, 58]
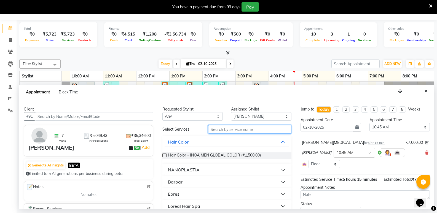
click at [225, 129] on input "text" at bounding box center [249, 129] width 83 height 9
type input "r"
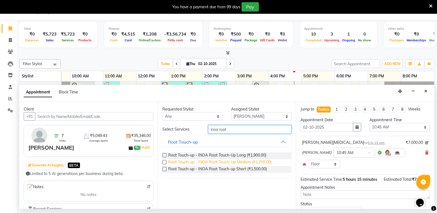
type input "inoa root"
click at [232, 163] on span "Root Touch-up - INOA Root Touch-Up Medium (₹1,700.00)" at bounding box center [219, 162] width 103 height 7
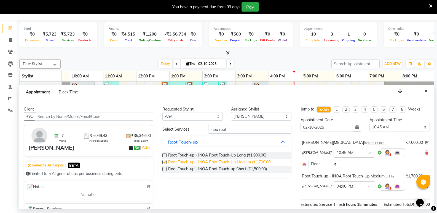
checkbox input "false"
click at [425, 153] on icon at bounding box center [426, 153] width 3 height 4
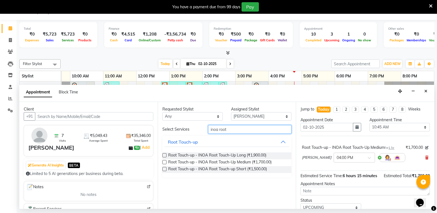
click at [229, 130] on input "inoa root" at bounding box center [249, 129] width 83 height 9
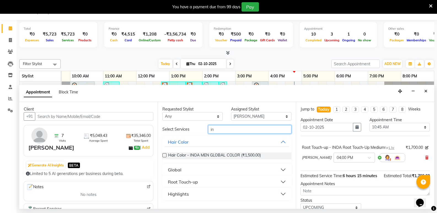
type input "i"
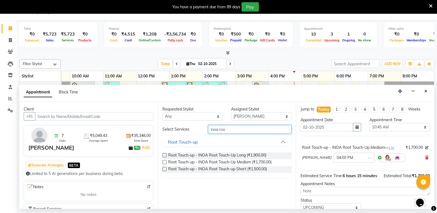
type input "inoa root"
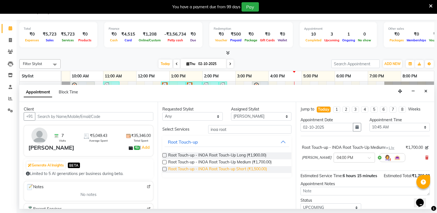
click at [252, 169] on span "Root Touch-up - INOA Root Touch-up Short (₹1,500.00)" at bounding box center [217, 169] width 99 height 7
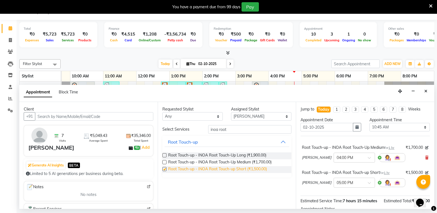
checkbox input "false"
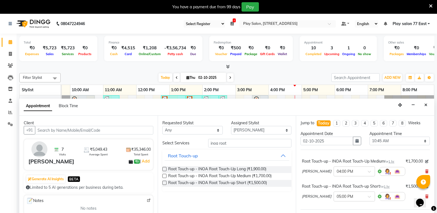
scroll to position [14, 0]
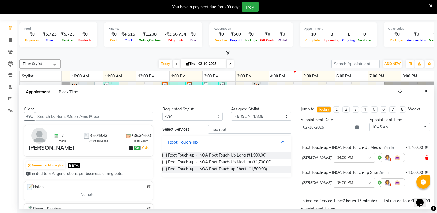
click at [425, 158] on icon at bounding box center [426, 158] width 3 height 4
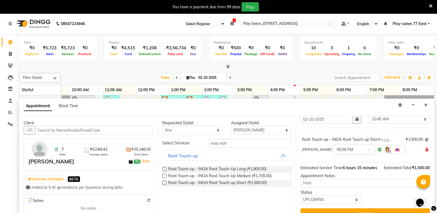
scroll to position [0, 0]
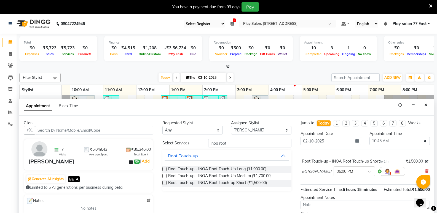
click at [424, 104] on button "Close" at bounding box center [426, 105] width 8 height 9
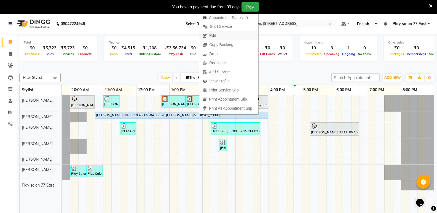
click at [214, 34] on span "Edit" at bounding box center [212, 36] width 7 height 6
select select "tentative"
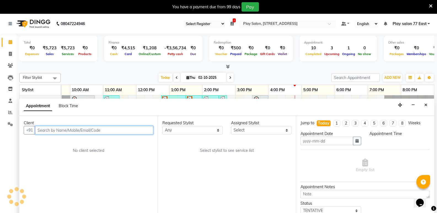
type input "02-10-2025"
select select "upcoming"
select select "645"
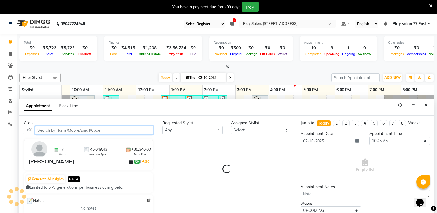
select select "84936"
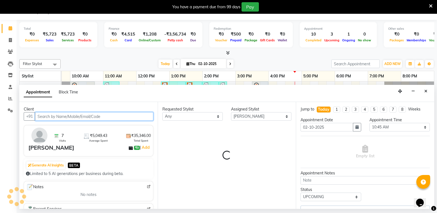
scroll to position [0, 58]
select select "4301"
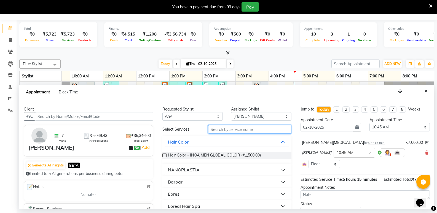
click at [220, 130] on input "text" at bounding box center [249, 129] width 83 height 9
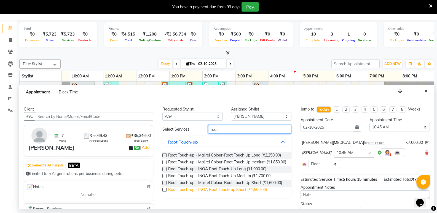
type input "root"
click at [228, 190] on span "Root Touch-up - INOA Root Touch-up Short (₹1,500.00)" at bounding box center [217, 190] width 99 height 7
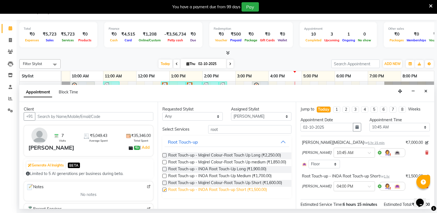
checkbox input "false"
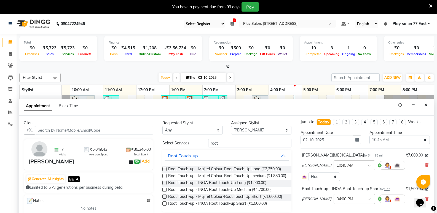
scroll to position [14, 0]
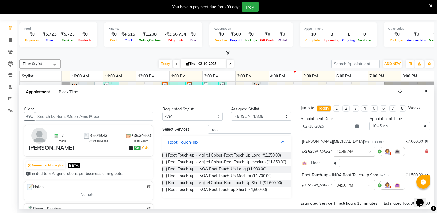
click at [425, 193] on div "Opens Chat This icon Opens the chat window." at bounding box center [422, 193] width 13 height 0
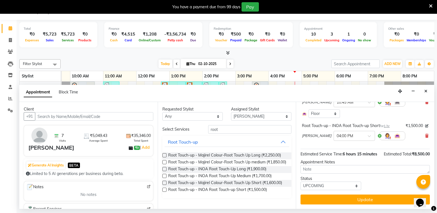
drag, startPoint x: 431, startPoint y: 201, endPoint x: 15, endPoint y: 11, distance: 457.8
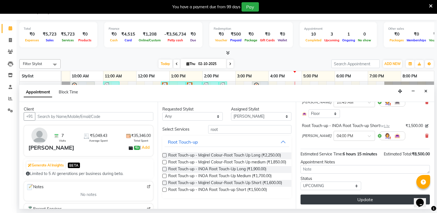
click at [373, 200] on button "Update" at bounding box center [364, 200] width 129 height 10
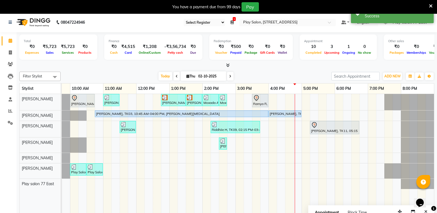
scroll to position [0, 0]
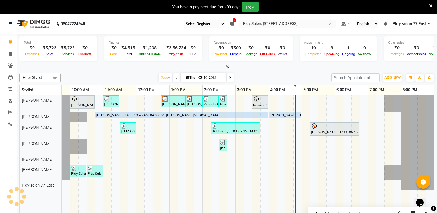
click at [304, 172] on div "Akshita A, TK01, 10:00 AM-10:45 AM, Hair Styling - Blowdry + shampoo + conditio…" at bounding box center [219, 158] width 430 height 126
select select "84927"
select select "tentative"
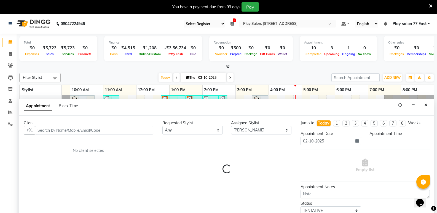
select select "1020"
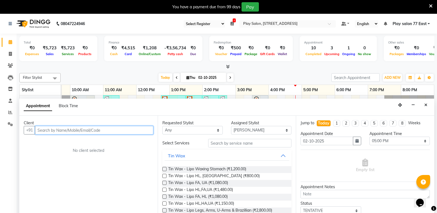
scroll to position [14, 0]
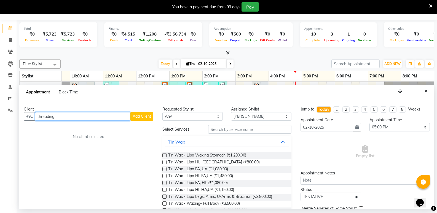
type input "threading"
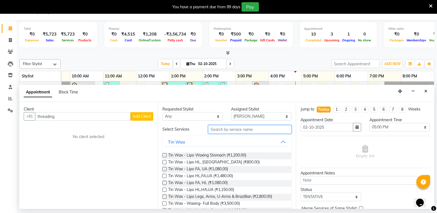
click at [222, 128] on input "text" at bounding box center [249, 129] width 83 height 9
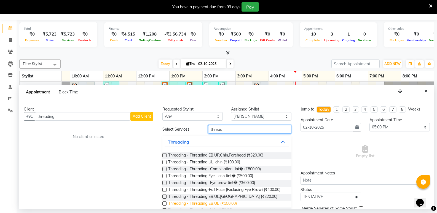
type input "thread"
click at [233, 204] on span "Threading - Threading EB,UL (₹150.00)" at bounding box center [202, 204] width 69 height 7
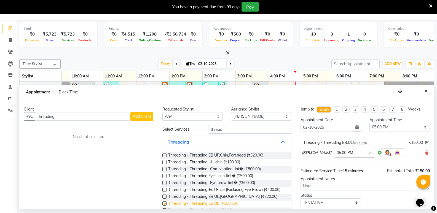
checkbox input "false"
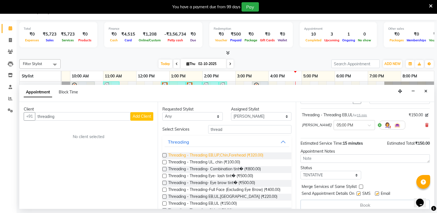
click at [232, 155] on span "Threading - Threading EB,UP,Chin,Forehead (₹320.00)" at bounding box center [215, 155] width 95 height 7
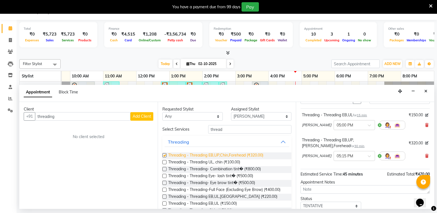
checkbox input "false"
click at [425, 154] on icon at bounding box center [426, 156] width 3 height 4
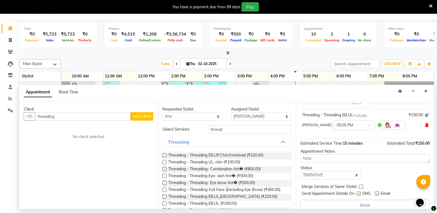
click at [425, 125] on icon at bounding box center [426, 125] width 3 height 4
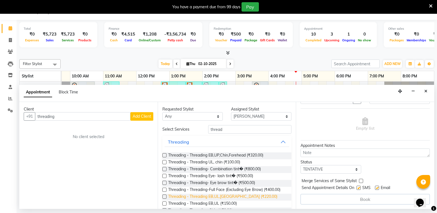
click at [219, 198] on span "Threading - Threading EB,UL,Chin (₹220.00)" at bounding box center [222, 197] width 109 height 7
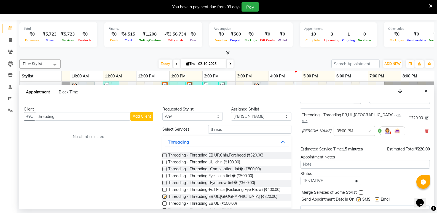
checkbox input "false"
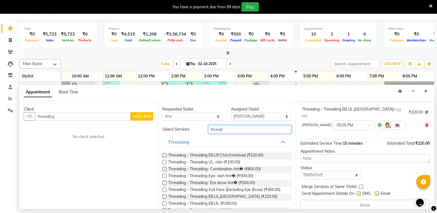
click at [221, 129] on input "thread" at bounding box center [249, 129] width 83 height 9
type input "t"
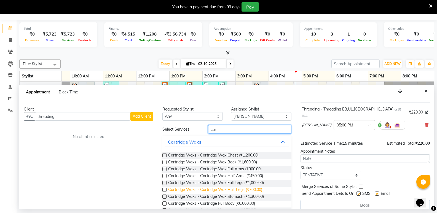
type input "car"
click at [233, 190] on span "Cartridge Waxs - Cartridge Wax Half Legs (₹700.00)" at bounding box center [215, 190] width 94 height 7
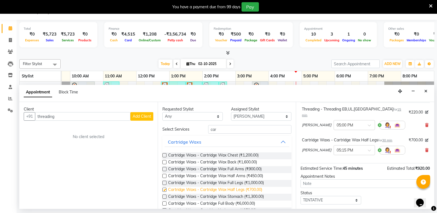
checkbox input "false"
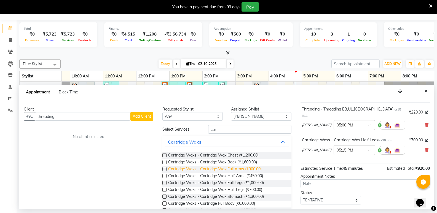
click at [232, 170] on span "Cartridge Waxs - Cartridge Wax Full Arms (₹900.00)" at bounding box center [214, 169] width 93 height 7
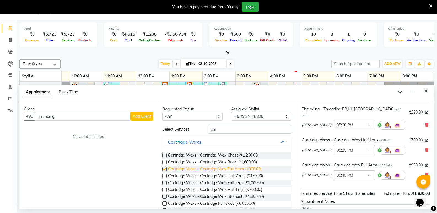
checkbox input "false"
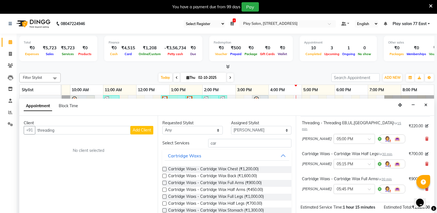
scroll to position [28, 0]
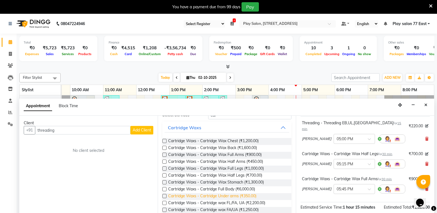
click at [228, 196] on span "Cartridge Waxs - Cartridge Under arms (₹350.00)" at bounding box center [212, 196] width 88 height 7
checkbox input "false"
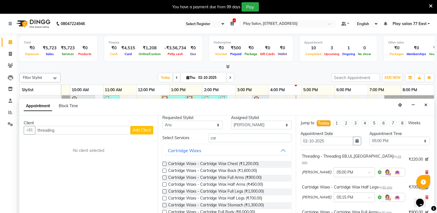
scroll to position [0, 0]
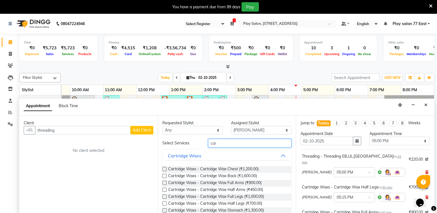
click at [234, 142] on input "car" at bounding box center [249, 143] width 83 height 9
type input "c"
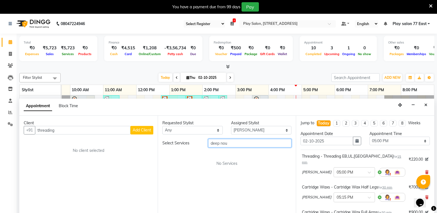
type input "deep nou"
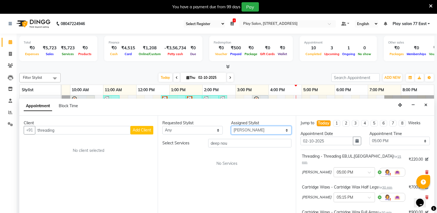
click at [286, 130] on select "Select [PERSON_NAME] [PERSON_NAME] Play salon 77 East [PERSON_NAME] [PERSON_NAM…" at bounding box center [261, 130] width 60 height 9
select select "84936"
click at [231, 126] on select "Select [PERSON_NAME] [PERSON_NAME] Play salon 77 East [PERSON_NAME] [PERSON_NAM…" at bounding box center [261, 130] width 60 height 9
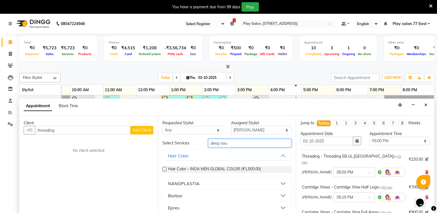
click at [224, 143] on input "deep nou" at bounding box center [249, 143] width 83 height 9
click at [229, 141] on input "deep nou" at bounding box center [249, 143] width 83 height 9
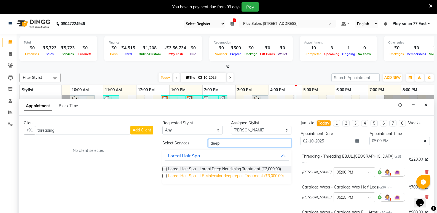
type input "deep"
click at [258, 177] on span "Loreal Hair Spa - LP Molecular deep repair Treatment (₹3,000.00)" at bounding box center [225, 176] width 115 height 7
checkbox input "false"
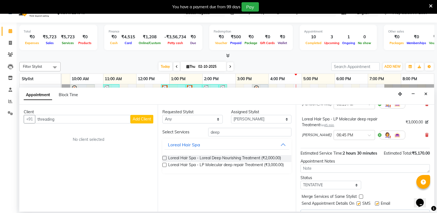
scroll to position [143, 0]
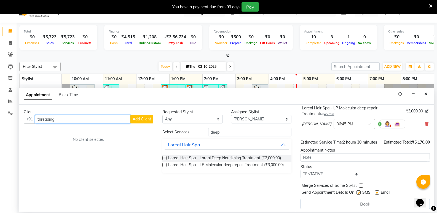
click at [69, 118] on input "threading" at bounding box center [82, 119] width 95 height 9
type input "t"
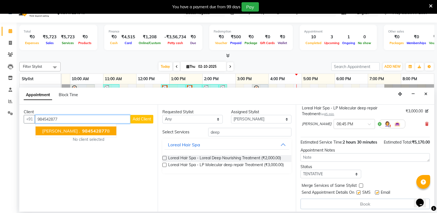
click at [82, 131] on span "984542877" at bounding box center [94, 131] width 25 height 6
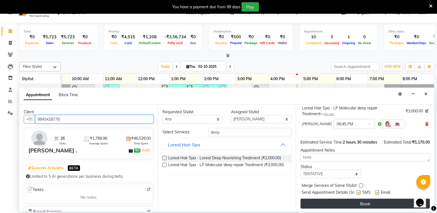
type input "9845428778"
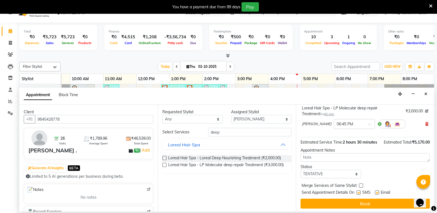
click at [365, 205] on button "Book" at bounding box center [364, 204] width 129 height 10
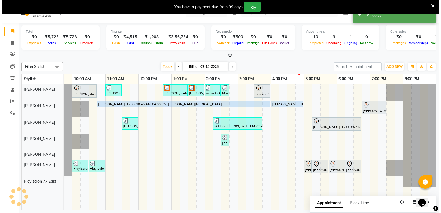
scroll to position [0, 0]
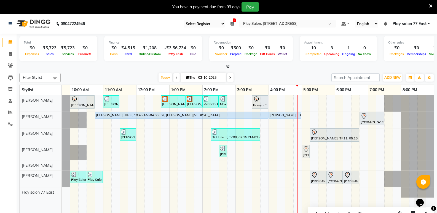
drag, startPoint x: 305, startPoint y: 179, endPoint x: 307, endPoint y: 154, distance: 24.3
click at [307, 154] on tbody "Akshita A, TK01, 10:00 AM-10:45 AM, Hair Styling - Blowdry + shampoo + conditio…" at bounding box center [219, 146] width 430 height 102
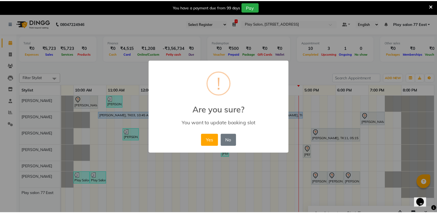
scroll to position [0, 54]
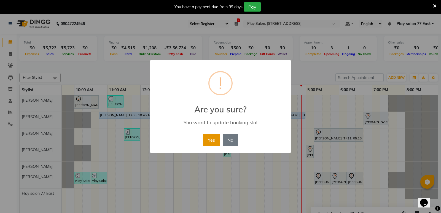
click at [211, 139] on button "Yes" at bounding box center [211, 140] width 17 height 12
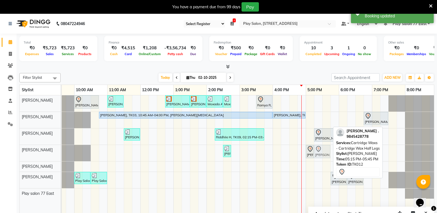
drag, startPoint x: 318, startPoint y: 181, endPoint x: 322, endPoint y: 153, distance: 28.1
click at [322, 153] on tbody "Akshita A, TK01, 10:00 AM-10:45 AM, Hair Styling - Blowdry + shampoo + conditio…" at bounding box center [223, 146] width 430 height 103
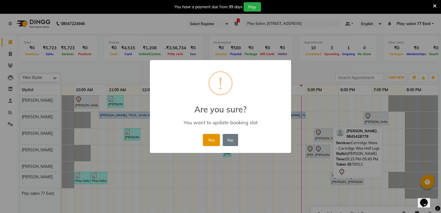
click at [212, 140] on button "Yes" at bounding box center [211, 140] width 17 height 12
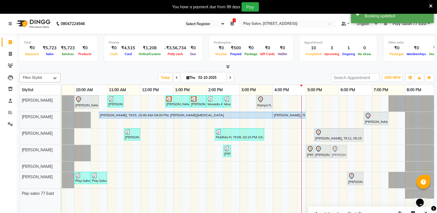
drag, startPoint x: 335, startPoint y: 177, endPoint x: 336, endPoint y: 149, distance: 28.1
click at [336, 149] on tbody "Akshita A, TK01, 10:00 AM-10:45 AM, Hair Styling - Blowdry + shampoo + conditio…" at bounding box center [223, 146] width 430 height 103
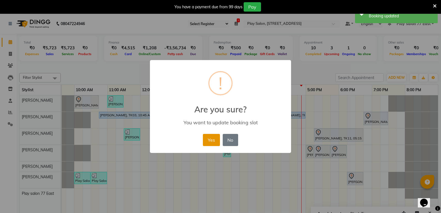
click at [216, 139] on button "Yes" at bounding box center [211, 140] width 17 height 12
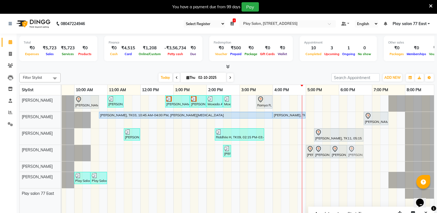
drag, startPoint x: 354, startPoint y: 170, endPoint x: 353, endPoint y: 155, distance: 15.2
click at [353, 155] on tbody "Akshita A, TK01, 10:00 AM-10:45 AM, Hair Styling - Blowdry + shampoo + conditio…" at bounding box center [223, 146] width 430 height 103
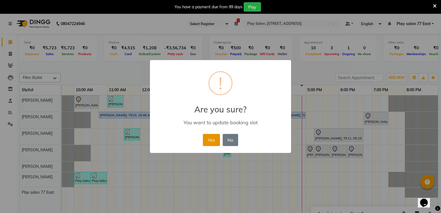
click at [212, 139] on button "Yes" at bounding box center [211, 140] width 17 height 12
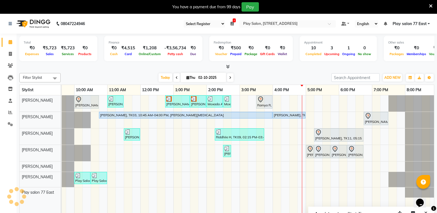
click at [308, 103] on div "Akshita A, TK01, 10:00 AM-10:45 AM, Hair Styling - Blowdry + shampoo + conditio…" at bounding box center [223, 158] width 430 height 126
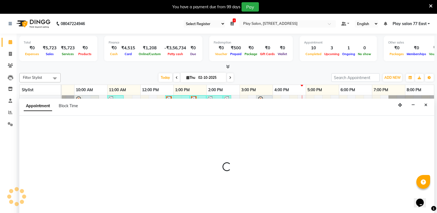
select select "84935"
select select "tentative"
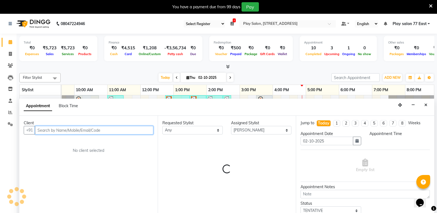
scroll to position [14, 0]
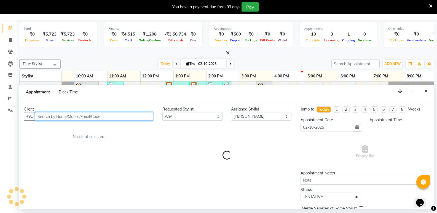
select select "1020"
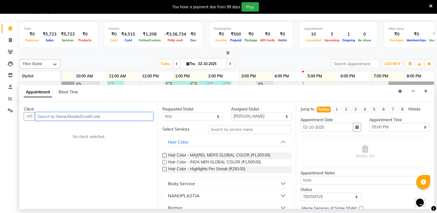
click at [41, 118] on input "text" at bounding box center [94, 116] width 118 height 9
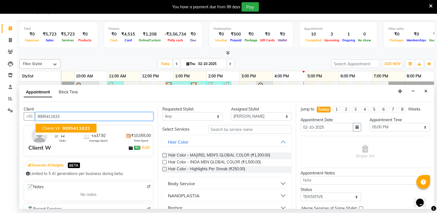
click at [68, 128] on span "9995411633" at bounding box center [76, 128] width 28 height 6
type input "9995411633"
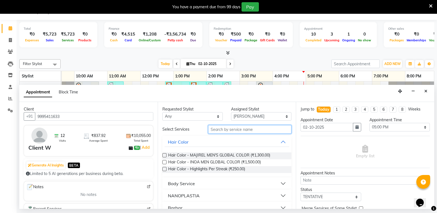
click at [215, 128] on input "text" at bounding box center [249, 129] width 83 height 9
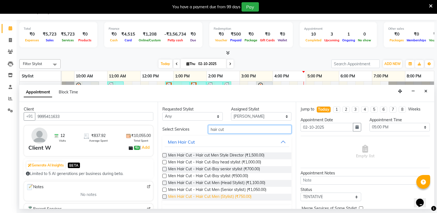
type input "hair cut"
click at [249, 196] on span "Men Hair Cut - Hair Cut Men (Stylist) (₹750.00)" at bounding box center [209, 197] width 83 height 7
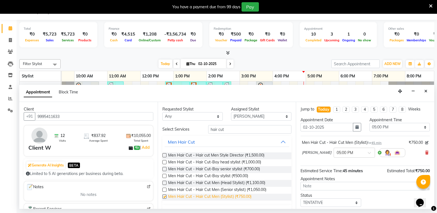
checkbox input "false"
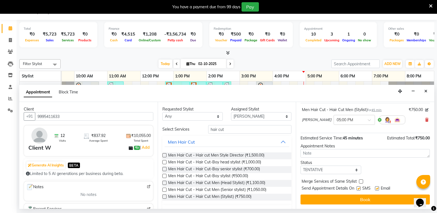
click at [365, 198] on button "Book" at bounding box center [364, 200] width 129 height 10
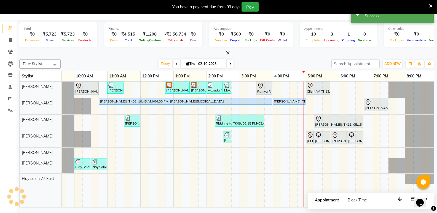
scroll to position [0, 0]
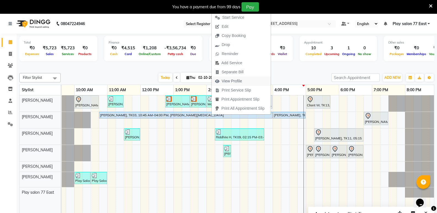
click at [236, 79] on span "View Profile" at bounding box center [232, 81] width 20 height 6
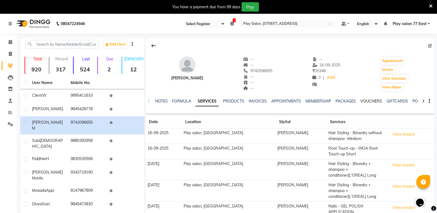
click at [366, 101] on link "VOUCHERS" at bounding box center [371, 101] width 22 height 5
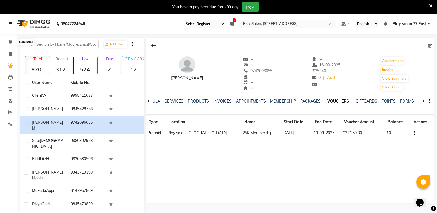
click at [10, 44] on icon at bounding box center [11, 42] width 4 height 4
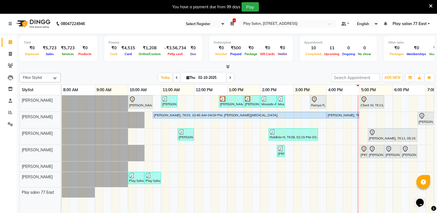
click at [429, 6] on icon at bounding box center [431, 6] width 4 height 5
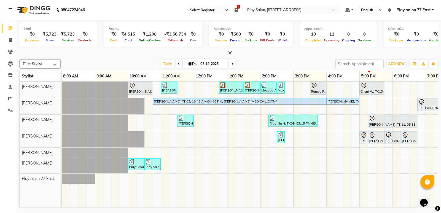
click at [237, 155] on div "Akshita A, TK01, 10:00 AM-10:45 AM, Hair Styling - Blowdry + shampoo + conditio…" at bounding box center [277, 145] width 430 height 126
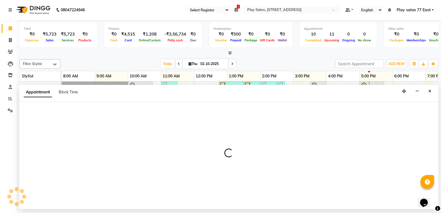
select select "tentative"
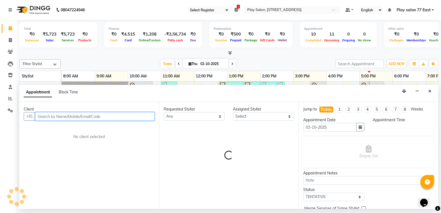
select select "795"
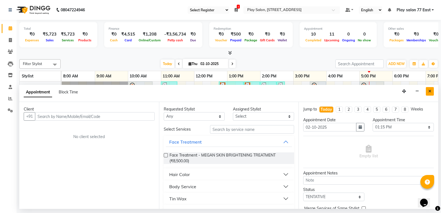
click at [429, 91] on icon "Close" at bounding box center [429, 91] width 3 height 4
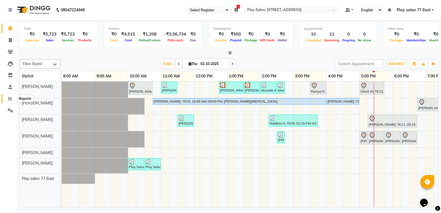
click at [10, 99] on icon at bounding box center [10, 98] width 4 height 4
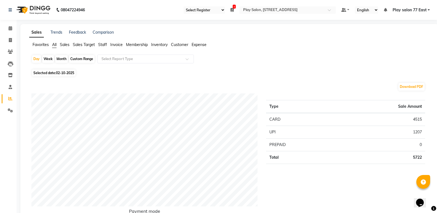
click at [193, 46] on span "Expense" at bounding box center [199, 44] width 15 height 5
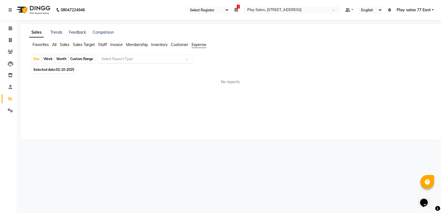
click at [143, 58] on input "text" at bounding box center [139, 59] width 79 height 6
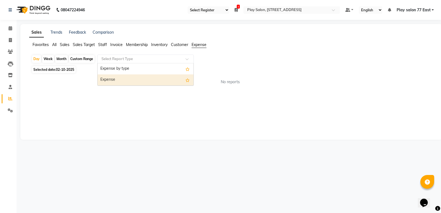
click at [114, 78] on div "Expense" at bounding box center [146, 79] width 96 height 11
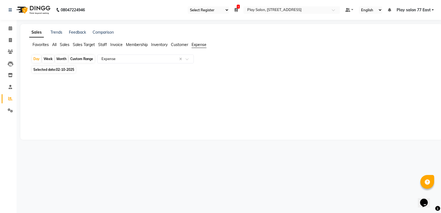
click at [58, 69] on span "02-10-2025" at bounding box center [65, 70] width 18 height 4
select select "10"
select select "2025"
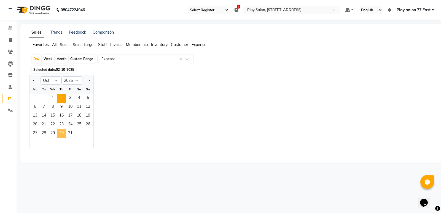
click at [61, 133] on span "30" at bounding box center [61, 133] width 9 height 9
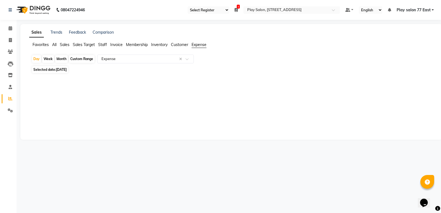
click at [60, 70] on span "30-10-2025" at bounding box center [61, 70] width 11 height 4
select select "10"
select select "2025"
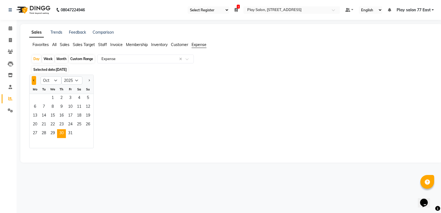
click at [34, 80] on span "Previous month" at bounding box center [34, 80] width 2 height 2
select select "9"
click at [46, 131] on span "30" at bounding box center [43, 133] width 9 height 9
select select "full_report"
select select "csv"
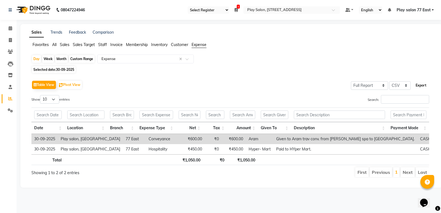
click at [423, 86] on button "Export" at bounding box center [420, 85] width 15 height 9
click at [10, 28] on icon at bounding box center [11, 28] width 4 height 4
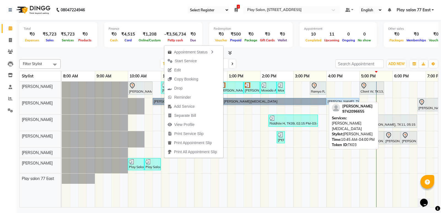
click at [159, 101] on link "[PERSON_NAME], TK03, 10:45 AM-04:00 PM, [PERSON_NAME][MEDICAL_DATA]" at bounding box center [239, 101] width 173 height 7
select select "5"
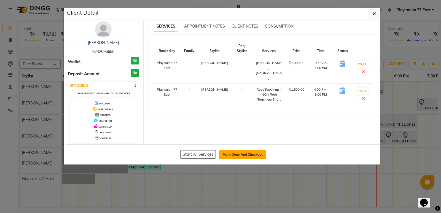
click at [232, 155] on button "Mark Done And Checkout" at bounding box center [242, 154] width 47 height 9
select select "8547"
select select "service"
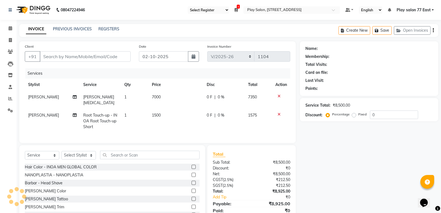
type input "9742096655"
select select "84936"
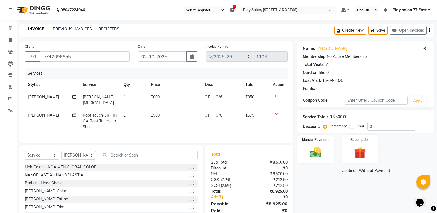
click at [162, 97] on td "7000" at bounding box center [174, 100] width 54 height 18
select select "84936"
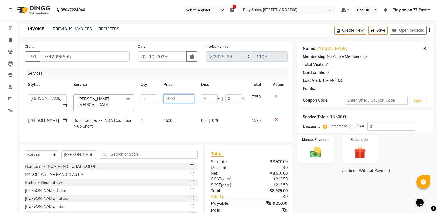
click at [172, 98] on input "7000" at bounding box center [178, 98] width 31 height 9
type input "7"
type input "16500"
click at [190, 123] on td "1500" at bounding box center [178, 123] width 37 height 18
select select "84936"
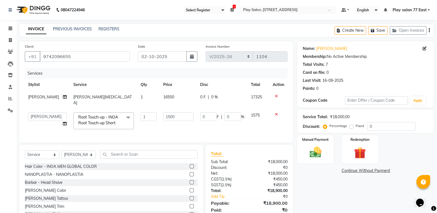
scroll to position [20, 0]
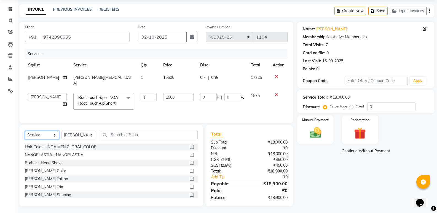
click at [41, 133] on select "Select Service Product Membership Package Voucher Prepaid Gift Card" at bounding box center [42, 135] width 34 height 9
select select "product"
click at [25, 131] on select "Select Service Product Membership Package Voucher Prepaid Gift Card" at bounding box center [42, 135] width 34 height 9
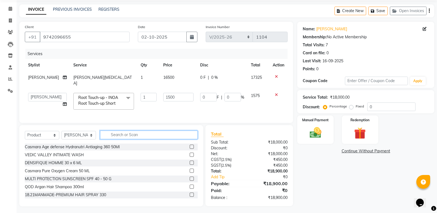
click at [114, 134] on input "text" at bounding box center [149, 135] width 98 height 9
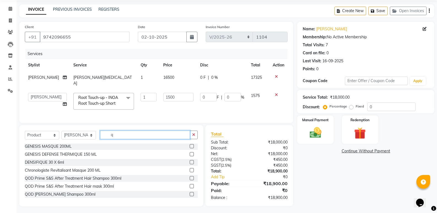
scroll to position [145, 0]
type input "q"
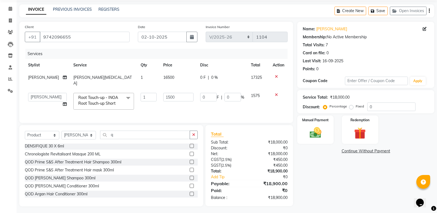
click at [190, 160] on label at bounding box center [192, 162] width 4 height 4
click at [190, 160] on input "checkbox" at bounding box center [192, 162] width 4 height 4
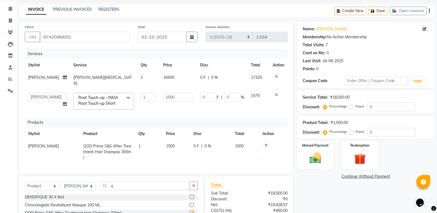
checkbox input "false"
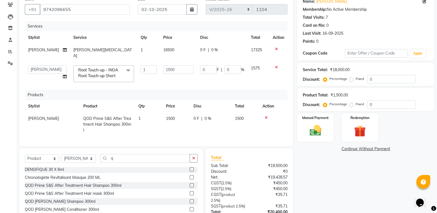
click at [190, 191] on label at bounding box center [192, 193] width 4 height 4
click at [190, 192] on input "checkbox" at bounding box center [192, 194] width 4 height 4
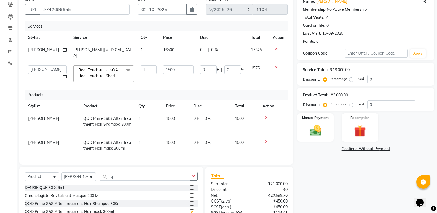
checkbox input "false"
click at [118, 174] on input "q" at bounding box center [145, 176] width 90 height 9
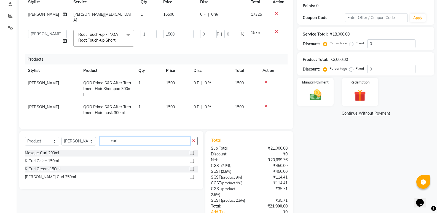
scroll to position [110, 0]
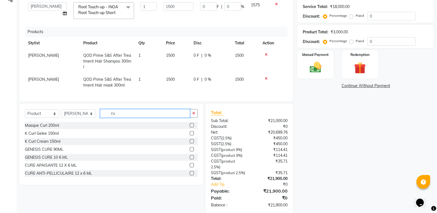
type input "c"
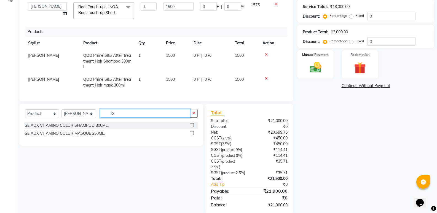
type input "l"
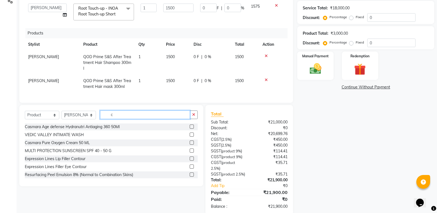
scroll to position [96, 0]
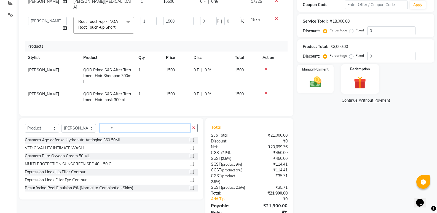
type input "c"
click at [328, 86] on div "Manual Payment" at bounding box center [315, 79] width 36 height 28
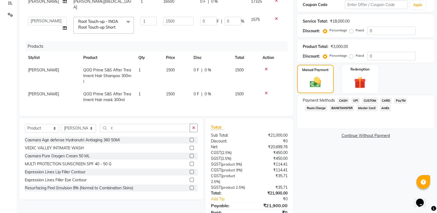
click at [358, 101] on span "UPI" at bounding box center [355, 101] width 9 height 6
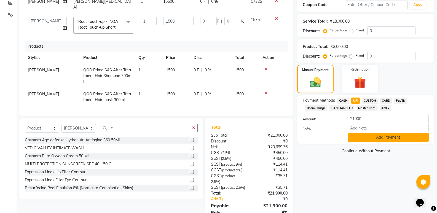
click at [383, 141] on button "Add Payment" at bounding box center [388, 137] width 81 height 9
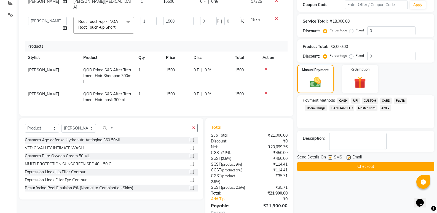
click at [365, 167] on button "Checkout" at bounding box center [365, 166] width 137 height 9
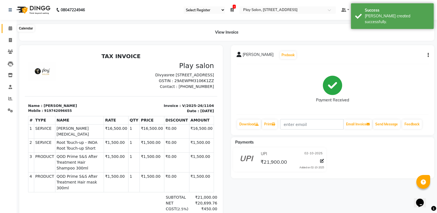
click at [10, 29] on icon at bounding box center [11, 28] width 4 height 4
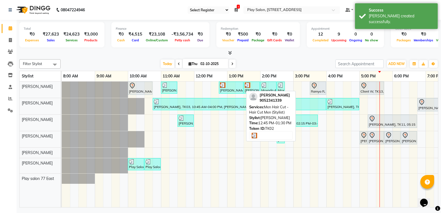
click at [222, 90] on div "[PERSON_NAME], TK02, 12:45 PM-01:30 PM, Men Hair Cut - Hair Cut Men (Stylist)" at bounding box center [230, 87] width 23 height 10
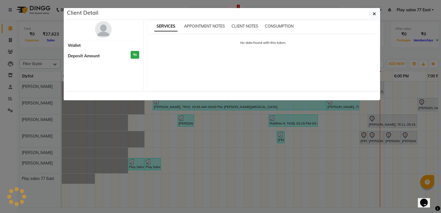
select select "3"
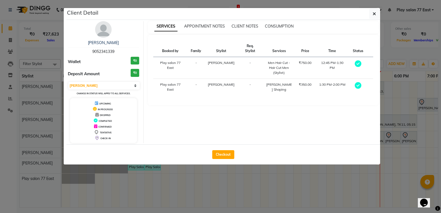
drag, startPoint x: 227, startPoint y: 153, endPoint x: 276, endPoint y: 134, distance: 52.6
click at [227, 153] on button "Checkout" at bounding box center [223, 154] width 22 height 9
select select "8547"
select select "service"
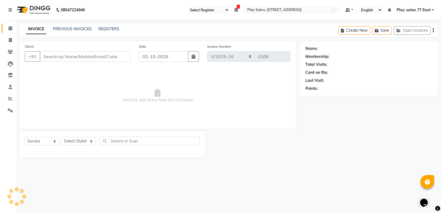
type input "9052341339"
select select "84935"
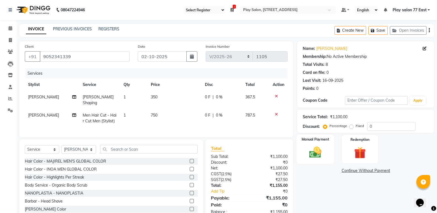
click at [323, 143] on div "Manual Payment" at bounding box center [316, 148] width 38 height 29
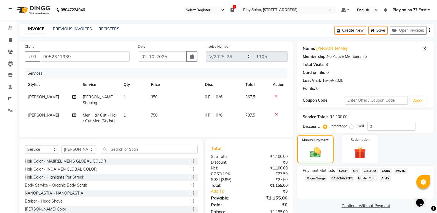
click at [355, 169] on span "UPI" at bounding box center [355, 171] width 9 height 6
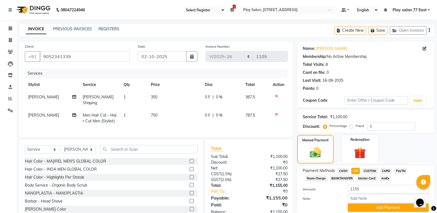
click at [340, 170] on span "CASH" at bounding box center [343, 171] width 12 height 6
click at [386, 209] on button "Add Payment" at bounding box center [388, 207] width 81 height 9
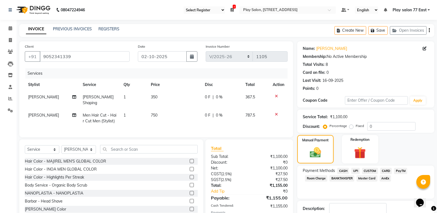
scroll to position [39, 0]
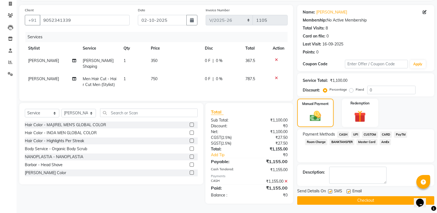
click at [372, 198] on button "Checkout" at bounding box center [365, 200] width 137 height 9
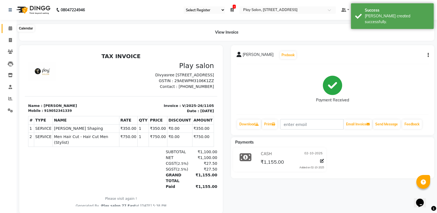
click at [7, 28] on span at bounding box center [11, 28] width 10 height 6
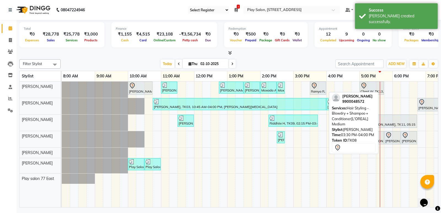
click at [319, 87] on div at bounding box center [318, 85] width 14 height 7
select select "7"
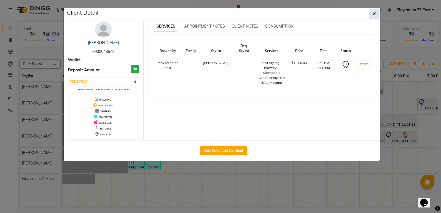
click at [372, 14] on button "button" at bounding box center [374, 14] width 10 height 10
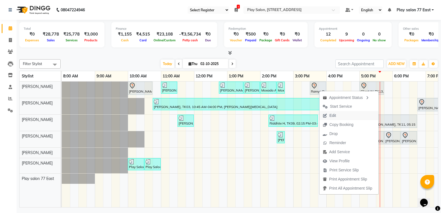
click at [335, 113] on span "Edit" at bounding box center [332, 116] width 7 height 6
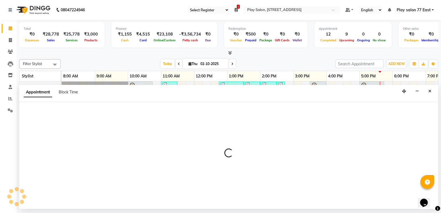
select select "tentative"
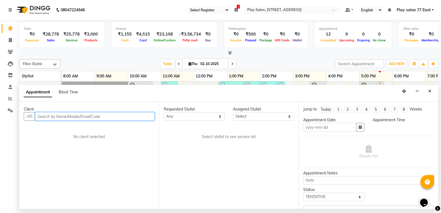
type input "02-10-2025"
select select "930"
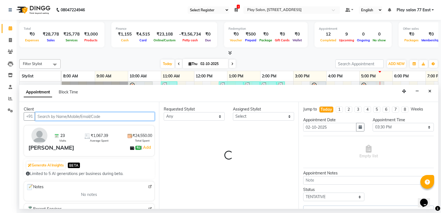
select select "84935"
select select "4301"
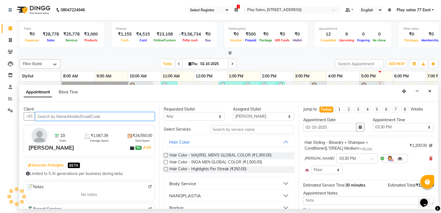
scroll to position [0, 54]
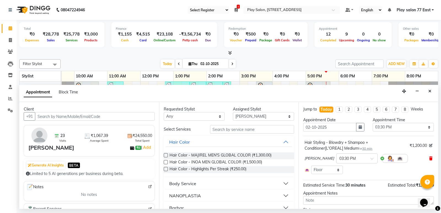
click at [429, 160] on icon at bounding box center [430, 159] width 3 height 4
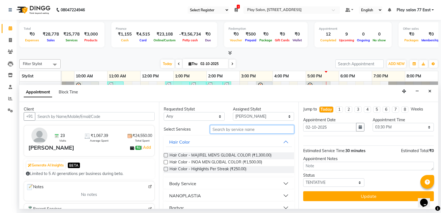
click at [235, 127] on input "text" at bounding box center [252, 129] width 84 height 9
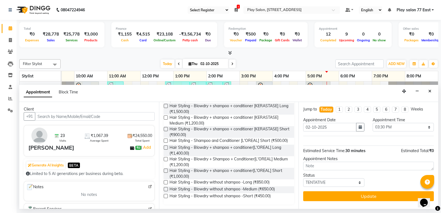
scroll to position [25, 0]
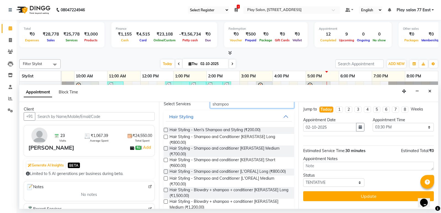
type input "shampoo"
drag, startPoint x: 165, startPoint y: 183, endPoint x: 253, endPoint y: 113, distance: 111.6
click at [165, 181] on label at bounding box center [166, 178] width 4 height 4
click at [165, 181] on input "checkbox" at bounding box center [166, 179] width 4 height 4
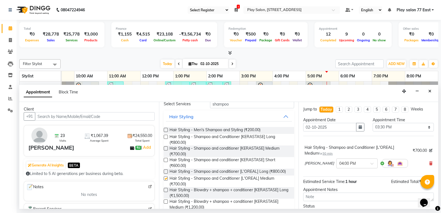
checkbox input "false"
click at [228, 106] on input "shampoo" at bounding box center [252, 104] width 84 height 9
type input "s"
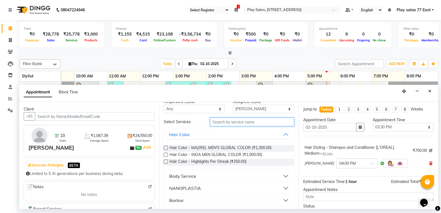
scroll to position [0, 0]
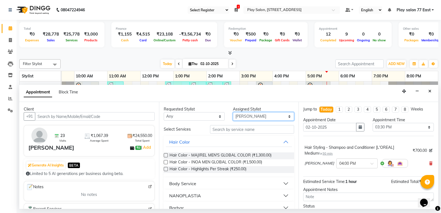
click at [259, 115] on select "Select [PERSON_NAME] [PERSON_NAME] Play salon 77 East [PERSON_NAME] [PERSON_NAM…" at bounding box center [263, 116] width 61 height 9
click at [246, 118] on select "Select [PERSON_NAME] [PERSON_NAME] Play salon 77 East [PERSON_NAME] [PERSON_NAM…" at bounding box center [263, 116] width 61 height 9
click at [245, 115] on select "Select [PERSON_NAME] [PERSON_NAME] Play salon 77 East [PERSON_NAME] [PERSON_NAM…" at bounding box center [263, 116] width 61 height 9
click at [233, 112] on select "Select [PERSON_NAME] [PERSON_NAME] Play salon 77 East [PERSON_NAME] [PERSON_NAM…" at bounding box center [263, 116] width 61 height 9
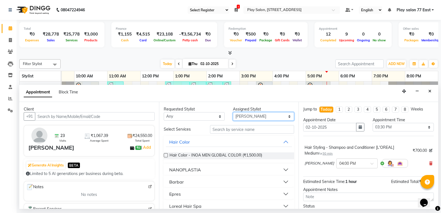
click at [247, 115] on select "Select [PERSON_NAME] [PERSON_NAME] Play salon 77 East [PERSON_NAME] [PERSON_NAM…" at bounding box center [263, 116] width 61 height 9
select select "84927"
click at [233, 112] on select "Select [PERSON_NAME] [PERSON_NAME] Play salon 77 East [PERSON_NAME] [PERSON_NAM…" at bounding box center [263, 116] width 61 height 9
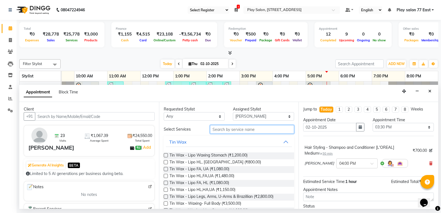
click at [223, 131] on input "text" at bounding box center [252, 129] width 84 height 9
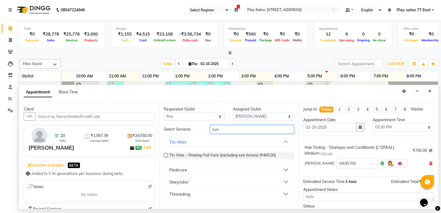
type input "eye"
click at [209, 196] on button "Threading" at bounding box center [229, 194] width 126 height 10
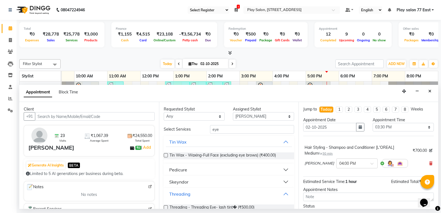
scroll to position [32, 0]
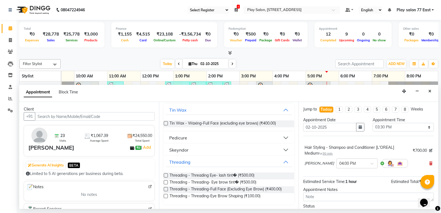
click at [165, 196] on label at bounding box center [166, 196] width 4 height 4
click at [165, 196] on input "checkbox" at bounding box center [166, 197] width 4 height 4
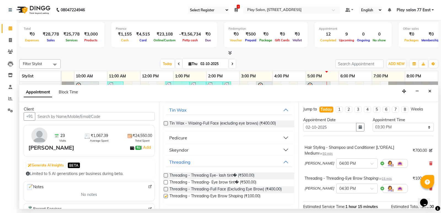
checkbox input "false"
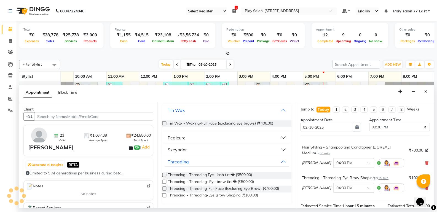
scroll to position [53, 0]
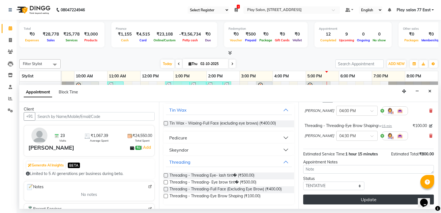
click at [379, 200] on button "Update" at bounding box center [368, 200] width 131 height 10
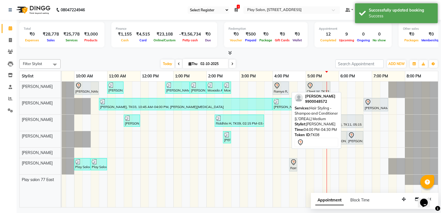
click at [281, 91] on div "Ramya R, TK08, 04:00 PM-04:30 PM, Hair Styling - Shampoo and Conditioner [L'ORE…" at bounding box center [280, 88] width 15 height 12
select select "7"
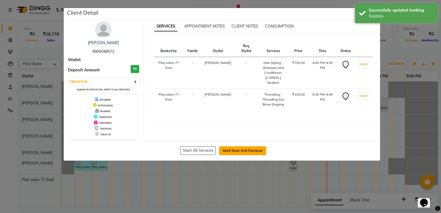
click at [245, 149] on button "Mark Done And Checkout" at bounding box center [242, 150] width 47 height 9
select select "service"
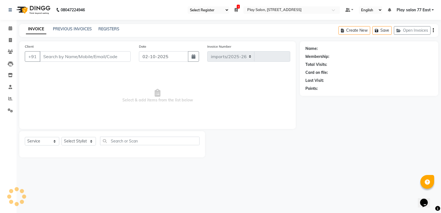
select select "8547"
type input "1106"
type input "9900048572"
select select "84927"
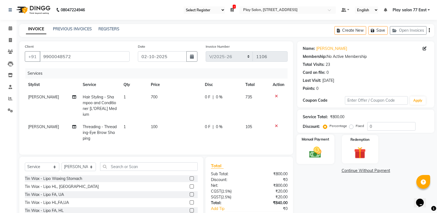
scroll to position [28, 0]
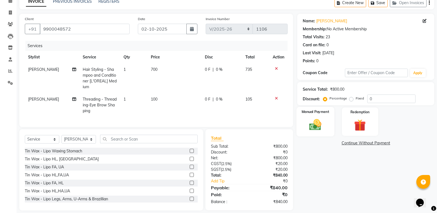
click at [316, 130] on img at bounding box center [315, 125] width 20 height 14
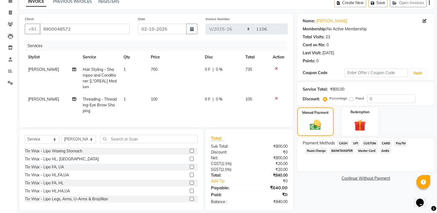
click at [358, 143] on span "UPI" at bounding box center [355, 143] width 9 height 6
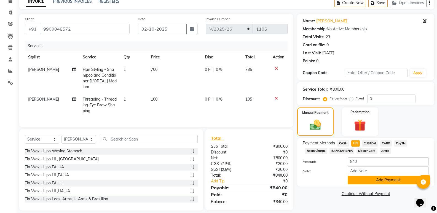
click at [391, 182] on button "Add Payment" at bounding box center [388, 180] width 81 height 9
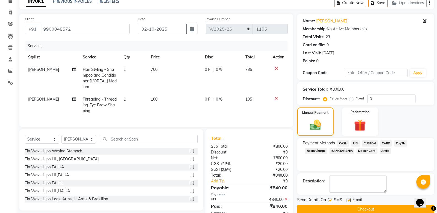
scroll to position [49, 0]
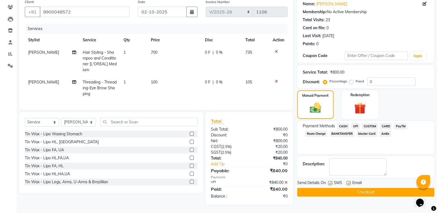
drag, startPoint x: 370, startPoint y: 187, endPoint x: 377, endPoint y: 187, distance: 6.7
click at [370, 188] on button "Checkout" at bounding box center [365, 192] width 137 height 9
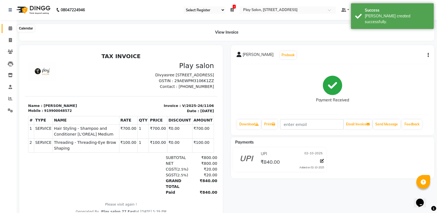
click at [9, 29] on icon at bounding box center [11, 28] width 4 height 4
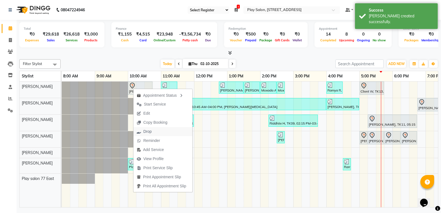
click at [148, 129] on span "Drop" at bounding box center [147, 132] width 8 height 6
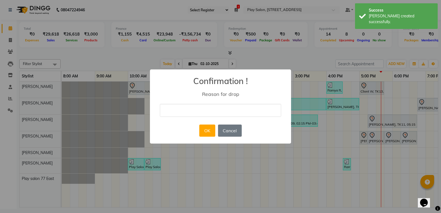
drag, startPoint x: 176, startPoint y: 110, endPoint x: 193, endPoint y: 114, distance: 18.2
click at [176, 110] on input "text" at bounding box center [220, 110] width 121 height 13
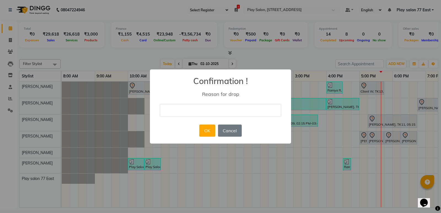
type input "canncelled"
click at [208, 133] on button "OK" at bounding box center [207, 131] width 16 height 12
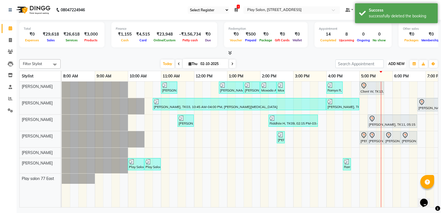
click at [398, 63] on span "ADD NEW" at bounding box center [396, 64] width 16 height 4
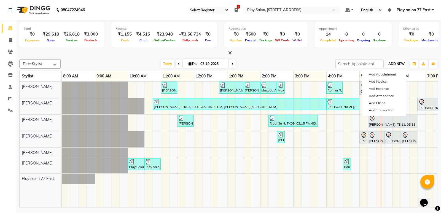
click at [400, 62] on span "ADD NEW" at bounding box center [396, 64] width 16 height 4
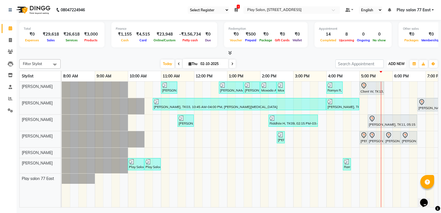
click at [394, 64] on span "ADD NEW" at bounding box center [396, 64] width 16 height 4
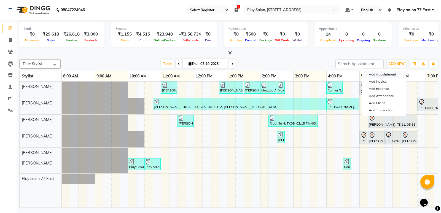
click at [384, 73] on button "Add Appointment" at bounding box center [384, 74] width 44 height 7
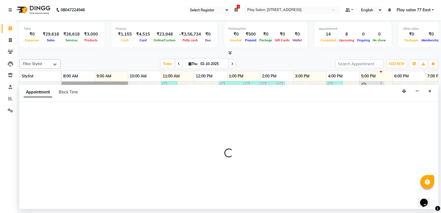
select select "tentative"
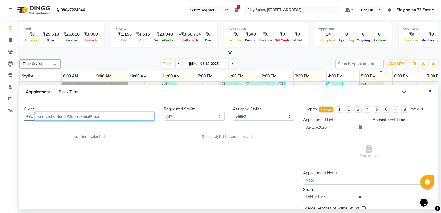
select select "540"
click at [46, 116] on input "text" at bounding box center [95, 116] width 120 height 9
click at [55, 116] on input "text" at bounding box center [95, 116] width 120 height 9
click at [44, 115] on input "text" at bounding box center [95, 116] width 120 height 9
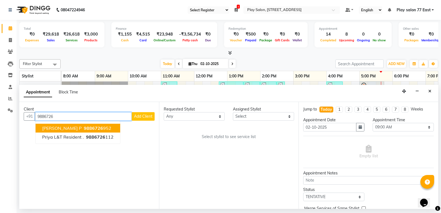
click at [84, 129] on span "9886726" at bounding box center [93, 128] width 19 height 6
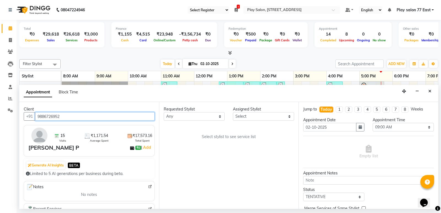
type input "9886726952"
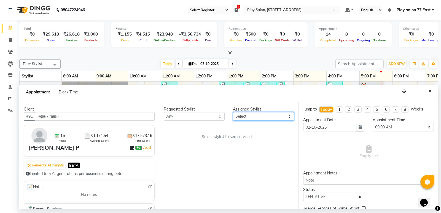
click at [244, 116] on select "Select [PERSON_NAME] [PERSON_NAME] Play salon 77 East [PERSON_NAME] [PERSON_NAM…" at bounding box center [263, 116] width 61 height 9
select select "84932"
click at [233, 112] on select "Select [PERSON_NAME] [PERSON_NAME] Play salon 77 East [PERSON_NAME] [PERSON_NAM…" at bounding box center [263, 116] width 61 height 9
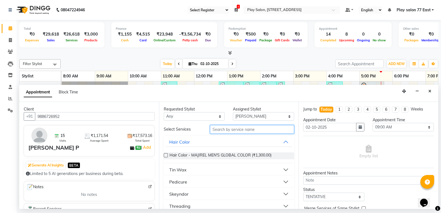
click at [223, 130] on input "text" at bounding box center [252, 129] width 84 height 9
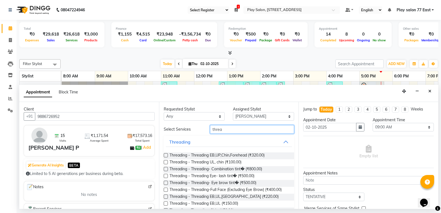
type input "threa"
click at [166, 203] on label at bounding box center [166, 203] width 4 height 4
click at [166, 203] on input "checkbox" at bounding box center [166, 204] width 4 height 4
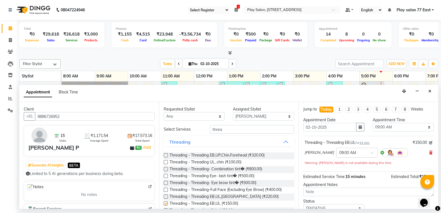
checkbox input "false"
click at [357, 150] on input "text" at bounding box center [351, 152] width 24 height 6
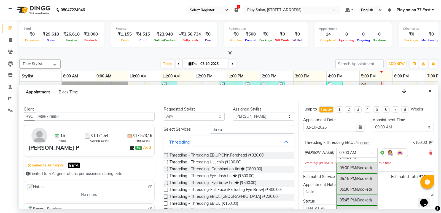
click at [344, 201] on div "05:45 PM (Booked)" at bounding box center [357, 200] width 41 height 11
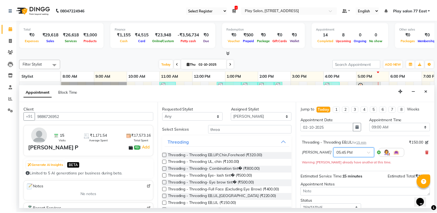
scroll to position [39, 0]
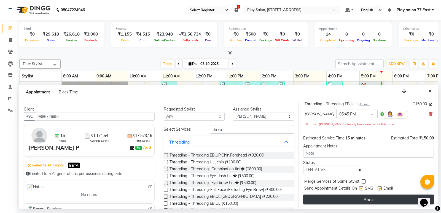
click at [368, 198] on button "Book" at bounding box center [368, 200] width 131 height 10
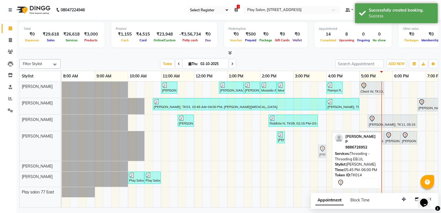
drag, startPoint x: 388, startPoint y: 154, endPoint x: 348, endPoint y: 117, distance: 54.4
click at [325, 139] on div "Heemanshu Ashar, TK05, 11:00 AM-11:30 AM, Barbar - Shaving Kiran Karthikeyan, T…" at bounding box center [277, 145] width 430 height 126
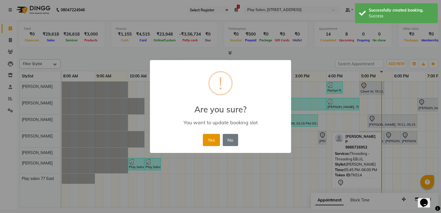
click at [214, 137] on button "Yes" at bounding box center [211, 140] width 17 height 12
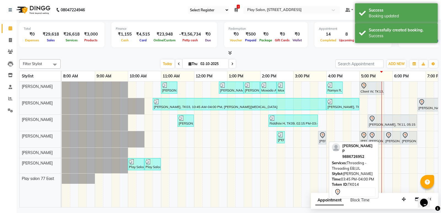
click at [322, 135] on icon at bounding box center [322, 135] width 7 height 7
click at [321, 140] on div "[PERSON_NAME] P, TK14, 03:45 PM-04:00 PM, Threading - Threading EB,UL" at bounding box center [322, 138] width 7 height 12
select select "7"
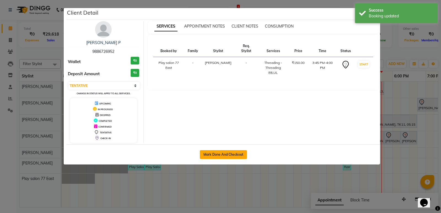
click at [243, 153] on button "Mark Done And Checkout" at bounding box center [223, 154] width 47 height 9
select select "service"
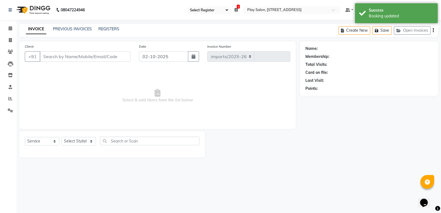
select select "8547"
type input "1107"
type input "9886726952"
select select "84932"
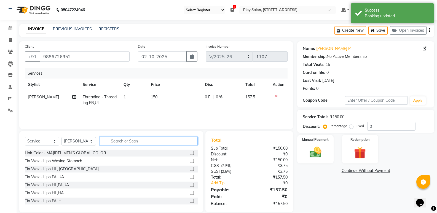
click at [113, 141] on input "text" at bounding box center [149, 141] width 98 height 9
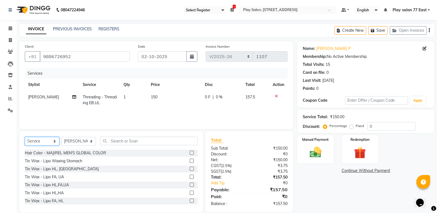
click at [42, 140] on select "Select Service Product Membership Package Voucher Prepaid Gift Card" at bounding box center [42, 141] width 34 height 9
select select "product"
click at [25, 137] on select "Select Service Product Membership Package Voucher Prepaid Gift Card" at bounding box center [42, 141] width 34 height 9
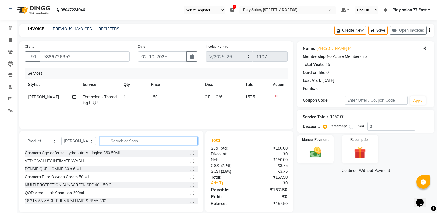
click at [119, 141] on input "text" at bounding box center [149, 141] width 98 height 9
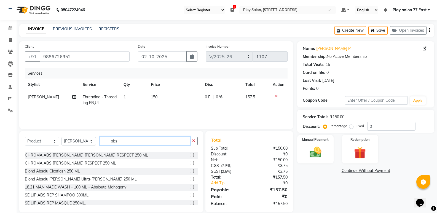
scroll to position [25, 0]
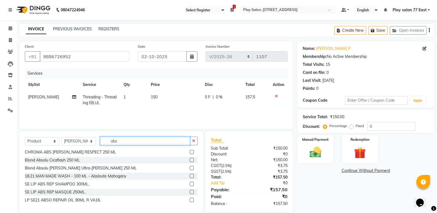
type input "abs"
click at [190, 192] on label at bounding box center [192, 192] width 4 height 4
click at [190, 192] on input "checkbox" at bounding box center [192, 192] width 4 height 4
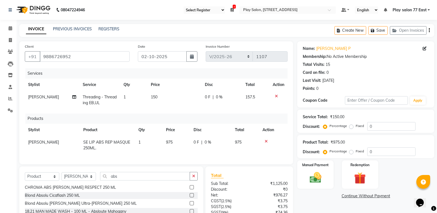
checkbox input "false"
click at [174, 142] on td "975" at bounding box center [177, 145] width 28 height 18
select select "84932"
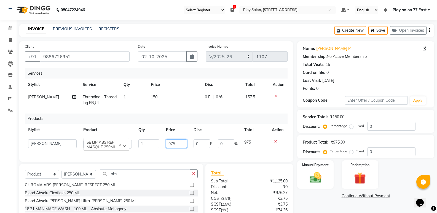
click at [176, 143] on input "975" at bounding box center [176, 143] width 21 height 9
type input "9"
type input "990"
click at [292, 157] on div "Client +91 9886726952 Date 02-10-2025 Invoice Number imports/2025-26 V/2025 V/2…" at bounding box center [156, 101] width 274 height 120
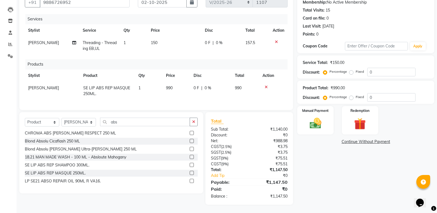
scroll to position [0, 0]
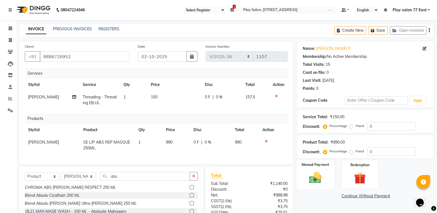
click at [318, 181] on img at bounding box center [315, 178] width 20 height 14
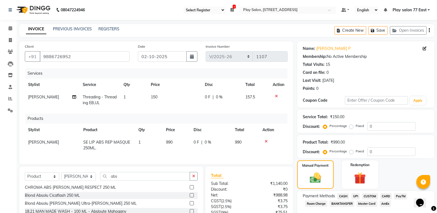
click at [358, 195] on span "UPI" at bounding box center [355, 196] width 9 height 6
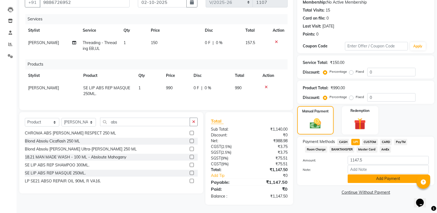
click at [391, 177] on button "Add Payment" at bounding box center [388, 178] width 81 height 9
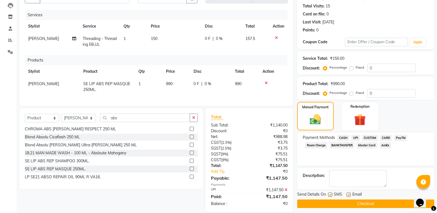
click at [368, 205] on button "Checkout" at bounding box center [365, 204] width 137 height 9
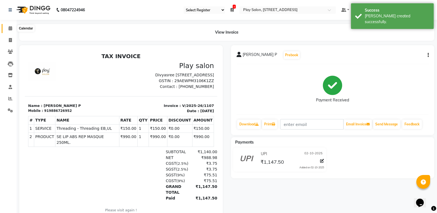
click at [9, 29] on icon at bounding box center [11, 28] width 4 height 4
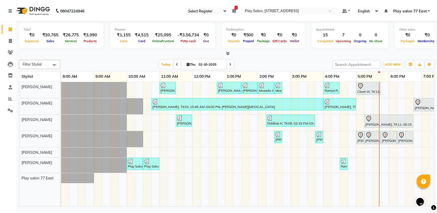
scroll to position [0, 54]
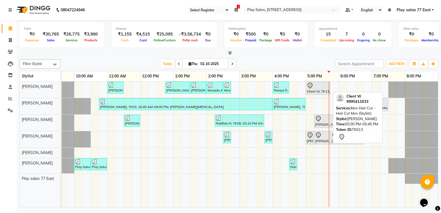
click at [318, 90] on div "Client W, TK13, 05:00 PM-05:45 PM, Men Hair Cut - Hair Cut Men (Stylist)" at bounding box center [317, 88] width 23 height 12
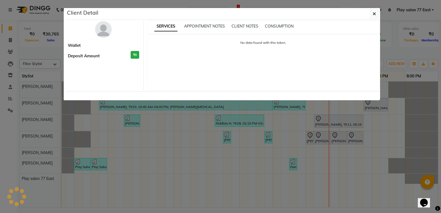
select select "7"
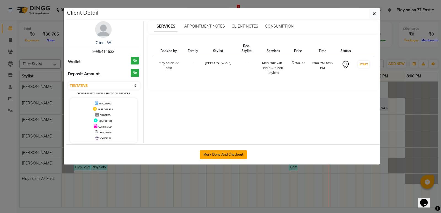
click at [228, 151] on button "Mark Done And Checkout" at bounding box center [223, 154] width 47 height 9
select select "service"
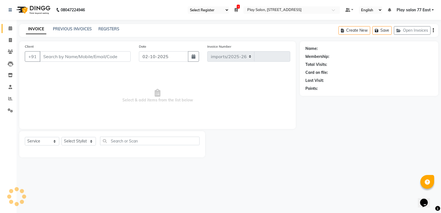
select select "8547"
type input "1108"
type input "9995411633"
select select "84935"
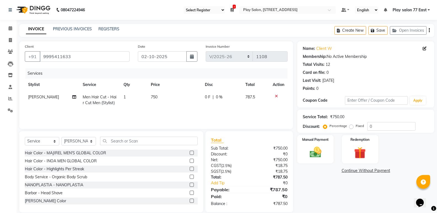
click at [318, 150] on img at bounding box center [315, 153] width 19 height 14
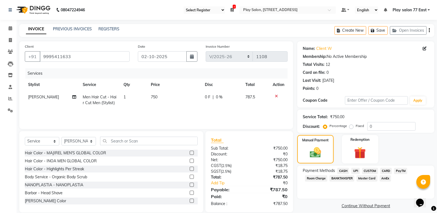
click at [356, 171] on span "UPI" at bounding box center [355, 171] width 9 height 6
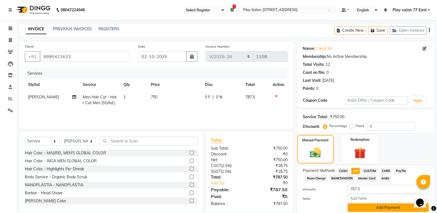
drag, startPoint x: 391, startPoint y: 208, endPoint x: 8, endPoint y: 12, distance: 430.6
click at [391, 208] on button "Add Payment" at bounding box center [388, 207] width 81 height 9
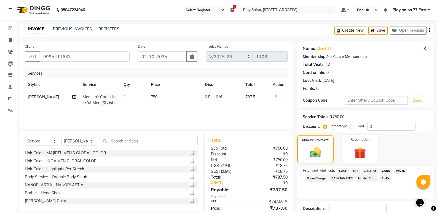
drag, startPoint x: 437, startPoint y: 187, endPoint x: 438, endPoint y: 192, distance: 5.6
click at [437, 192] on html "08047224946 Select Register Play Salon 77 1 Daily Open Registers 02-10-2025 Clo…" at bounding box center [218, 106] width 437 height 213
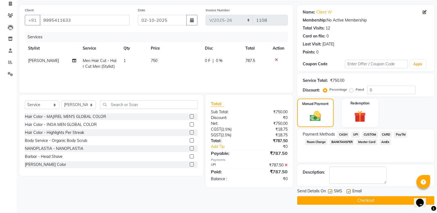
click at [377, 199] on button "Checkout" at bounding box center [365, 200] width 137 height 9
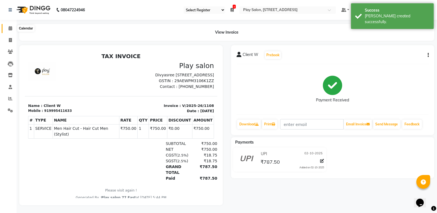
click at [10, 28] on icon at bounding box center [11, 28] width 4 height 4
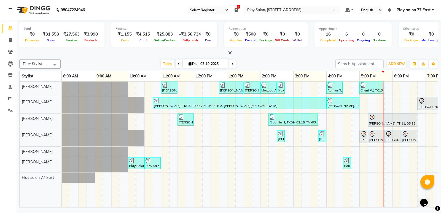
scroll to position [0, 54]
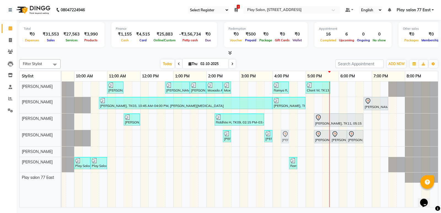
drag, startPoint x: 309, startPoint y: 139, endPoint x: 281, endPoint y: 140, distance: 27.6
click at [8, 140] on div "Darshana Moola, TK10, 02:30 PM-02:45 PM, Threading - Threading EB,UL Prerna P, …" at bounding box center [8, 138] width 0 height 16
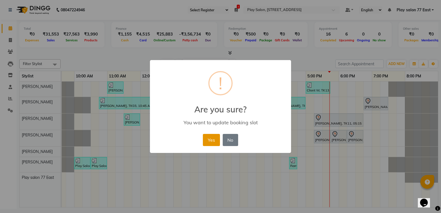
click at [212, 138] on button "Yes" at bounding box center [211, 140] width 17 height 12
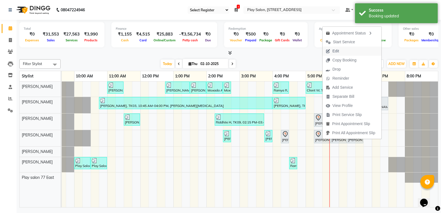
click at [338, 52] on span "Edit" at bounding box center [335, 51] width 7 height 6
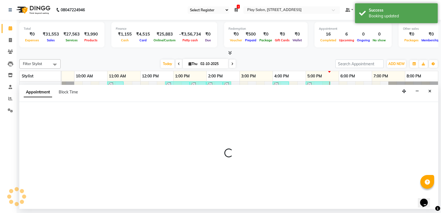
select select "tentative"
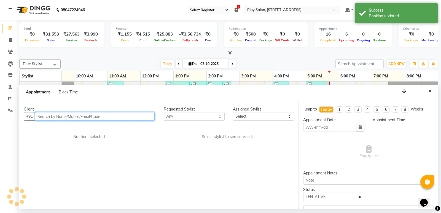
type input "02-10-2025"
select select "975"
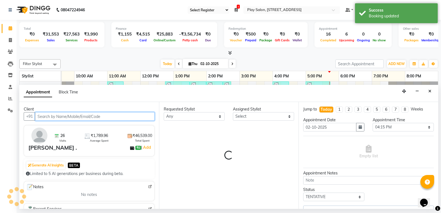
select select "84936"
select select "4301"
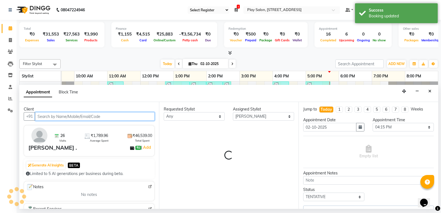
select select "4301"
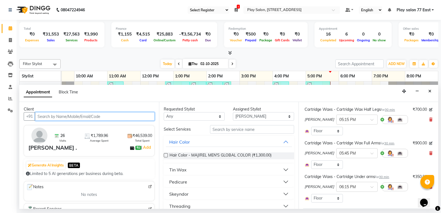
scroll to position [110, 0]
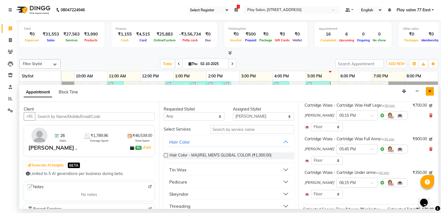
click at [427, 90] on button "Close" at bounding box center [430, 91] width 8 height 9
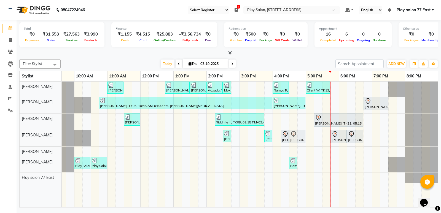
drag, startPoint x: 306, startPoint y: 141, endPoint x: 295, endPoint y: 141, distance: 11.0
click at [8, 141] on div "Darshana Moola, TK10, 02:30 PM-02:45 PM, Threading - Threading EB,UL Prerna P, …" at bounding box center [8, 138] width 0 height 16
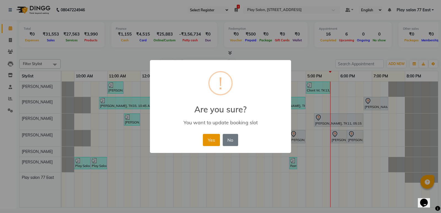
click at [212, 140] on button "Yes" at bounding box center [211, 140] width 17 height 12
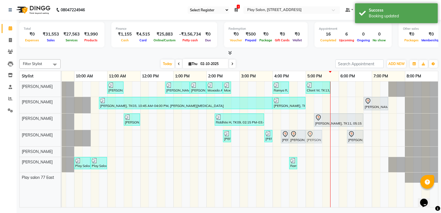
drag, startPoint x: 332, startPoint y: 137, endPoint x: 309, endPoint y: 139, distance: 22.6
click at [8, 139] on div "Darshana Moola, TK10, 02:30 PM-02:45 PM, Threading - Threading EB,UL Prerna P, …" at bounding box center [8, 138] width 0 height 16
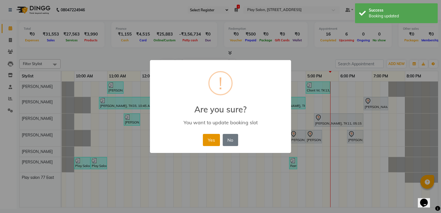
click at [210, 138] on button "Yes" at bounding box center [211, 140] width 17 height 12
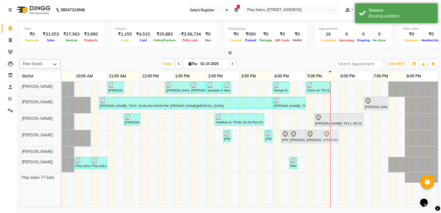
drag, startPoint x: 337, startPoint y: 141, endPoint x: 329, endPoint y: 141, distance: 8.3
click at [8, 141] on div "Darshana Moola, TK10, 02:30 PM-02:45 PM, Threading - Threading EB,UL Prerna P, …" at bounding box center [8, 138] width 0 height 16
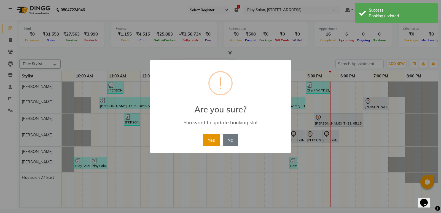
click at [209, 142] on button "Yes" at bounding box center [211, 140] width 17 height 12
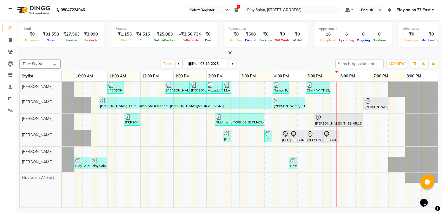
click at [242, 133] on div "Heemanshu Ashar, TK05, 11:00 AM-11:30 AM, Barbar - Shaving Kiran Karthikeyan, T…" at bounding box center [223, 145] width 430 height 126
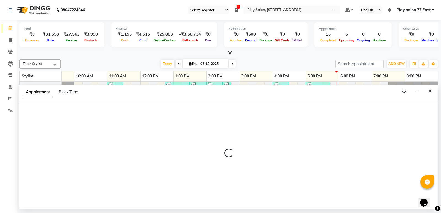
select select "84932"
select select "tentative"
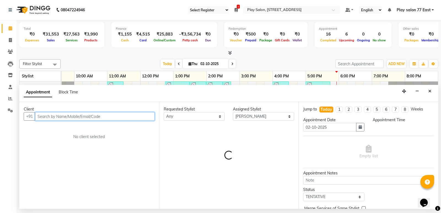
select select "900"
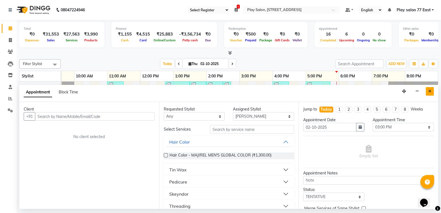
click at [427, 92] on button "Close" at bounding box center [430, 91] width 8 height 9
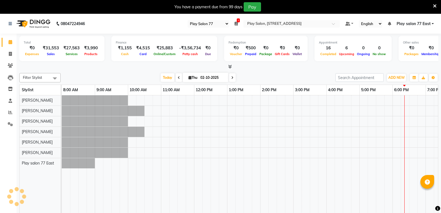
select select "95"
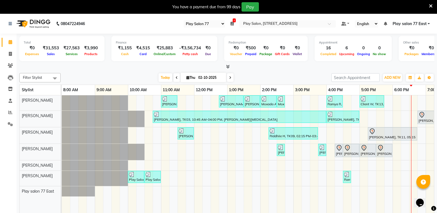
scroll to position [14, 0]
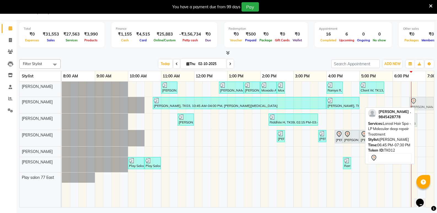
drag, startPoint x: 422, startPoint y: 102, endPoint x: 415, endPoint y: 105, distance: 7.3
click at [62, 105] on div "[PERSON_NAME], TK03, 10:45 AM-04:00 PM, [PERSON_NAME][MEDICAL_DATA] [PERSON_NAM…" at bounding box center [62, 105] width 0 height 16
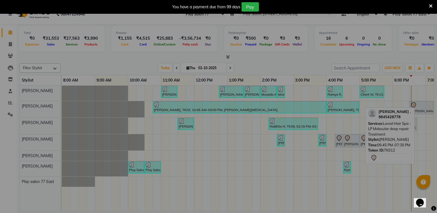
scroll to position [10, 0]
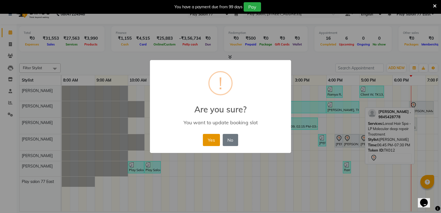
click at [207, 138] on button "Yes" at bounding box center [211, 140] width 17 height 12
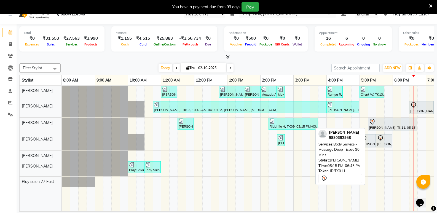
click at [374, 127] on div "[PERSON_NAME], TK11, 05:15 PM-06:45 PM, Body Service - Massage Deep Tissue 90 M…" at bounding box center [392, 125] width 48 height 12
click at [372, 128] on div "[PERSON_NAME], TK11, 05:15 PM-06:45 PM, Body Service - Massage Deep Tissue 90 M…" at bounding box center [392, 125] width 48 height 12
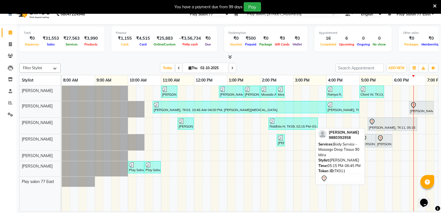
select select "7"
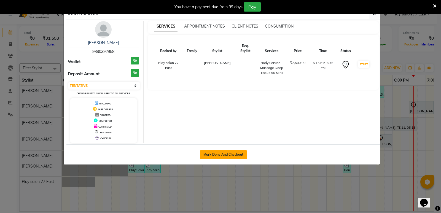
click at [225, 154] on button "Mark Done And Checkout" at bounding box center [223, 154] width 47 height 9
select select "service"
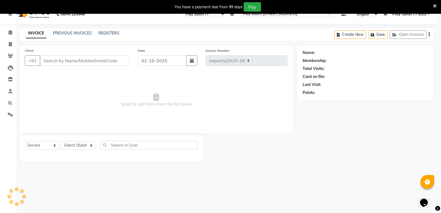
select select "8547"
type input "1109"
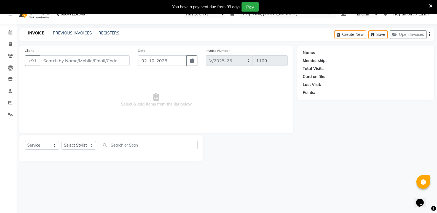
type input "9880392958"
select select "84937"
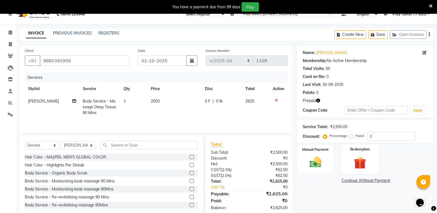
click at [354, 158] on img at bounding box center [360, 162] width 20 height 15
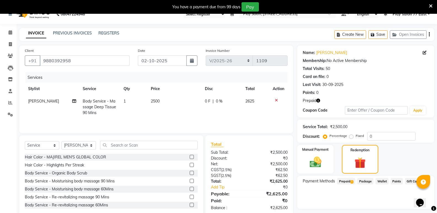
click at [349, 181] on span "Prepaid 1" at bounding box center [346, 181] width 18 height 6
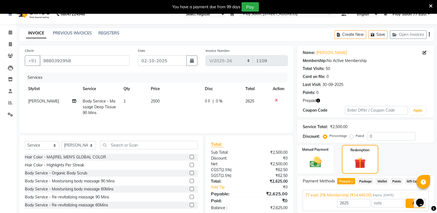
click at [412, 204] on button "Add" at bounding box center [415, 203] width 20 height 9
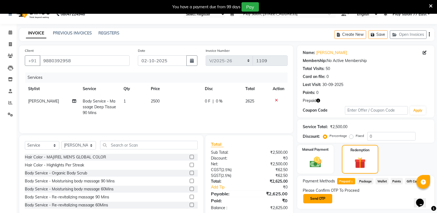
click at [324, 199] on button "Send OTP" at bounding box center [317, 198] width 29 height 9
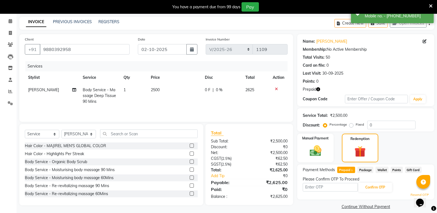
scroll to position [27, 0]
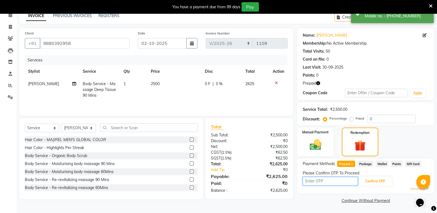
click at [314, 184] on input "text" at bounding box center [330, 181] width 55 height 9
type input "5902"
click at [372, 182] on button "Confirm OTP" at bounding box center [375, 181] width 34 height 9
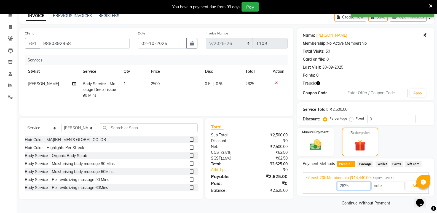
click at [357, 187] on input "2625" at bounding box center [353, 186] width 33 height 9
type input "2"
type input "2500"
click at [409, 188] on button "Add" at bounding box center [415, 185] width 20 height 9
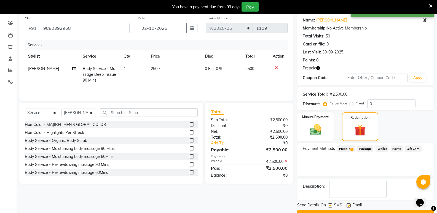
scroll to position [56, 0]
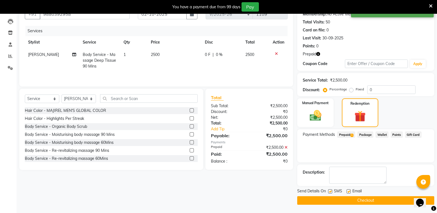
drag, startPoint x: 364, startPoint y: 201, endPoint x: 383, endPoint y: 198, distance: 19.4
click at [364, 201] on button "Checkout" at bounding box center [365, 200] width 137 height 9
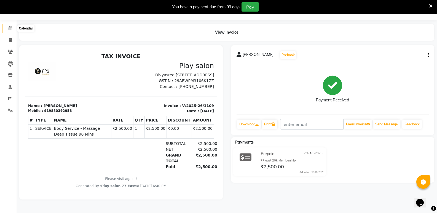
click at [11, 29] on icon at bounding box center [11, 28] width 4 height 4
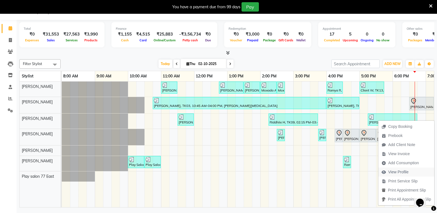
click at [395, 171] on span "View Profile" at bounding box center [398, 172] width 20 height 6
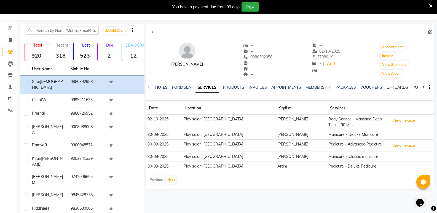
click at [389, 87] on link "GIFTCARDS" at bounding box center [396, 87] width 21 height 5
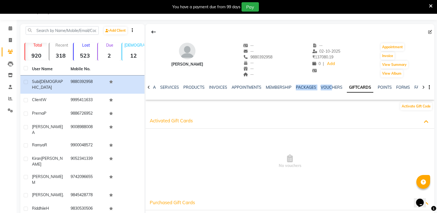
click at [329, 84] on div "NOTES FORMULA SERVICES PRODUCTS INVOICES APPOINTMENTS MEMBERSHIP PACKAGES VOUCH…" at bounding box center [290, 87] width 289 height 19
click at [329, 88] on link "VOUCHERS" at bounding box center [332, 87] width 22 height 5
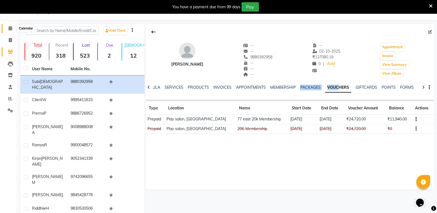
click at [11, 28] on icon at bounding box center [11, 28] width 4 height 4
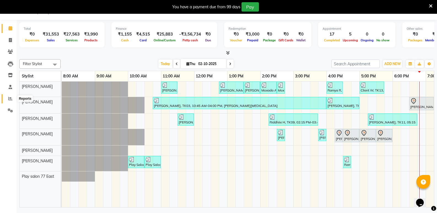
click at [11, 98] on icon at bounding box center [10, 98] width 4 height 4
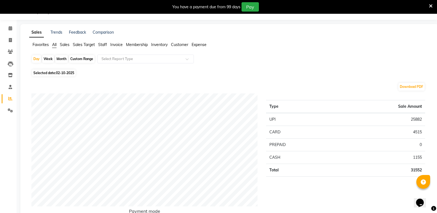
click at [65, 46] on span "Sales" at bounding box center [65, 44] width 10 height 5
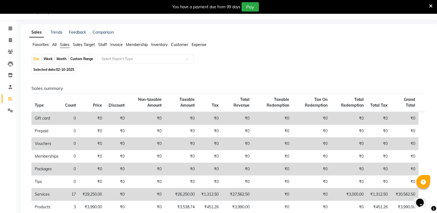
click at [58, 71] on span "02-10-2025" at bounding box center [65, 70] width 18 height 4
select select "10"
select select "2025"
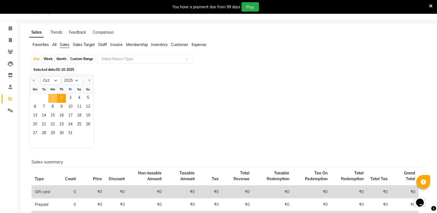
click at [52, 97] on span "1" at bounding box center [52, 98] width 9 height 9
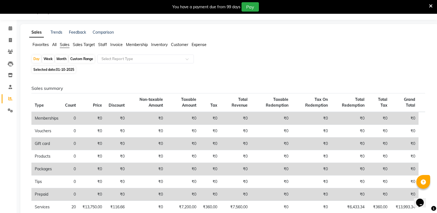
click at [202, 44] on span "Expense" at bounding box center [199, 44] width 15 height 5
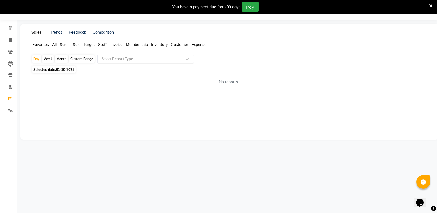
click at [127, 60] on input "text" at bounding box center [139, 59] width 79 height 6
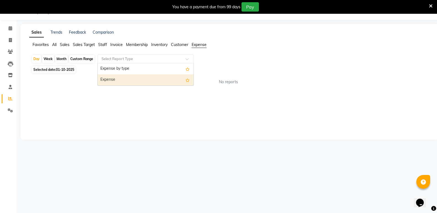
click at [112, 79] on div "Expense" at bounding box center [146, 79] width 96 height 11
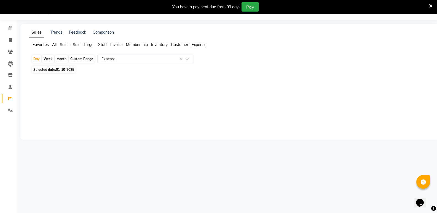
click at [182, 44] on span "Customer" at bounding box center [179, 44] width 17 height 5
click at [128, 62] on div "Select Report Type" at bounding box center [145, 59] width 96 height 9
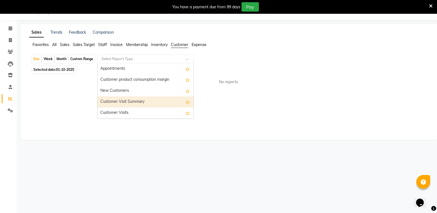
click at [132, 99] on div "Customer Visit Summary" at bounding box center [146, 101] width 96 height 11
select select "full_report"
select select "csv"
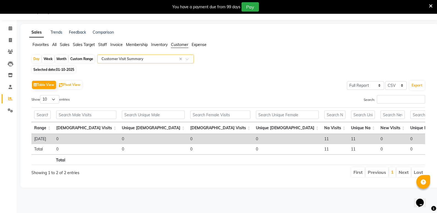
click at [63, 44] on span "Sales" at bounding box center [65, 44] width 10 height 5
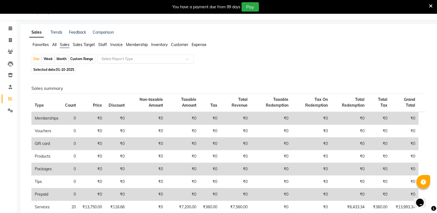
click at [122, 58] on input "text" at bounding box center [139, 59] width 79 height 6
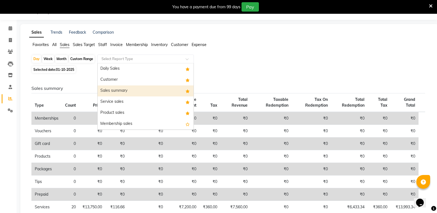
click at [112, 88] on div "Sales summary" at bounding box center [146, 90] width 96 height 11
select select "full_report"
select select "csv"
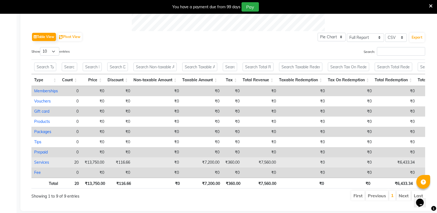
scroll to position [248, 0]
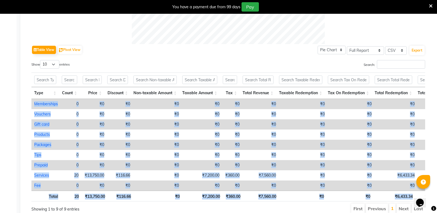
click at [412, 195] on div "Type Count Price Discount Non-taxable Amount Taxable Amount Tax Total Revenue T…" at bounding box center [228, 137] width 394 height 132
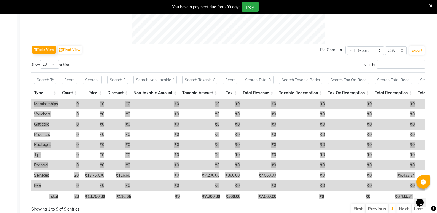
click at [416, 193] on div "Opens Chat This icon Opens the chat window." at bounding box center [422, 193] width 13 height 0
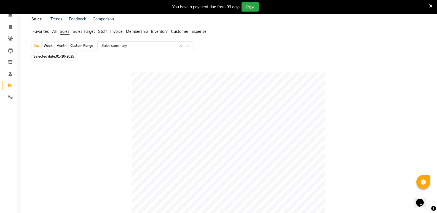
scroll to position [28, 0]
click at [54, 30] on span "All" at bounding box center [54, 30] width 4 height 5
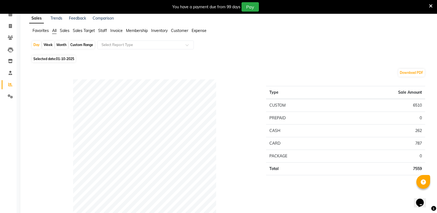
click at [104, 29] on span "Staff" at bounding box center [102, 30] width 9 height 5
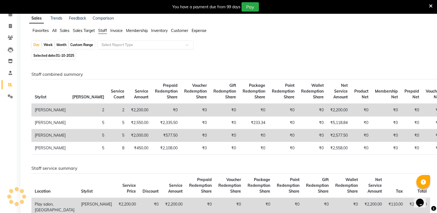
click at [117, 44] on input "text" at bounding box center [139, 45] width 79 height 6
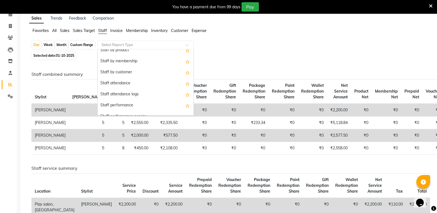
scroll to position [55, 0]
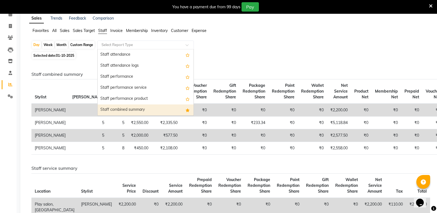
click at [120, 108] on div "Staff combined summary" at bounding box center [146, 109] width 96 height 11
select select "full_report"
select select "csv"
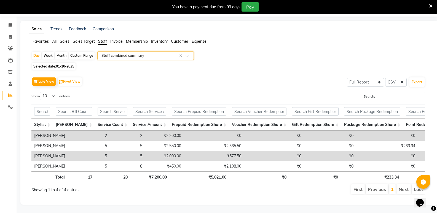
scroll to position [25, 0]
click at [11, 23] on icon at bounding box center [11, 25] width 4 height 4
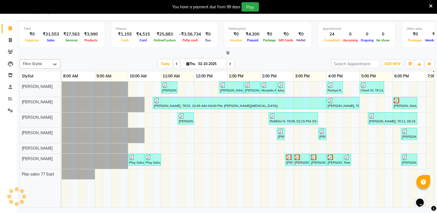
scroll to position [14, 0]
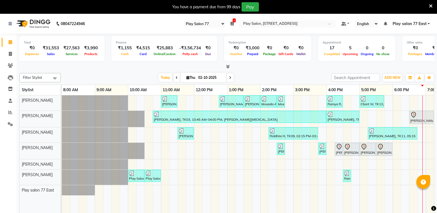
select select "95"
click at [389, 75] on button "ADD NEW Toggle Dropdown" at bounding box center [392, 78] width 19 height 8
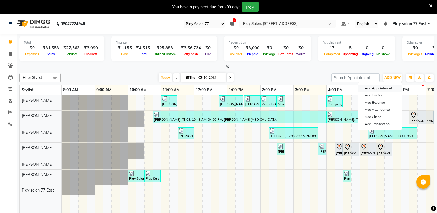
click at [378, 87] on button "Add Appointment" at bounding box center [380, 88] width 44 height 7
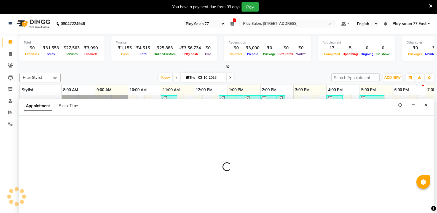
scroll to position [14, 0]
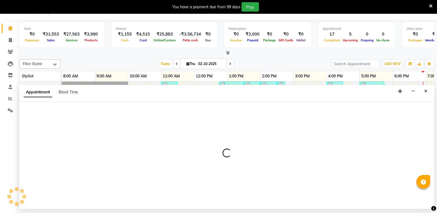
select select "tentative"
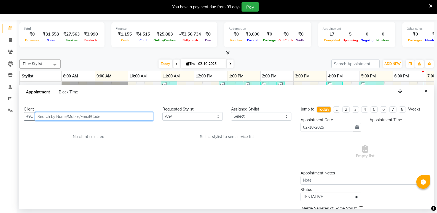
select select "540"
click at [66, 118] on input "text" at bounding box center [94, 116] width 118 height 9
click at [67, 117] on input "text" at bounding box center [94, 116] width 118 height 9
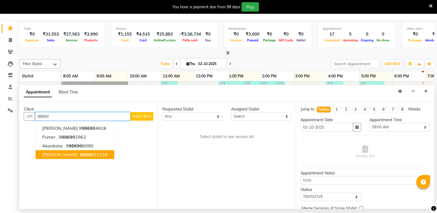
click at [94, 157] on ngb-highlight "98690 32238" at bounding box center [93, 155] width 29 height 6
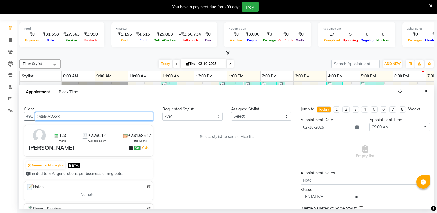
type input "9869032238"
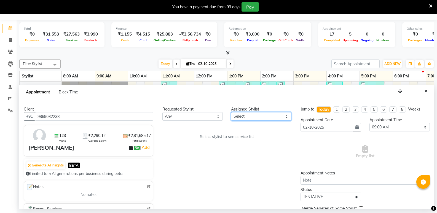
click at [232, 117] on select "Select [PERSON_NAME] [PERSON_NAME] Play salon 77 East [PERSON_NAME] [PERSON_NAM…" at bounding box center [261, 116] width 60 height 9
select select "84927"
click at [231, 112] on select "Select [PERSON_NAME] [PERSON_NAME] Play salon 77 East [PERSON_NAME] [PERSON_NAM…" at bounding box center [261, 116] width 60 height 9
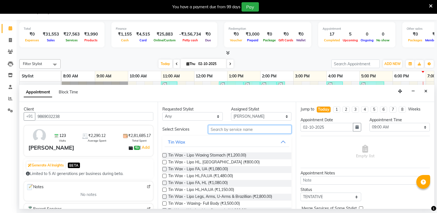
click at [224, 129] on input "text" at bounding box center [249, 129] width 83 height 9
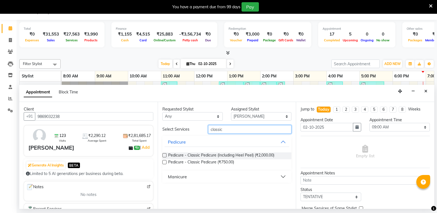
type input "classic"
drag, startPoint x: 164, startPoint y: 162, endPoint x: 236, endPoint y: 139, distance: 75.6
click at [164, 162] on label at bounding box center [164, 162] width 4 height 4
click at [164, 162] on input "checkbox" at bounding box center [164, 163] width 4 height 4
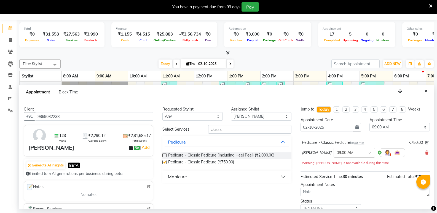
checkbox input "false"
click at [252, 115] on select "Select [PERSON_NAME] [PERSON_NAME] Play salon 77 East [PERSON_NAME] [PERSON_NAM…" at bounding box center [261, 116] width 60 height 9
select select "84932"
click at [231, 112] on select "Select [PERSON_NAME] [PERSON_NAME] Play salon 77 East [PERSON_NAME] [PERSON_NAM…" at bounding box center [261, 116] width 60 height 9
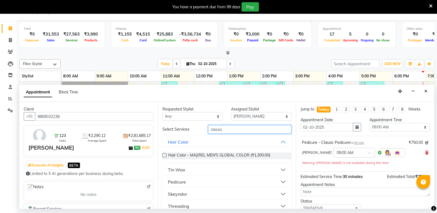
click at [227, 127] on input "classic" at bounding box center [249, 129] width 83 height 9
type input "c"
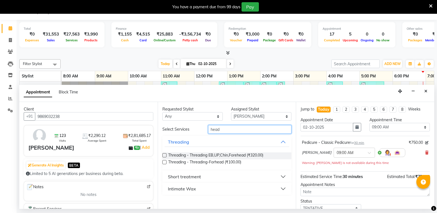
type input "head"
click at [195, 176] on div "Short treatment" at bounding box center [184, 176] width 33 height 7
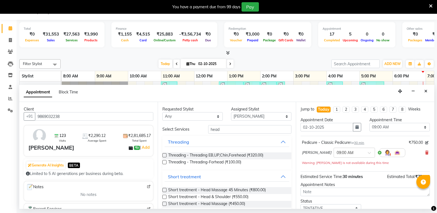
click at [165, 196] on label at bounding box center [164, 197] width 4 height 4
click at [165, 196] on input "checkbox" at bounding box center [164, 198] width 4 height 4
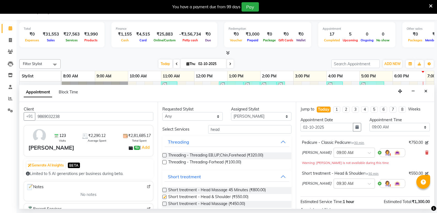
checkbox input "false"
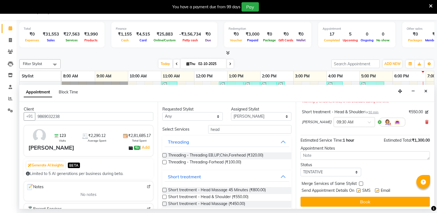
scroll to position [64, 0]
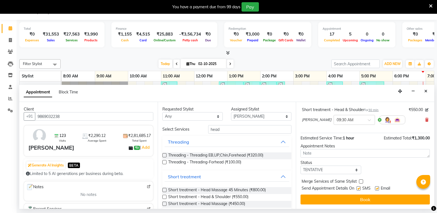
drag, startPoint x: 389, startPoint y: 200, endPoint x: 408, endPoint y: 197, distance: 18.6
click at [389, 200] on button "Book" at bounding box center [364, 200] width 129 height 10
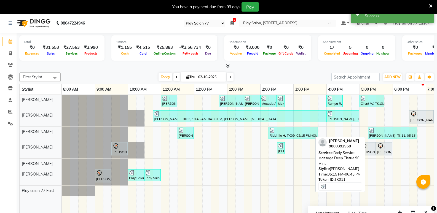
scroll to position [0, 0]
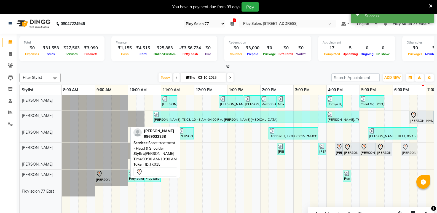
drag, startPoint x: 116, startPoint y: 150, endPoint x: 401, endPoint y: 150, distance: 285.3
click at [62, 150] on div "[PERSON_NAME], TK15, 09:30 AM-10:00 AM, Short treatment - Head & Shoulder [PERS…" at bounding box center [62, 151] width 0 height 16
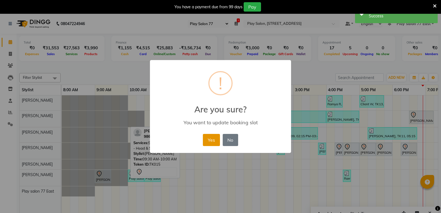
click at [211, 139] on button "Yes" at bounding box center [211, 140] width 17 height 12
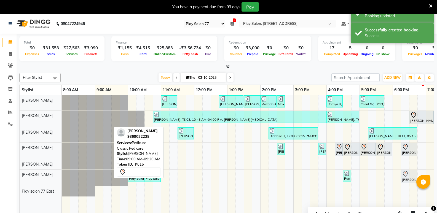
drag, startPoint x: 100, startPoint y: 177, endPoint x: 404, endPoint y: 175, distance: 304.3
click at [62, 175] on div "[PERSON_NAME], TK15, 09:00 AM-09:30 AM, Pedicure - Classic Pedicure Play Salon,…" at bounding box center [62, 178] width 0 height 16
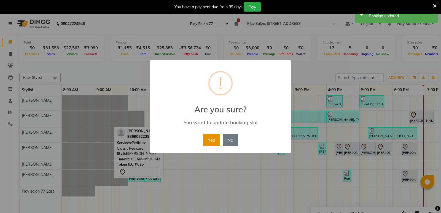
click at [217, 140] on button "Yes" at bounding box center [211, 140] width 17 height 12
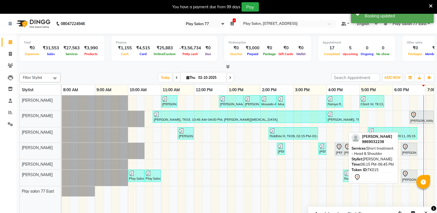
click at [403, 150] on div "[PERSON_NAME], TK15, 06:15 PM-06:45 PM, Short treatment - Head & Shoulder" at bounding box center [408, 150] width 15 height 12
click at [411, 151] on div "[PERSON_NAME], TK15, 06:15 PM-06:45 PM, Short treatment - Head & Shoulder" at bounding box center [408, 150] width 15 height 12
select select "7"
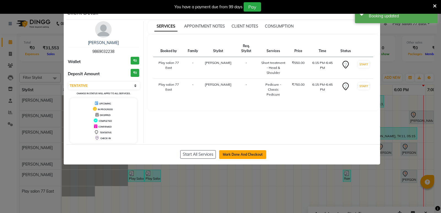
click at [256, 154] on button "Mark Done And Checkout" at bounding box center [242, 154] width 47 height 9
select select "service"
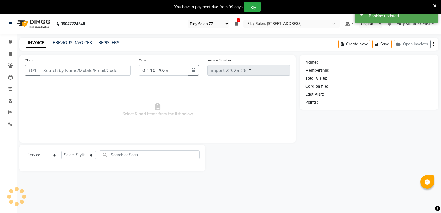
select select "8547"
type input "1110"
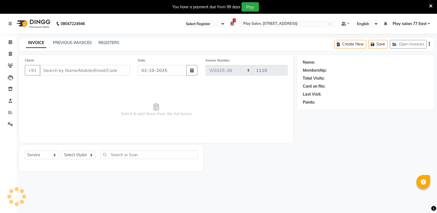
type input "9869032238"
select select "84932"
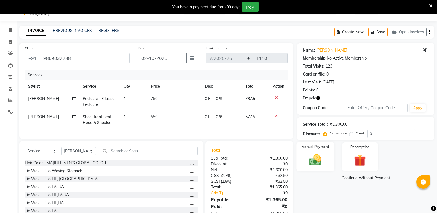
scroll to position [6, 0]
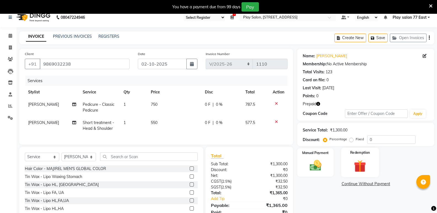
click at [353, 160] on img at bounding box center [360, 165] width 20 height 15
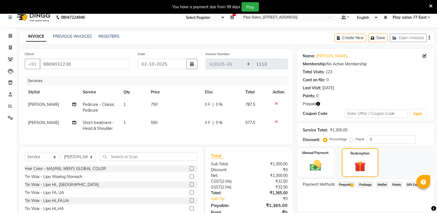
drag, startPoint x: 350, startPoint y: 184, endPoint x: 363, endPoint y: 185, distance: 13.3
click at [351, 184] on span "Prepaid 1" at bounding box center [346, 184] width 18 height 6
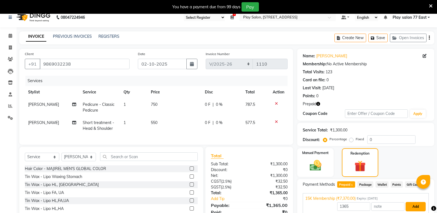
click at [414, 206] on button "Add" at bounding box center [415, 206] width 20 height 9
drag, startPoint x: 321, startPoint y: 202, endPoint x: 339, endPoint y: 203, distance: 17.7
click at [322, 201] on button "Send OTP" at bounding box center [317, 201] width 29 height 9
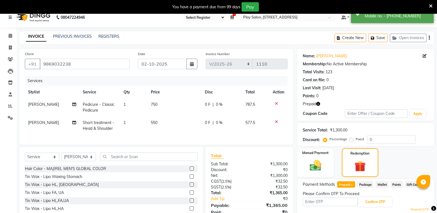
scroll to position [0, 0]
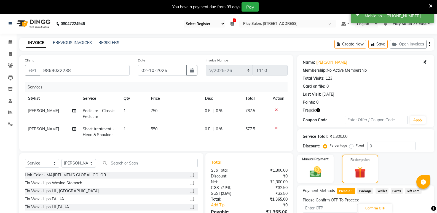
click at [314, 201] on div "Please Confirm OTP To Proceed" at bounding box center [366, 200] width 126 height 6
click at [314, 208] on input "text" at bounding box center [330, 208] width 55 height 9
type input "7953"
click at [366, 207] on button "Confirm OTP" at bounding box center [375, 208] width 34 height 9
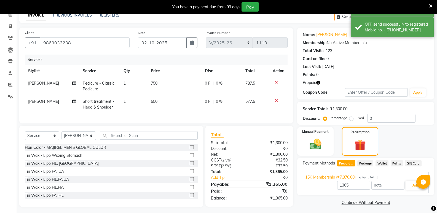
scroll to position [34, 0]
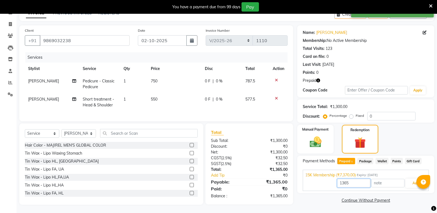
click at [354, 180] on input "1365" at bounding box center [353, 183] width 33 height 9
type input "1"
type input "1300"
click at [410, 179] on button "Add" at bounding box center [415, 183] width 20 height 9
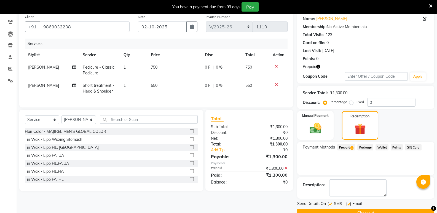
scroll to position [56, 0]
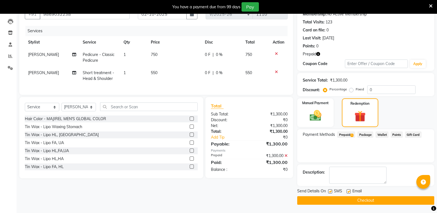
click at [371, 199] on button "Checkout" at bounding box center [365, 200] width 137 height 9
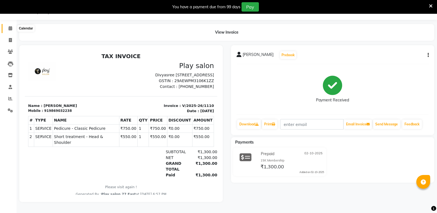
click at [9, 26] on icon at bounding box center [11, 28] width 4 height 4
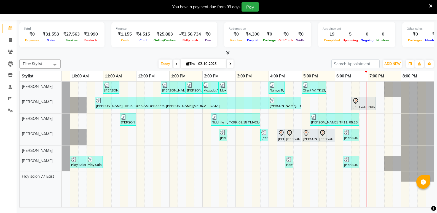
scroll to position [0, 58]
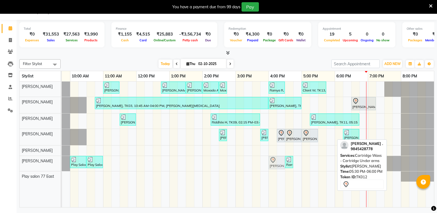
drag, startPoint x: 324, startPoint y: 134, endPoint x: 328, endPoint y: 117, distance: 17.0
click at [274, 162] on tbody "[PERSON_NAME], TK05, 11:00 AM-11:30 AM, Barbar - Shaving [PERSON_NAME], TK02, 1…" at bounding box center [219, 132] width 430 height 100
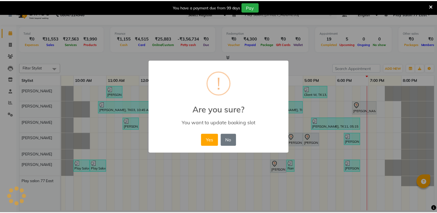
scroll to position [0, 54]
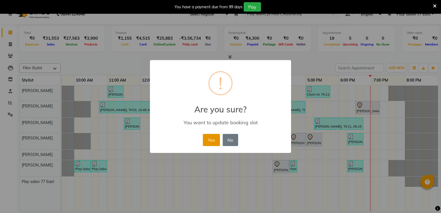
click at [214, 139] on button "Yes" at bounding box center [211, 140] width 17 height 12
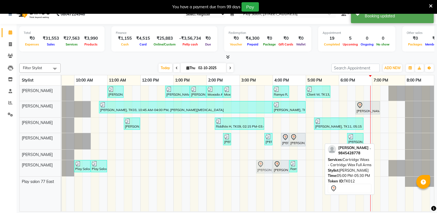
drag, startPoint x: 312, startPoint y: 139, endPoint x: 263, endPoint y: 165, distance: 55.2
click at [263, 165] on tbody "[PERSON_NAME], TK05, 11:00 AM-11:30 AM, Barbar - Shaving [PERSON_NAME], TK02, 1…" at bounding box center [223, 136] width 430 height 101
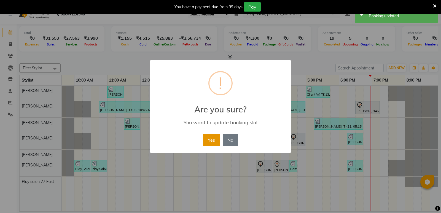
click at [216, 141] on button "Yes" at bounding box center [211, 140] width 17 height 12
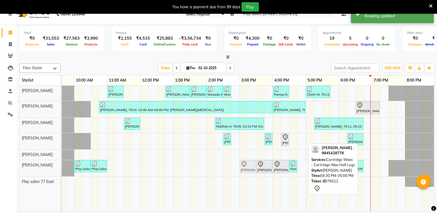
drag, startPoint x: 296, startPoint y: 138, endPoint x: 261, endPoint y: 142, distance: 35.2
click at [246, 163] on tbody "[PERSON_NAME], TK05, 11:00 AM-11:30 AM, Barbar - Shaving [PERSON_NAME], TK02, 1…" at bounding box center [223, 136] width 430 height 101
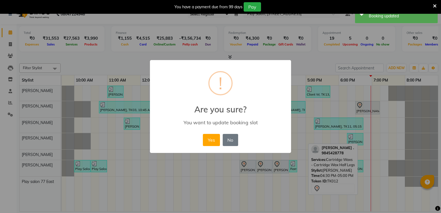
drag, startPoint x: 215, startPoint y: 138, endPoint x: 220, endPoint y: 137, distance: 5.6
click at [214, 138] on button "Yes" at bounding box center [211, 140] width 17 height 12
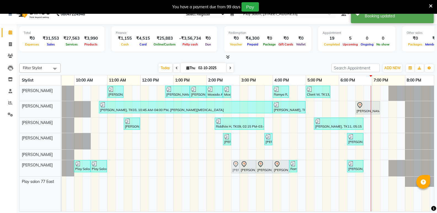
drag, startPoint x: 281, startPoint y: 139, endPoint x: 234, endPoint y: 166, distance: 54.2
click at [234, 166] on tbody "[PERSON_NAME], TK05, 11:00 AM-11:30 AM, Barbar - Shaving [PERSON_NAME], TK02, 1…" at bounding box center [223, 136] width 430 height 101
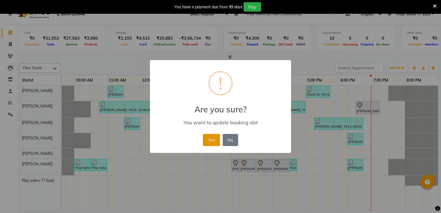
click at [211, 139] on button "Yes" at bounding box center [211, 140] width 17 height 12
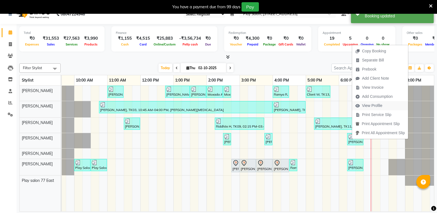
click at [365, 107] on span "View Profile" at bounding box center [372, 106] width 20 height 6
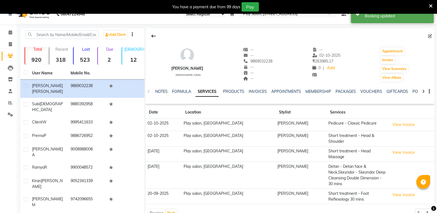
click at [372, 89] on div "VOUCHERS" at bounding box center [371, 92] width 22 height 6
click at [369, 93] on link "VOUCHERS" at bounding box center [371, 91] width 22 height 5
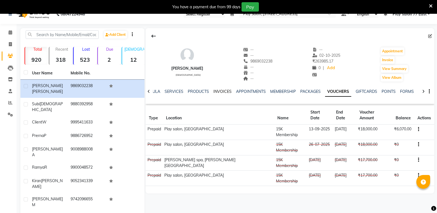
click at [216, 90] on link "INVOICES" at bounding box center [222, 91] width 18 height 5
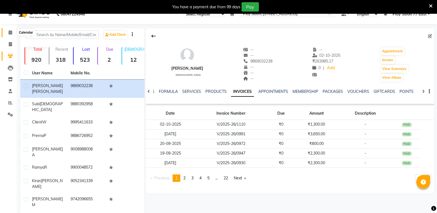
click at [10, 32] on icon at bounding box center [11, 32] width 4 height 4
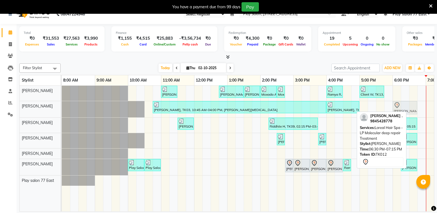
drag, startPoint x: 423, startPoint y: 111, endPoint x: 403, endPoint y: 113, distance: 19.6
click at [403, 113] on div "Filter Stylist Select All [PERSON_NAME] [PERSON_NAME] [PERSON_NAME] [PERSON_NAM…" at bounding box center [226, 136] width 415 height 150
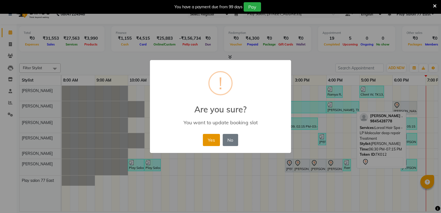
click at [208, 139] on button "Yes" at bounding box center [211, 140] width 17 height 12
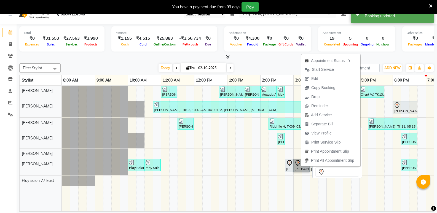
click at [296, 165] on link "[PERSON_NAME] ., TK12, 03:00 PM-03:30 PM, Cartridge Waxs - Cartridge Wax Half L…" at bounding box center [301, 165] width 16 height 13
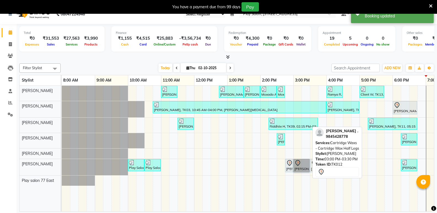
click at [303, 168] on link "[PERSON_NAME] ., TK12, 03:00 PM-03:30 PM, Cartridge Waxs - Cartridge Wax Half L…" at bounding box center [301, 165] width 16 height 13
select select "7"
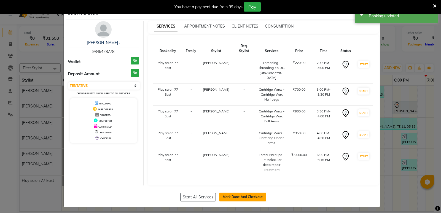
click at [258, 193] on button "Mark Done And Checkout" at bounding box center [242, 197] width 47 height 9
select select "8547"
select select "service"
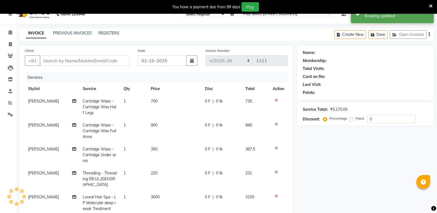
type input "9845428778"
select select "84936"
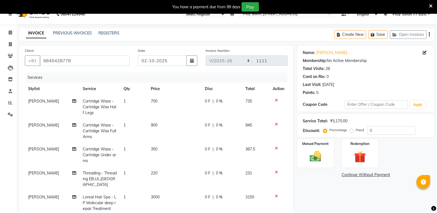
click at [157, 171] on td "220" at bounding box center [174, 179] width 54 height 24
select select "84927"
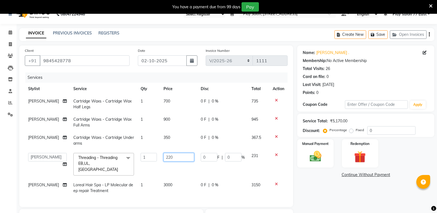
click at [172, 157] on input "220" at bounding box center [178, 157] width 31 height 9
type input "2"
type input "200"
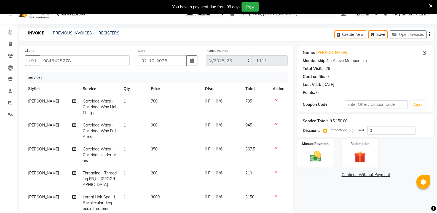
click at [201, 170] on td "0 F | 0 %" at bounding box center [221, 179] width 41 height 24
select select "84927"
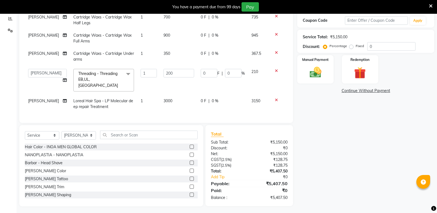
scroll to position [94, 0]
click at [319, 68] on img at bounding box center [315, 72] width 20 height 14
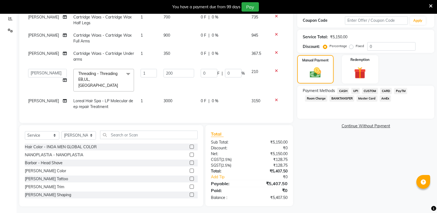
click at [384, 91] on span "CARD" at bounding box center [386, 91] width 12 height 6
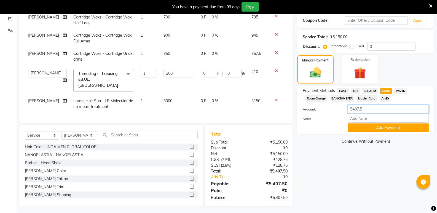
click at [365, 109] on input "5407.5" at bounding box center [388, 109] width 81 height 9
type input "5"
type input "200"
click at [397, 128] on button "Add Payment" at bounding box center [388, 127] width 81 height 9
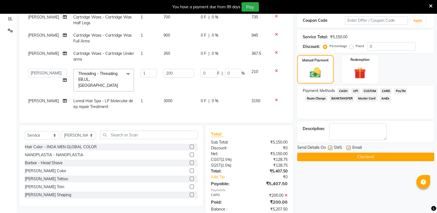
click at [356, 91] on span "UPI" at bounding box center [355, 91] width 9 height 6
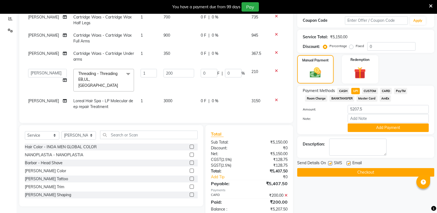
click at [345, 90] on span "CASH" at bounding box center [343, 91] width 12 height 6
click at [364, 110] on input "5207.5" at bounding box center [388, 109] width 81 height 9
type input "5"
type input "1000"
click at [388, 127] on button "Add Payment" at bounding box center [388, 127] width 81 height 9
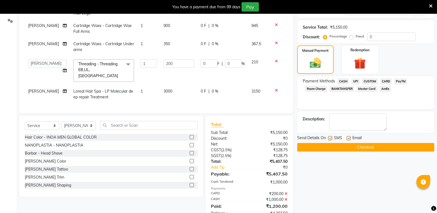
scroll to position [91, 0]
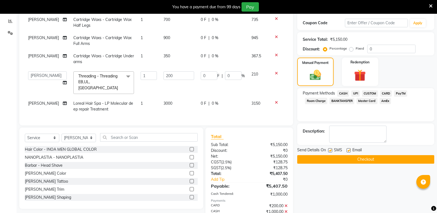
click at [355, 93] on span "UPI" at bounding box center [355, 93] width 9 height 6
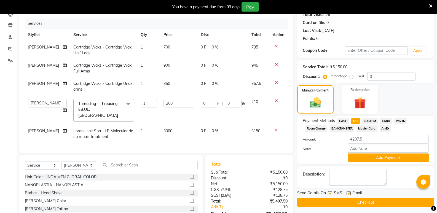
scroll to position [119, 0]
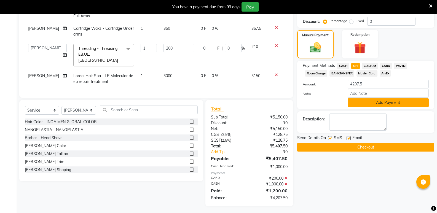
click at [387, 101] on button "Add Payment" at bounding box center [388, 102] width 81 height 9
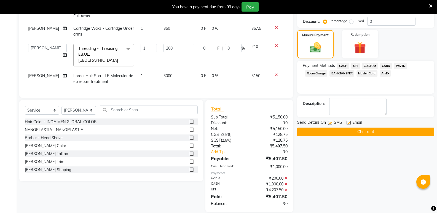
click at [361, 132] on button "Checkout" at bounding box center [365, 132] width 137 height 9
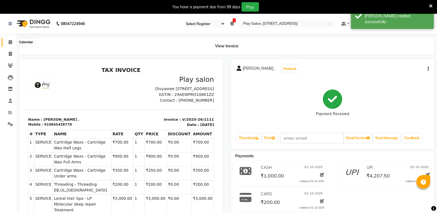
click at [10, 44] on icon at bounding box center [11, 42] width 4 height 4
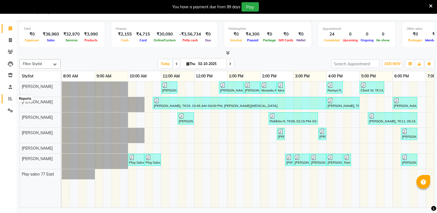
click at [10, 99] on icon at bounding box center [10, 98] width 4 height 4
